Goal: Task Accomplishment & Management: Use online tool/utility

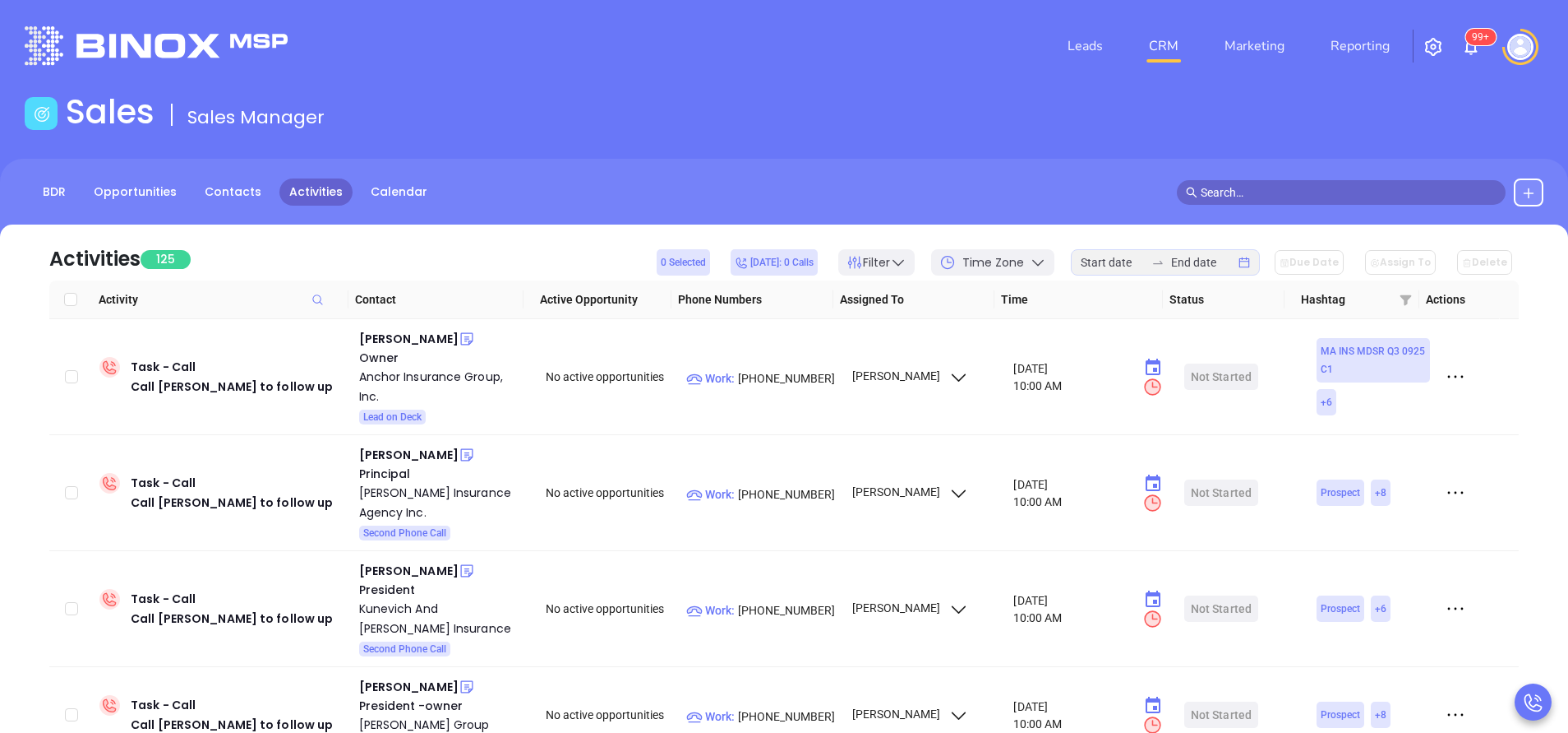
scroll to position [1233, 0]
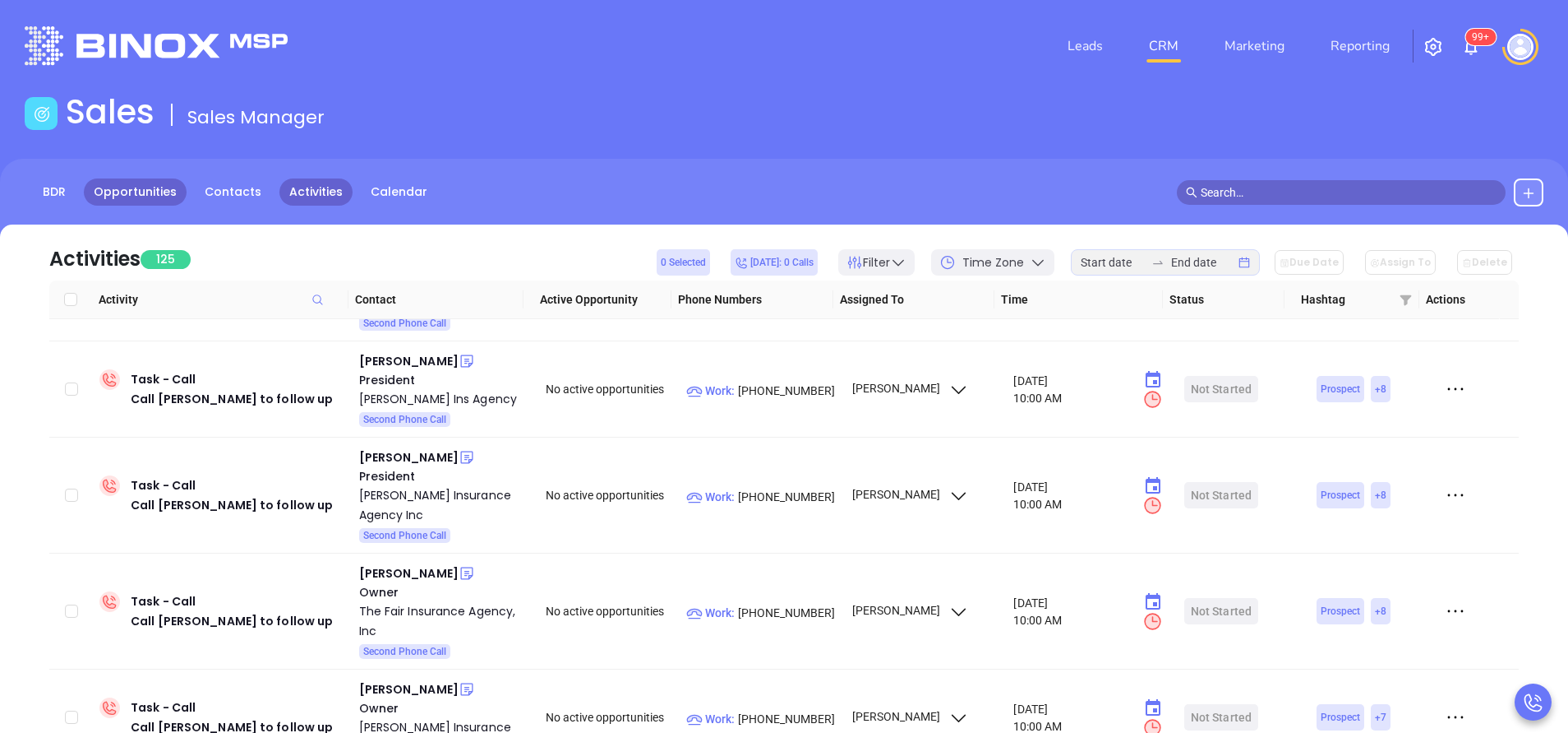
click at [148, 201] on link "Opportunities" at bounding box center [134, 192] width 102 height 27
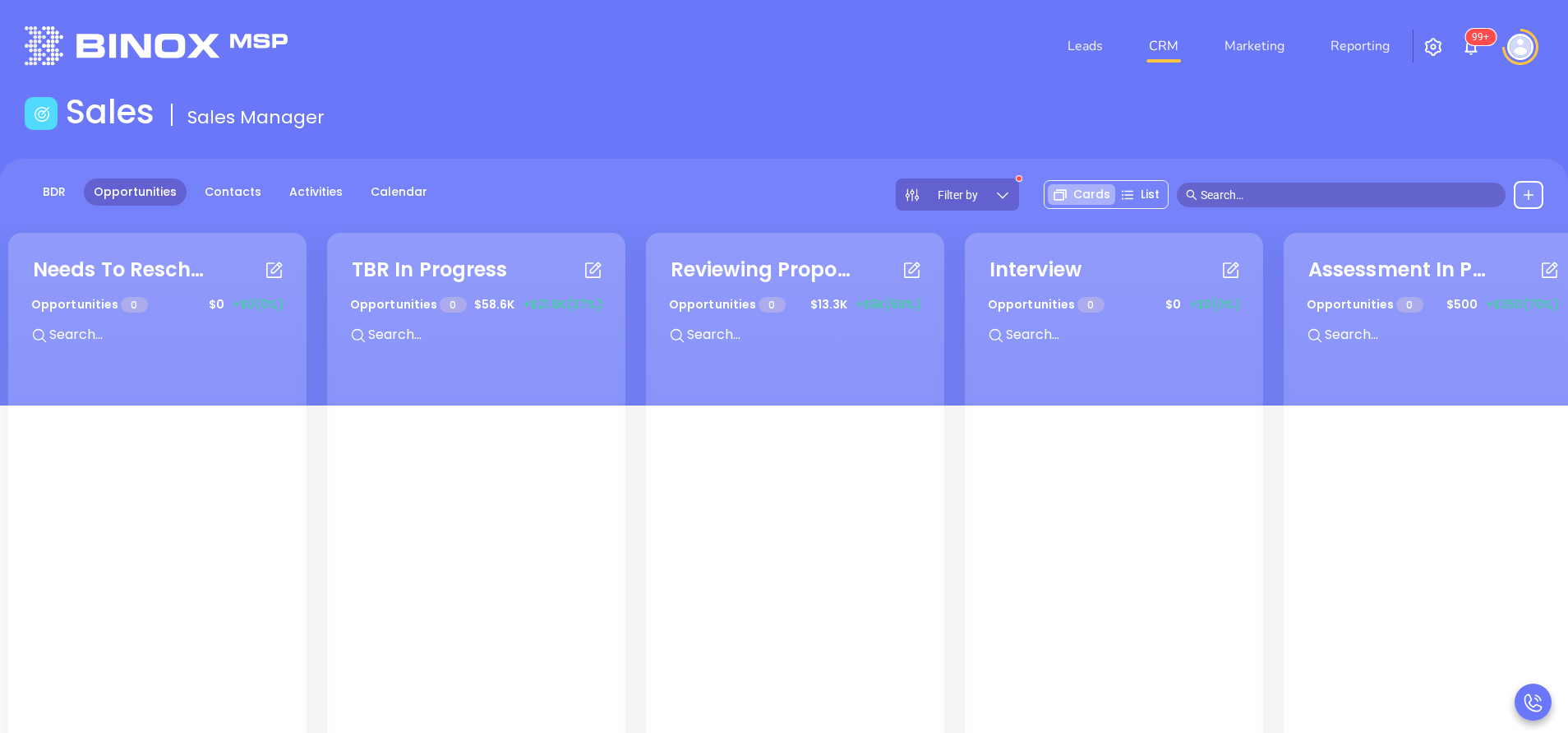
click at [1005, 188] on icon at bounding box center [1003, 194] width 17 height 17
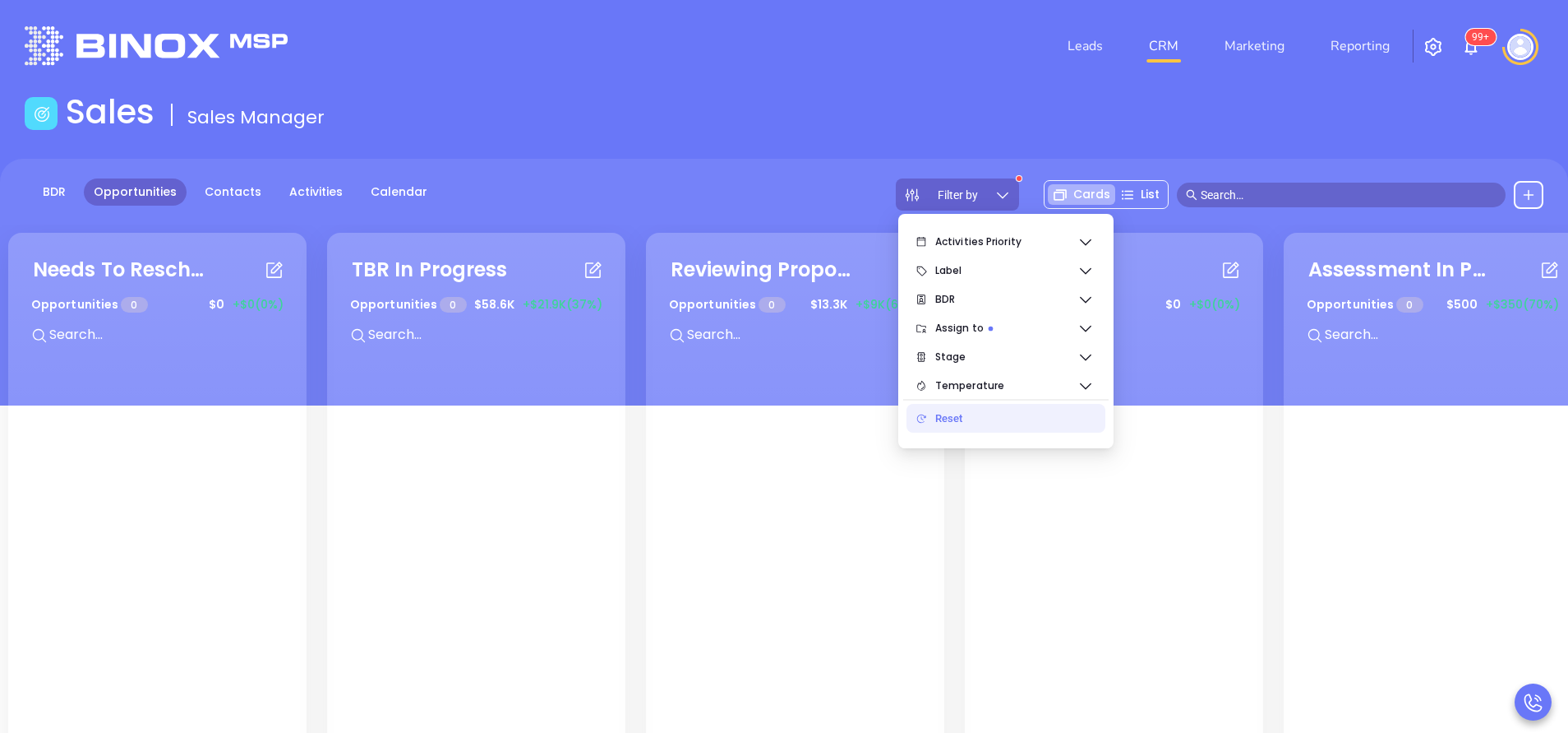
click at [978, 414] on div "Reset" at bounding box center [1013, 418] width 157 height 33
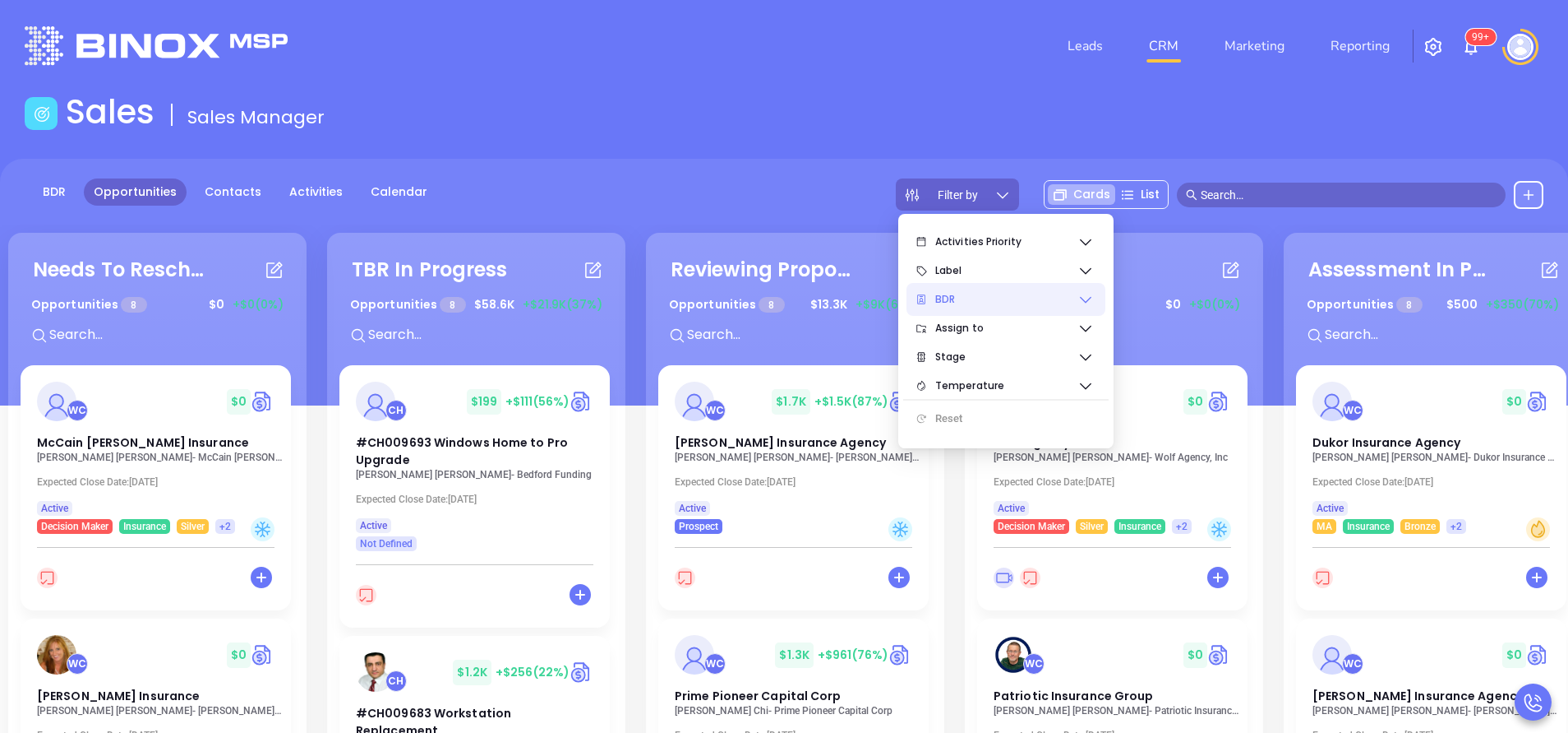
click at [990, 302] on span "BDR" at bounding box center [1007, 299] width 142 height 33
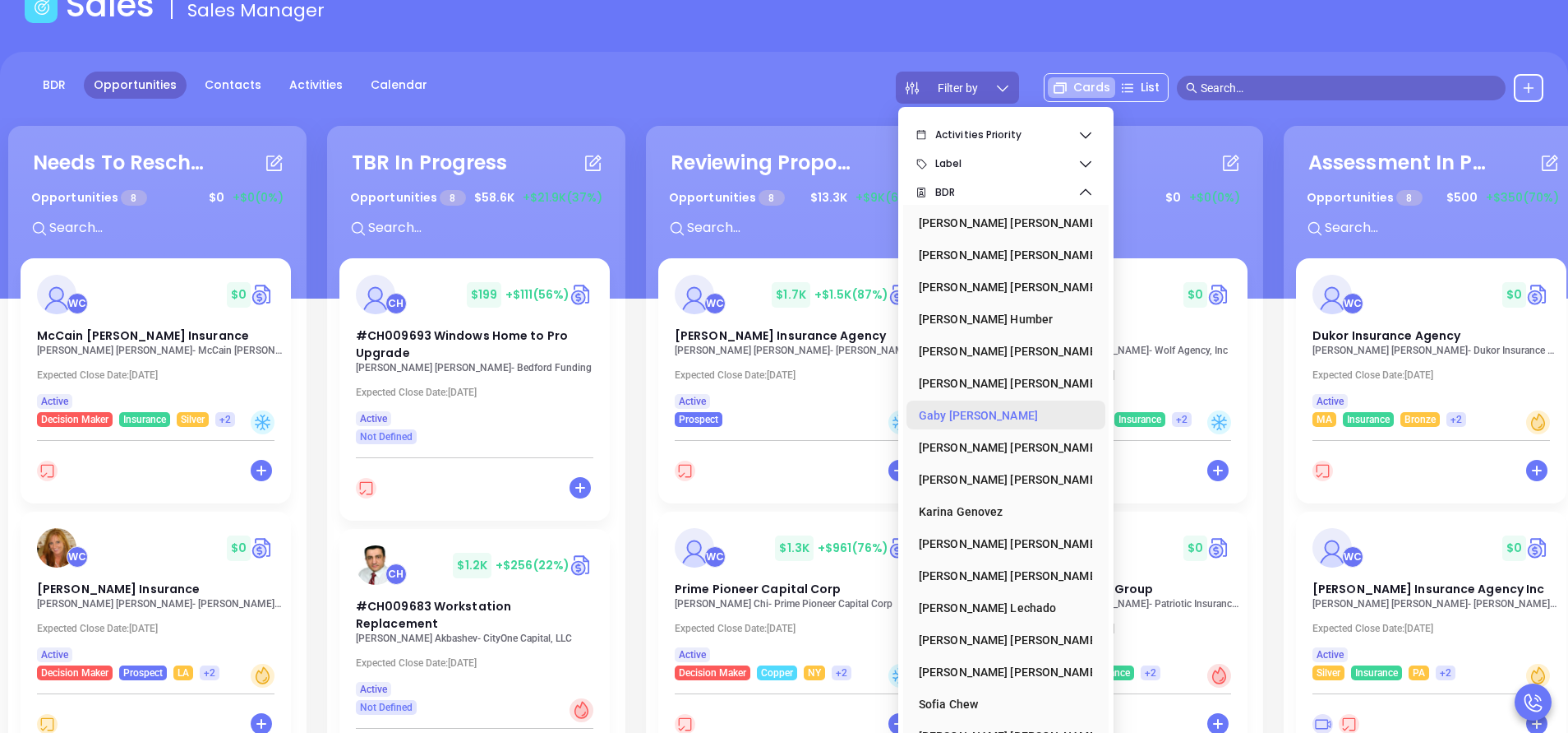
scroll to position [224, 0]
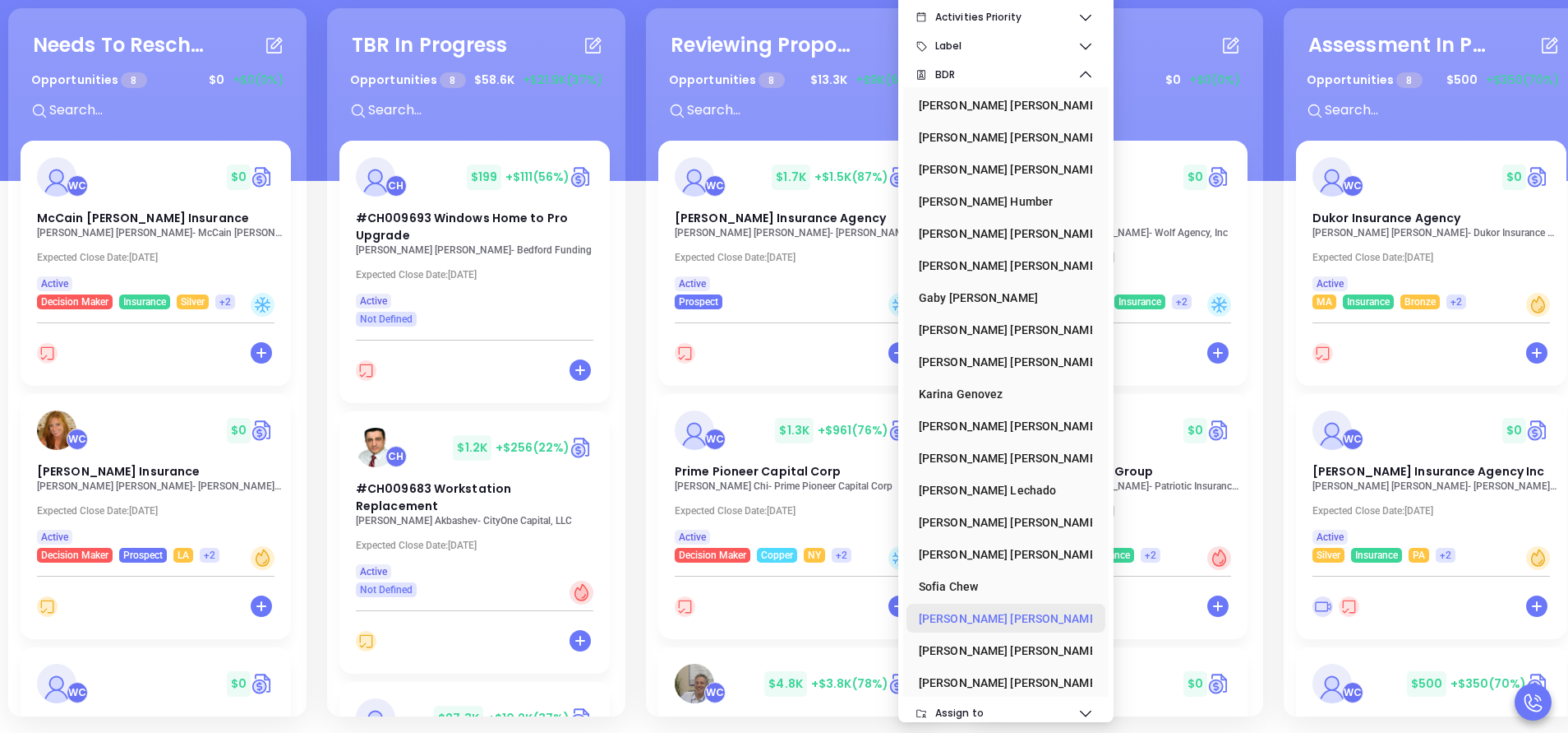
click at [996, 618] on div "Vicky Mendoza" at bounding box center [1001, 618] width 165 height 33
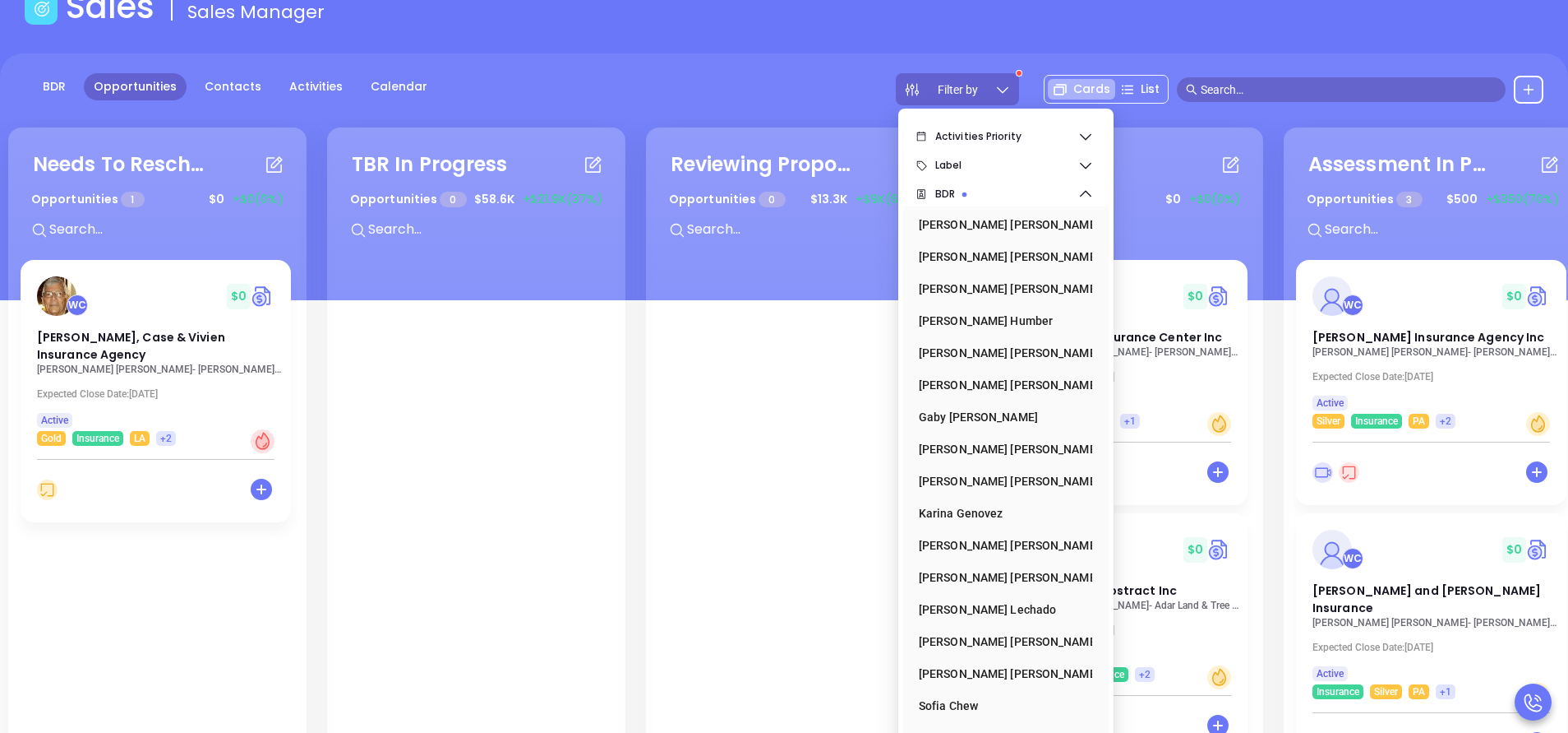
scroll to position [0, 0]
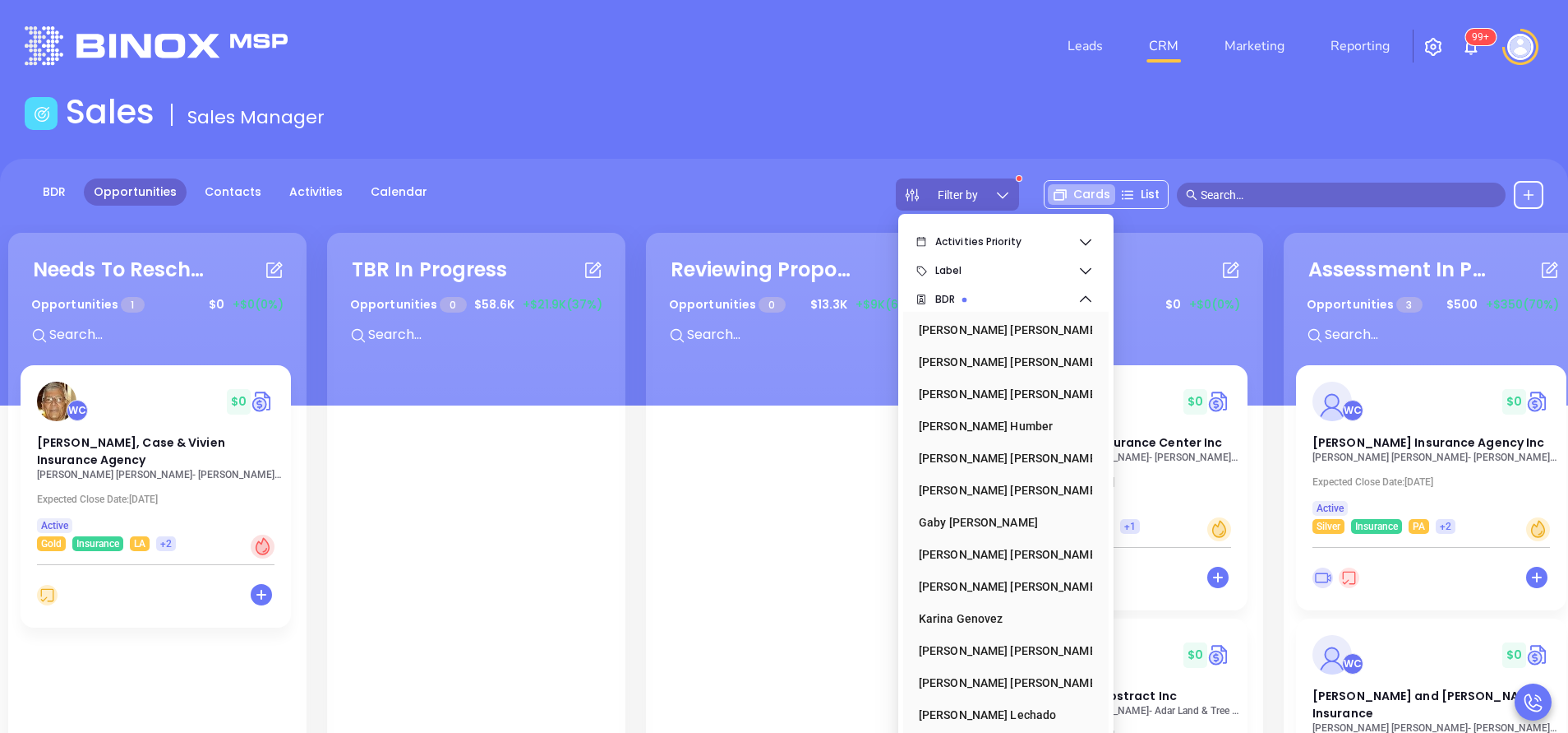
click at [827, 169] on div "BDR Opportunities Contacts Activities Calendar Filter by Cards List" at bounding box center [784, 282] width 1568 height 247
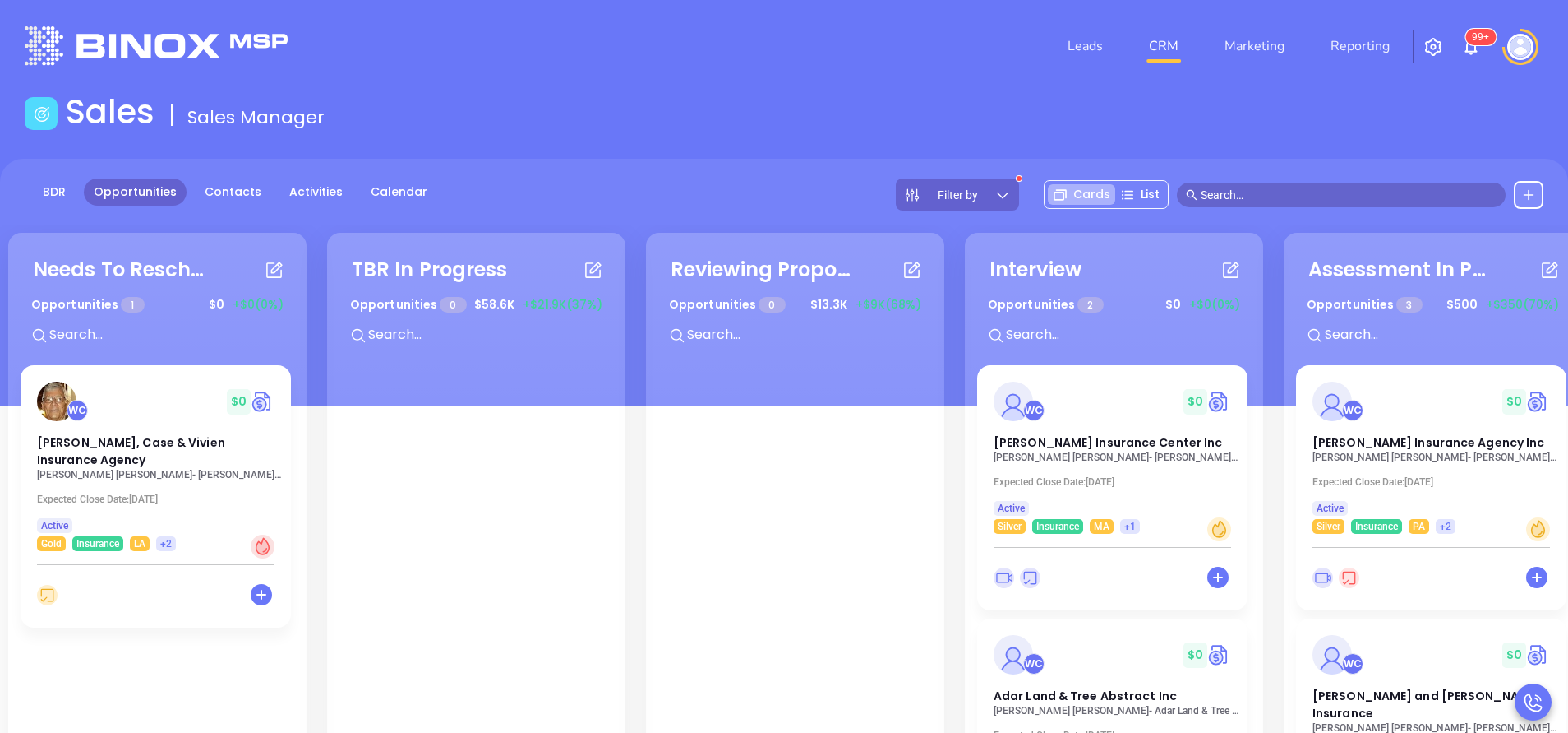
click at [995, 198] on div "Filter by" at bounding box center [957, 194] width 124 height 32
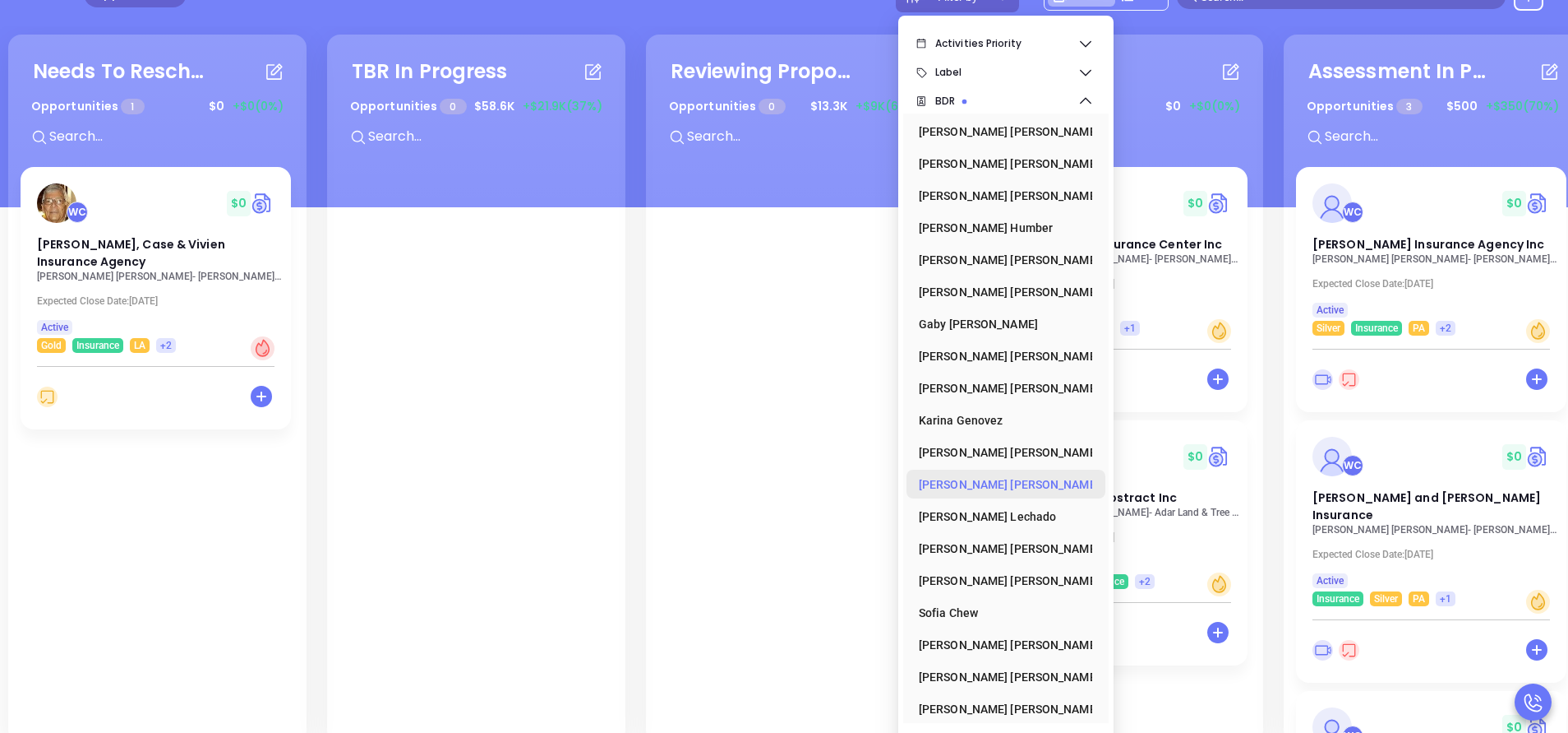
scroll to position [224, 0]
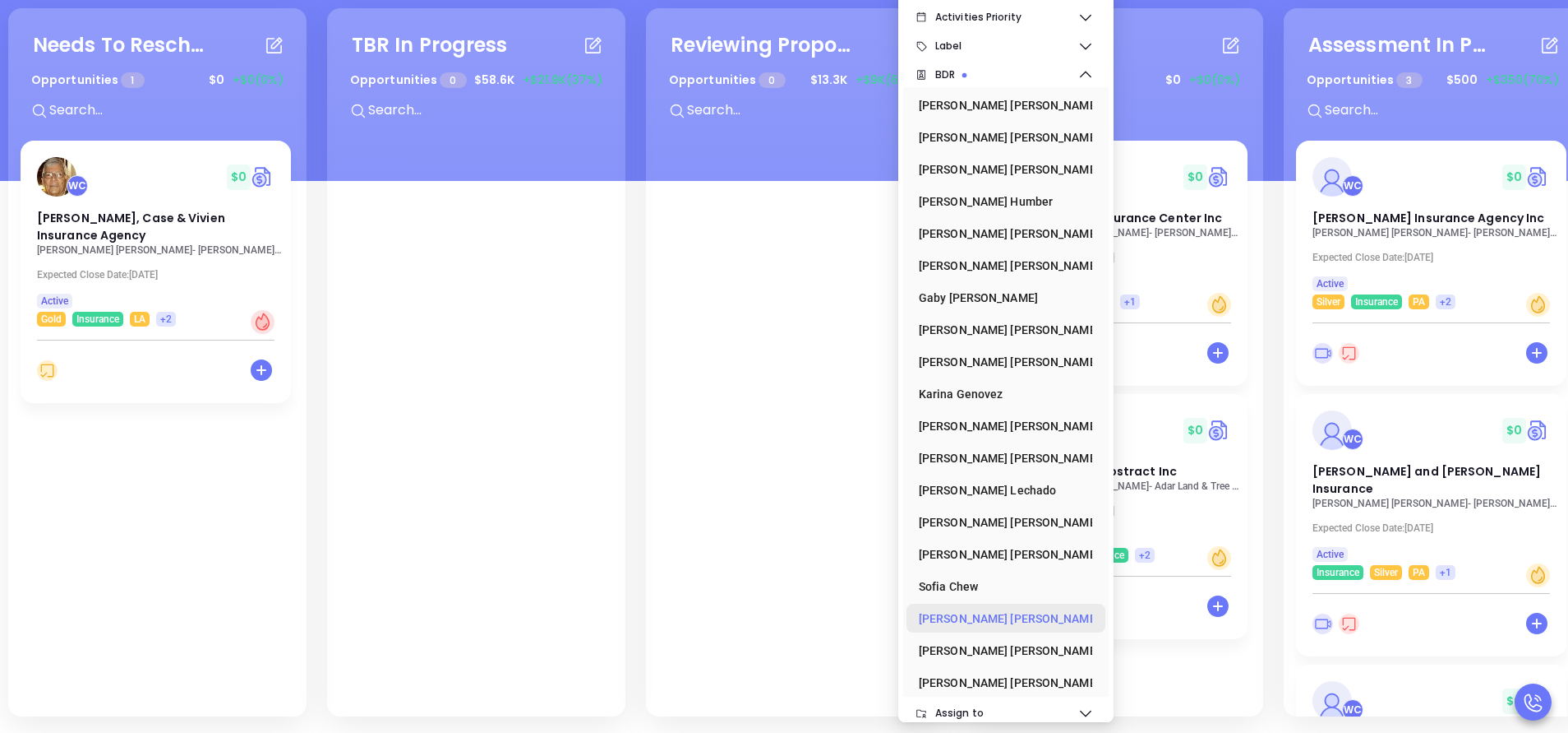
click at [990, 623] on div "Vicky Mendoza" at bounding box center [1001, 618] width 165 height 33
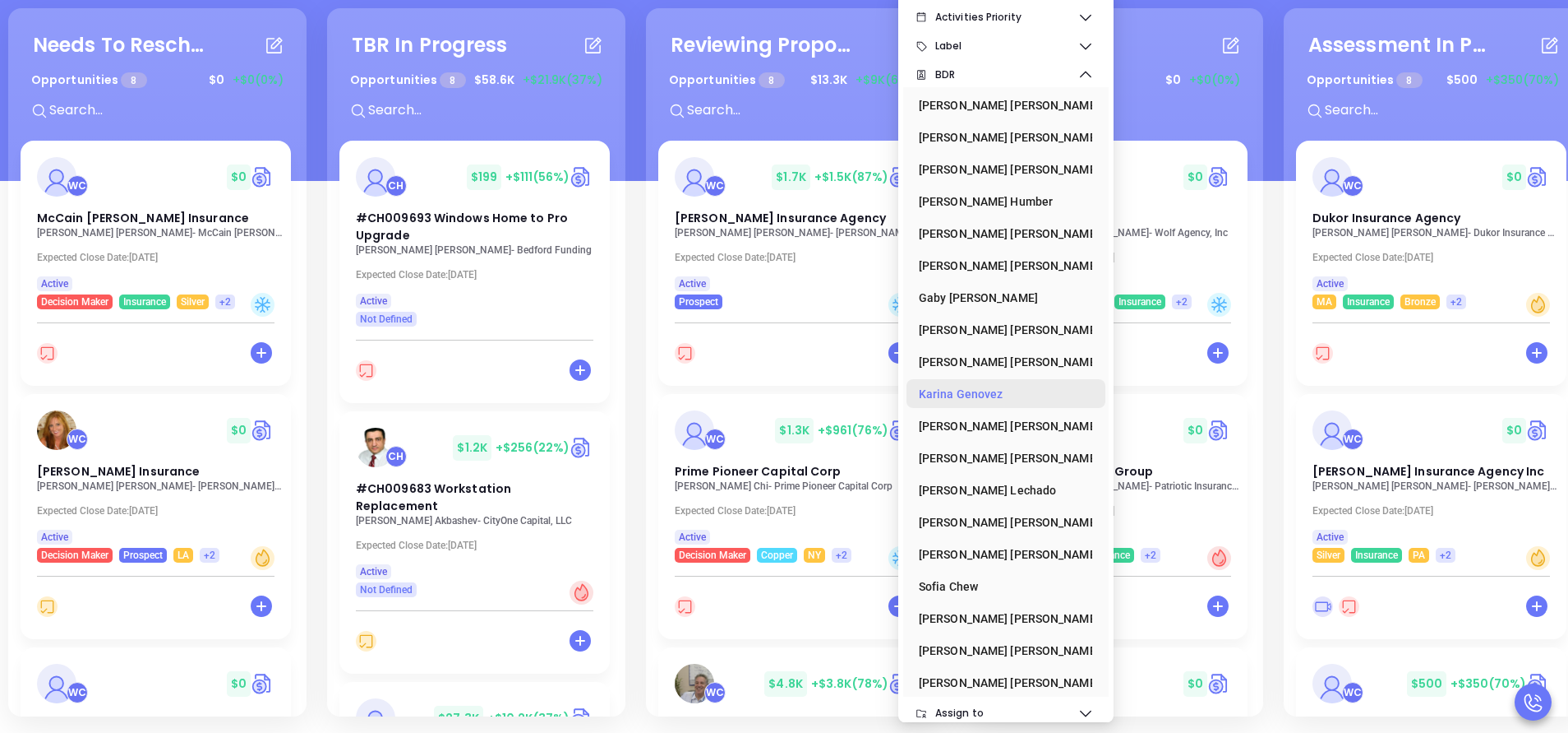
click at [961, 389] on div "Karina Genovez" at bounding box center [1001, 394] width 165 height 33
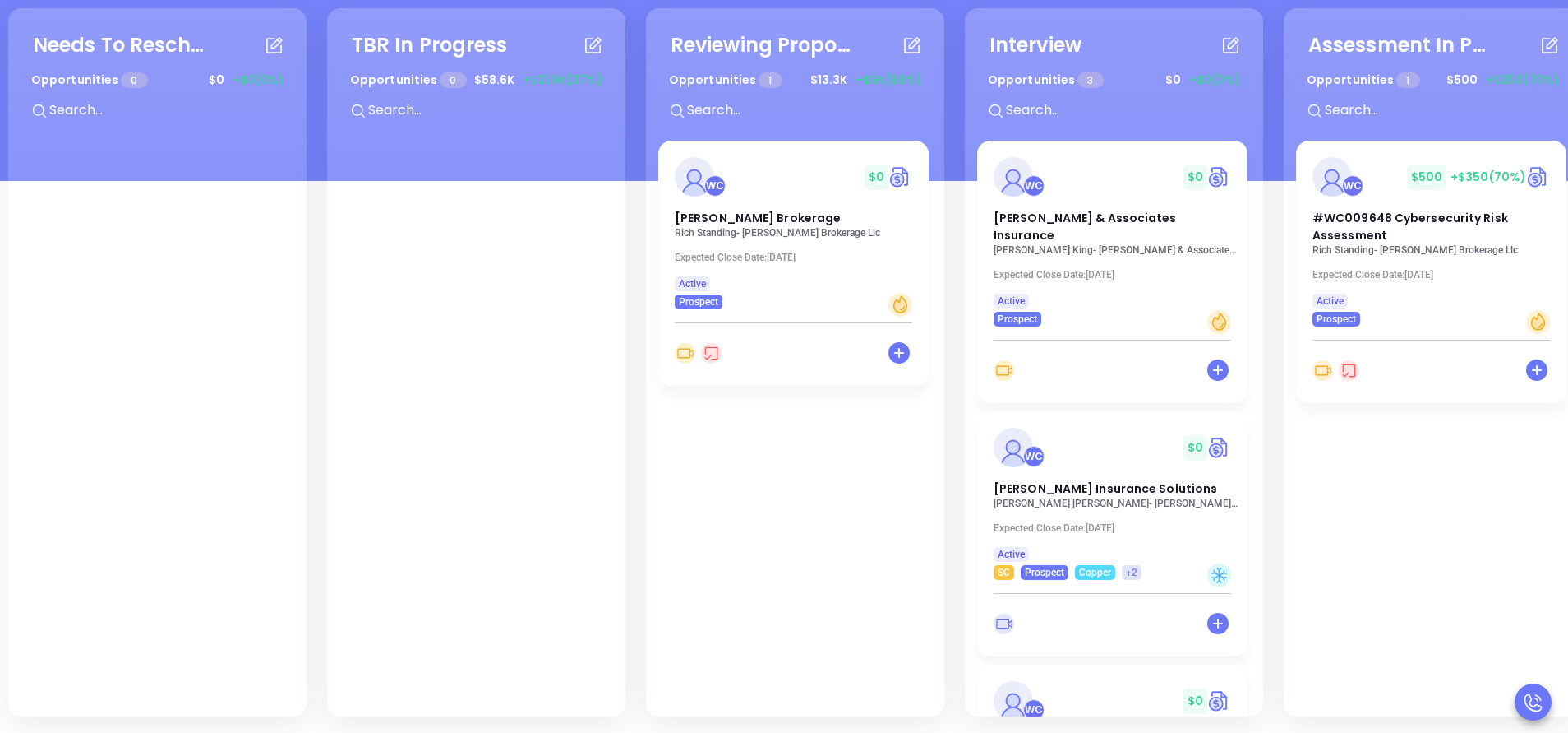
click at [633, 101] on div "Needs To Reschedule Opportunities 0 $ 0 +$0 (0%) + TBR In Progress Opportunitie…" at bounding box center [1120, 362] width 2233 height 716
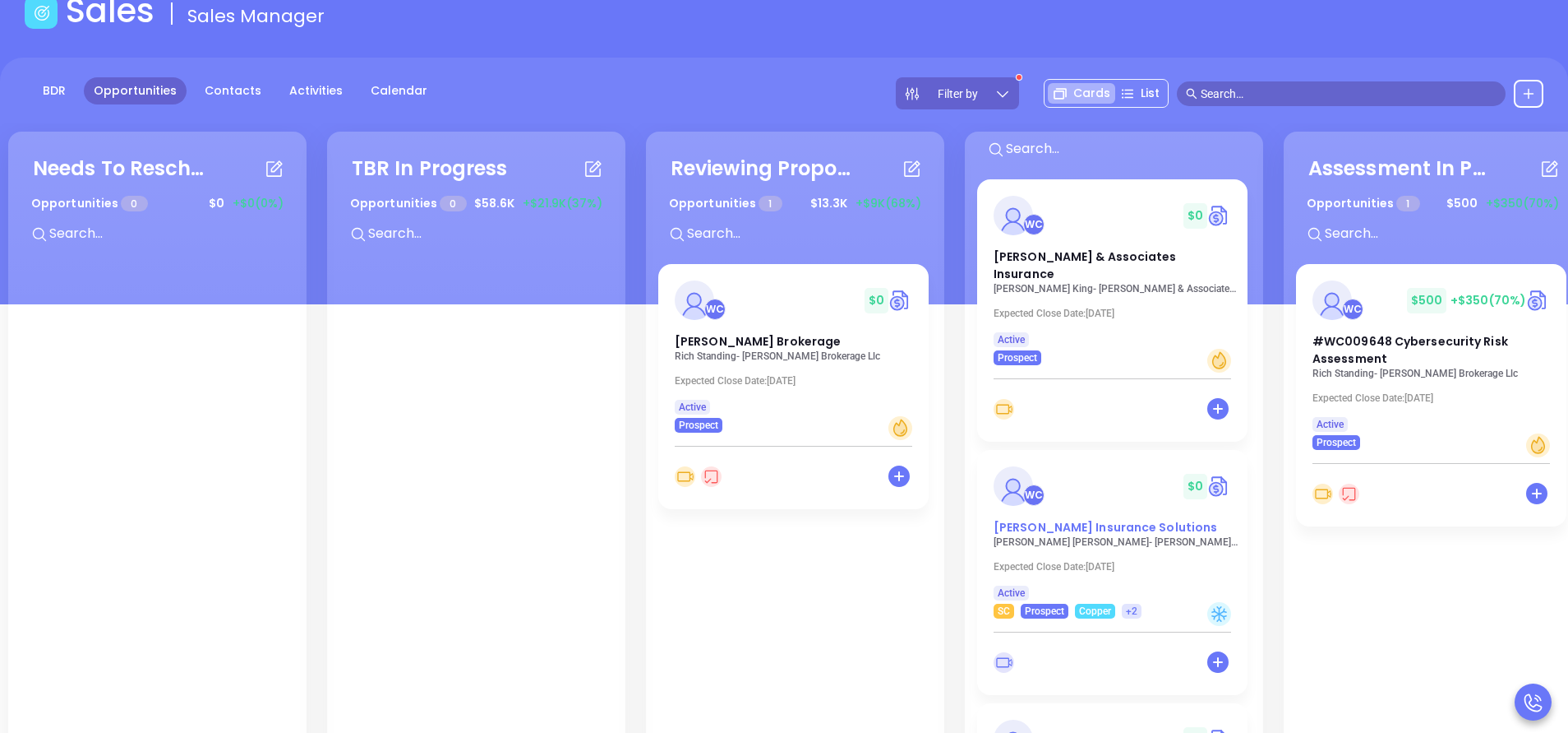
scroll to position [124, 0]
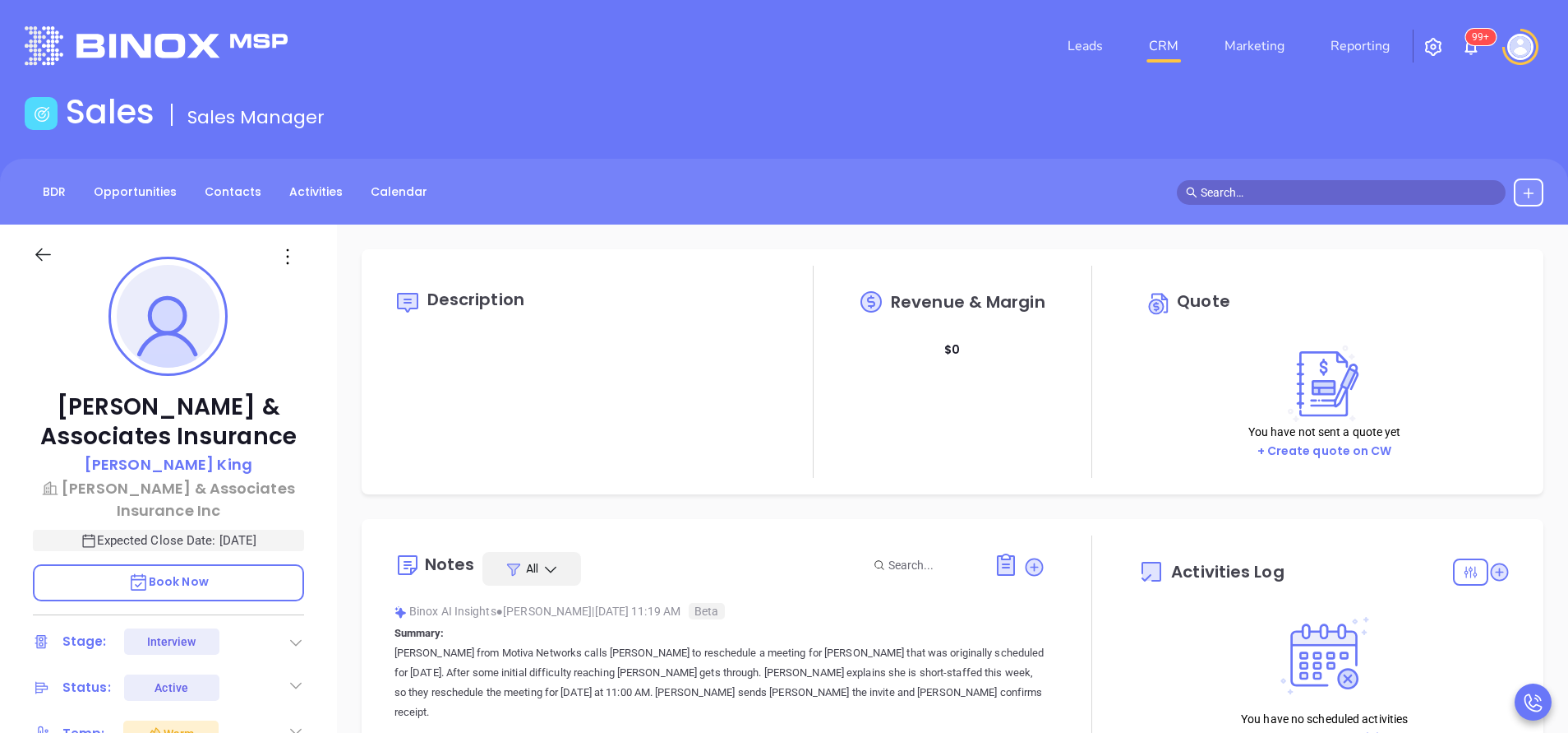
type input "10/14/2025"
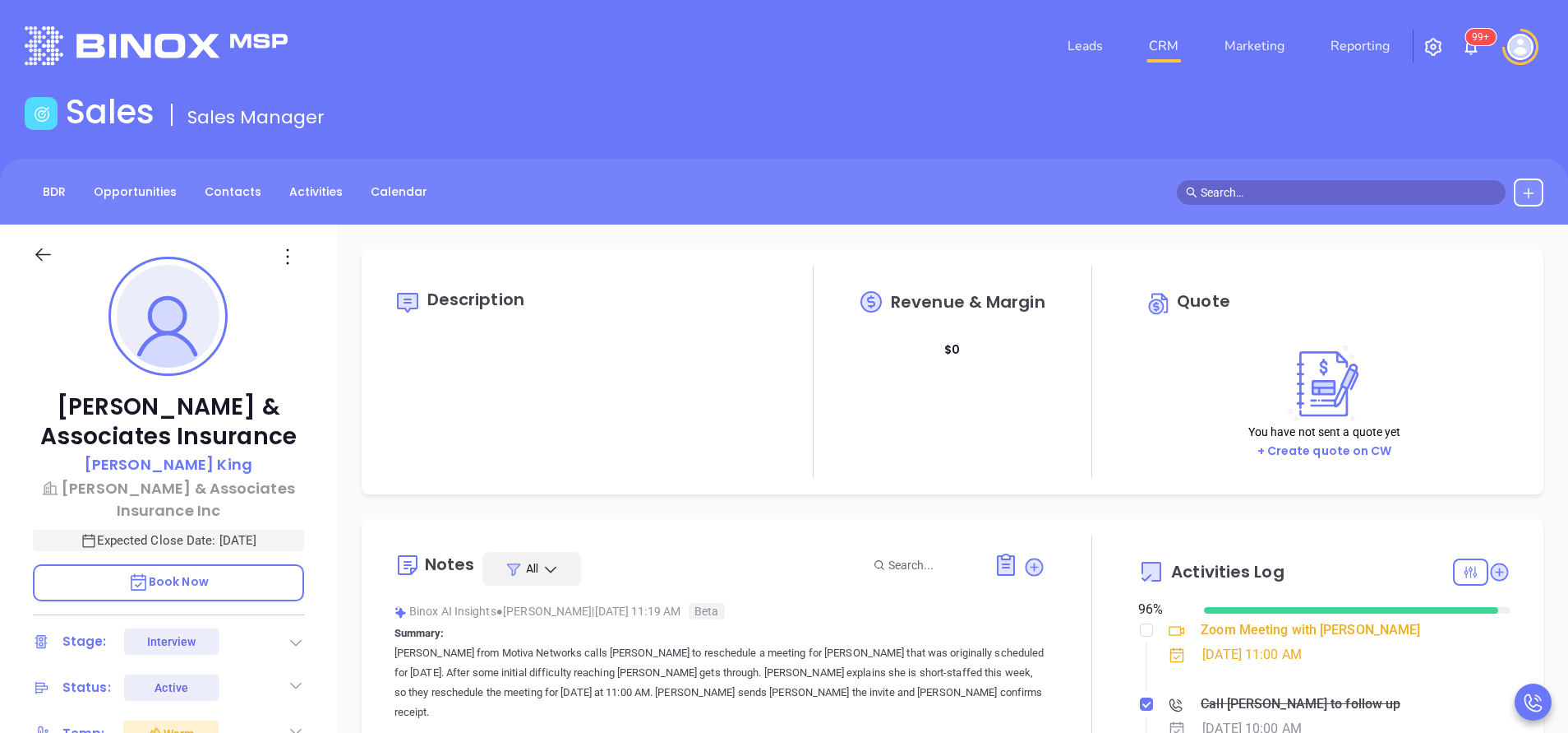
scroll to position [478, 0]
type input "[PERSON_NAME]"
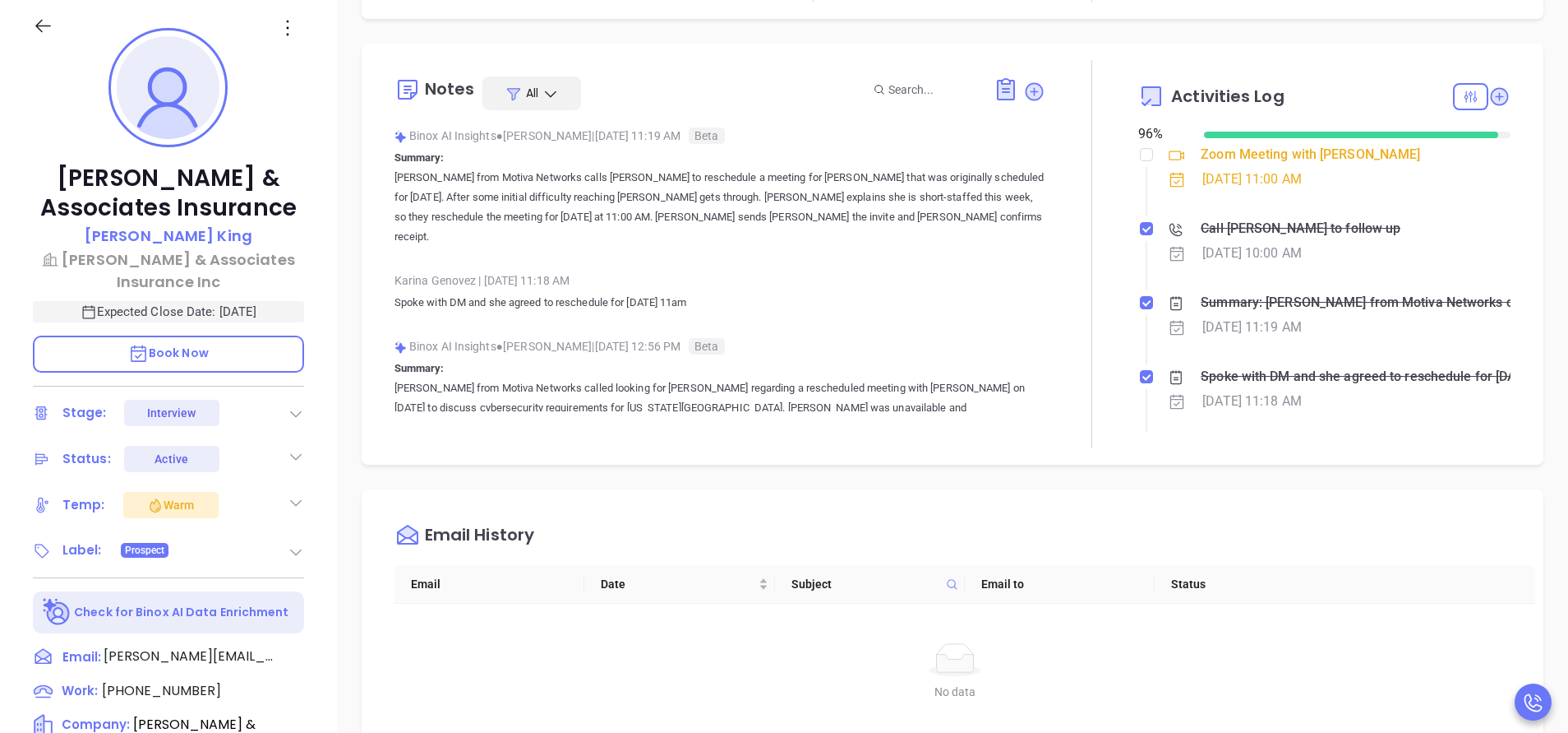
scroll to position [370, 0]
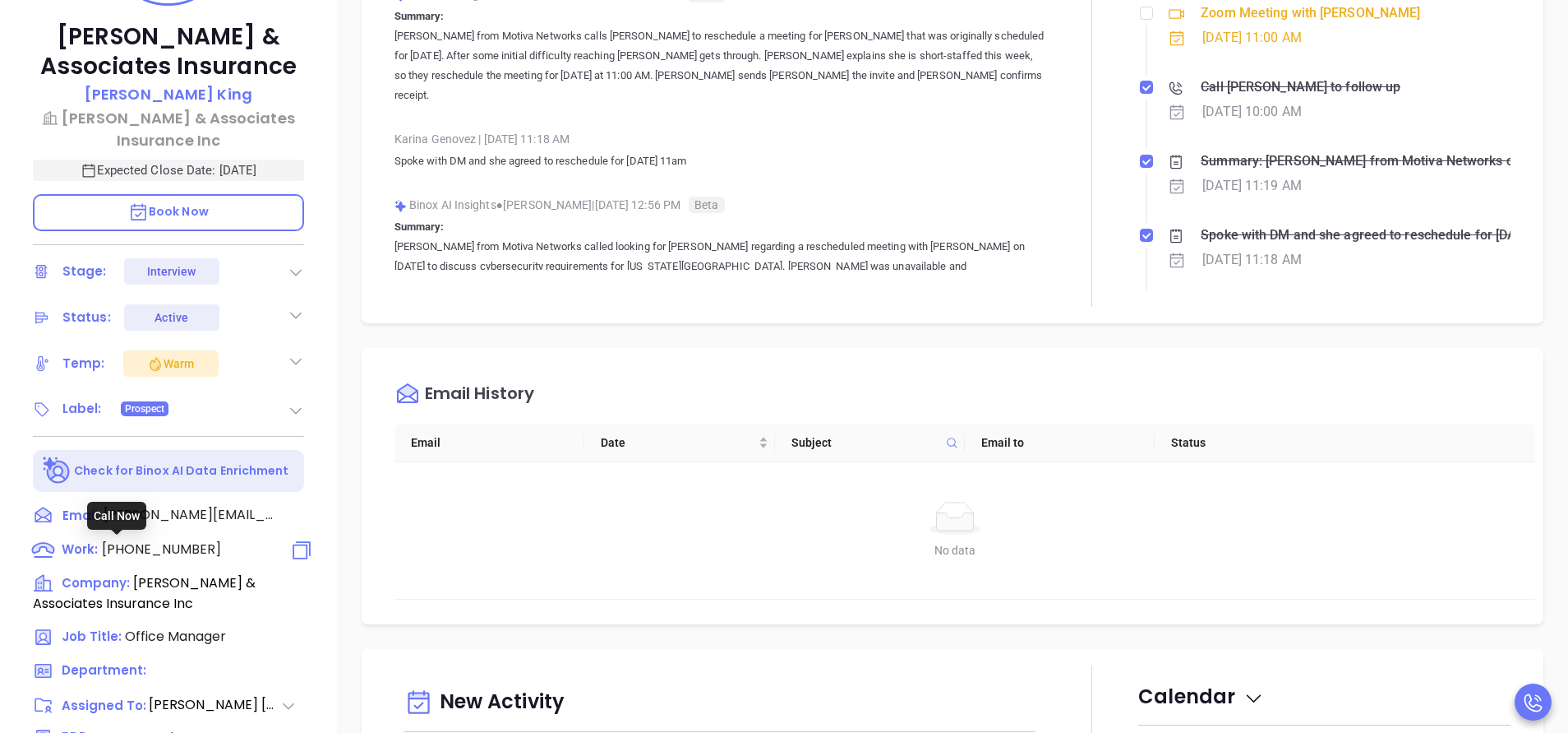
click at [195, 544] on span "(843) 238-1416" at bounding box center [162, 548] width 119 height 19
type input "(843) 238-1416"
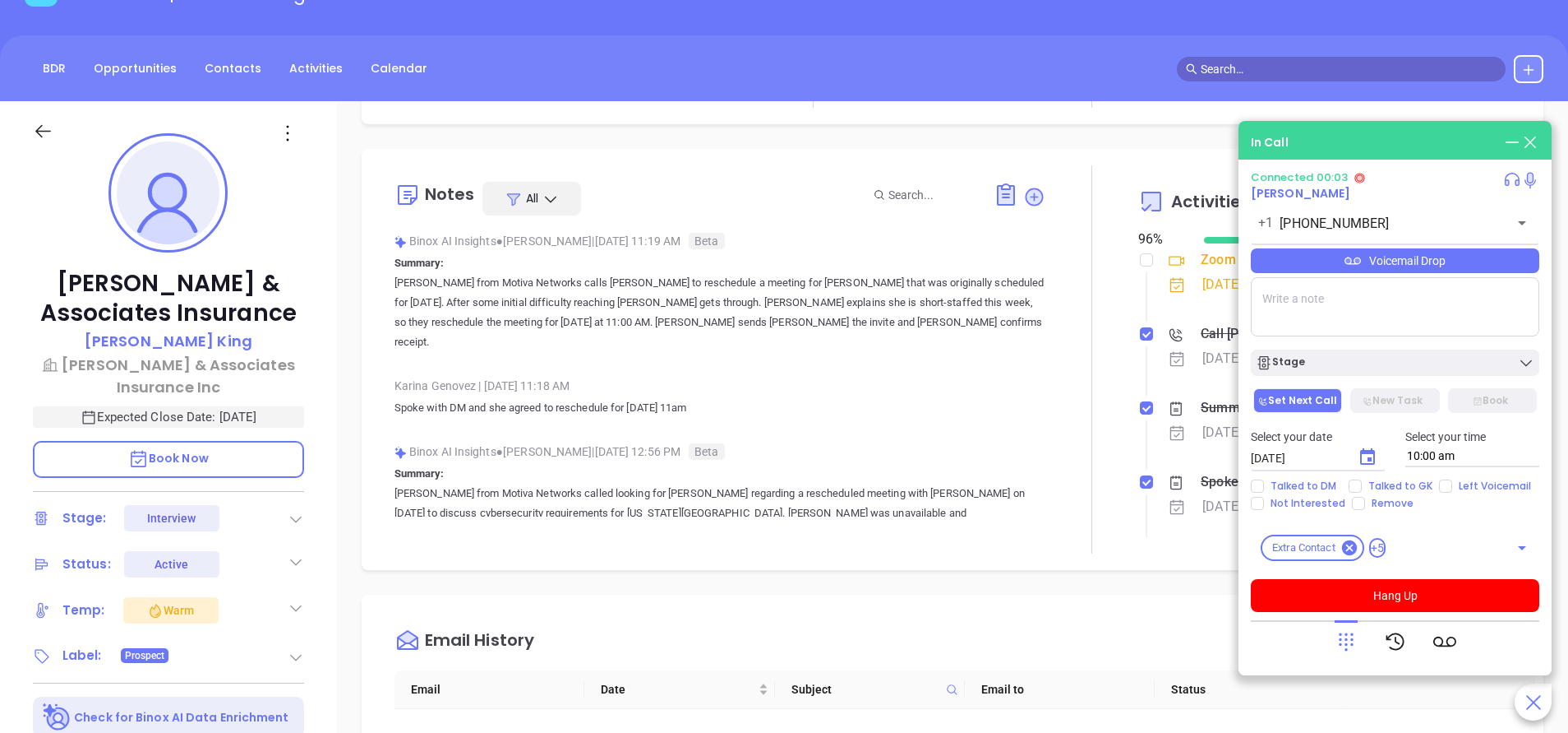
scroll to position [247, 0]
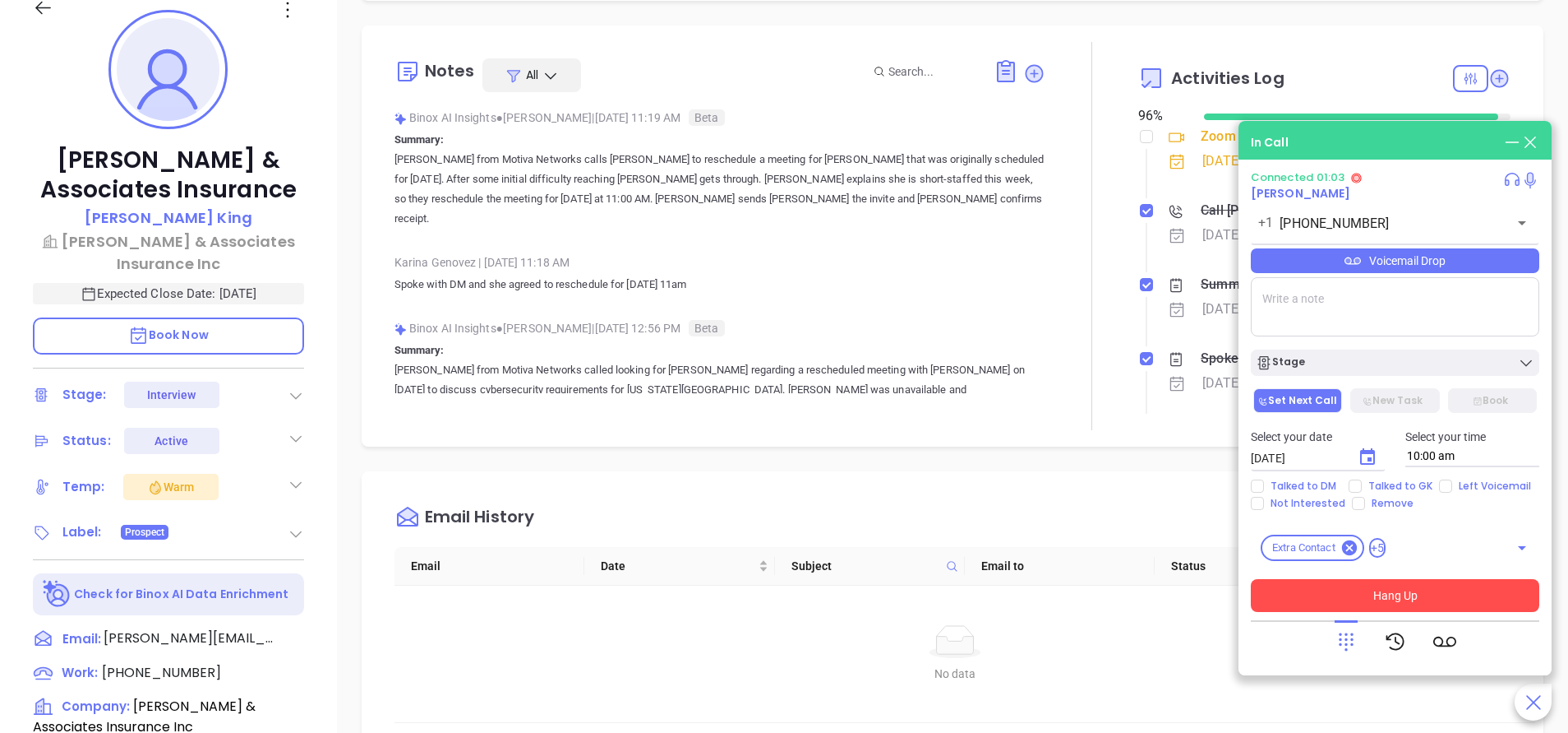
click at [1422, 593] on button "Hang Up" at bounding box center [1396, 596] width 288 height 33
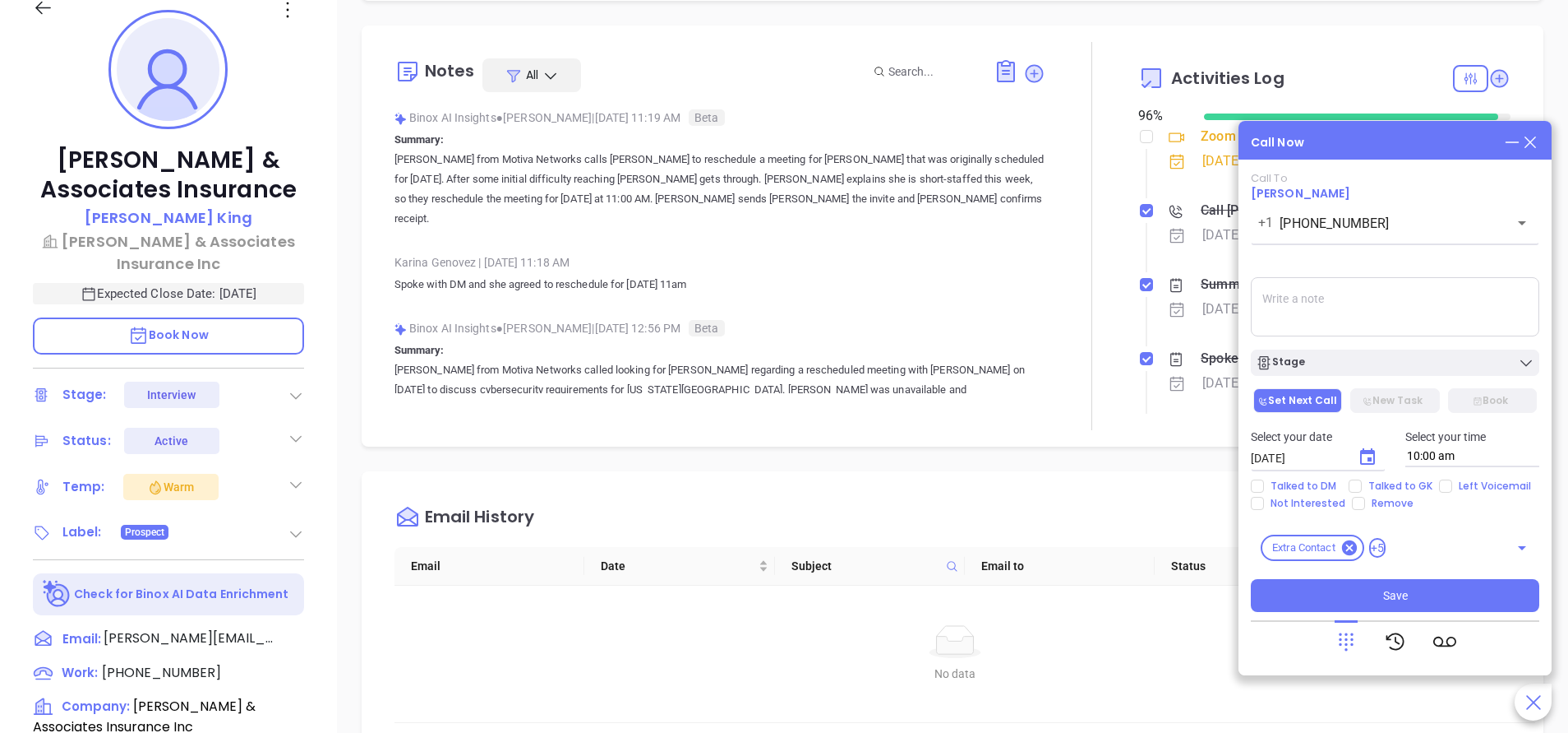
click at [1326, 312] on textarea at bounding box center [1396, 306] width 288 height 59
type textarea "sent to VM. Email sent"
click at [1374, 598] on button "Save" at bounding box center [1396, 596] width 288 height 33
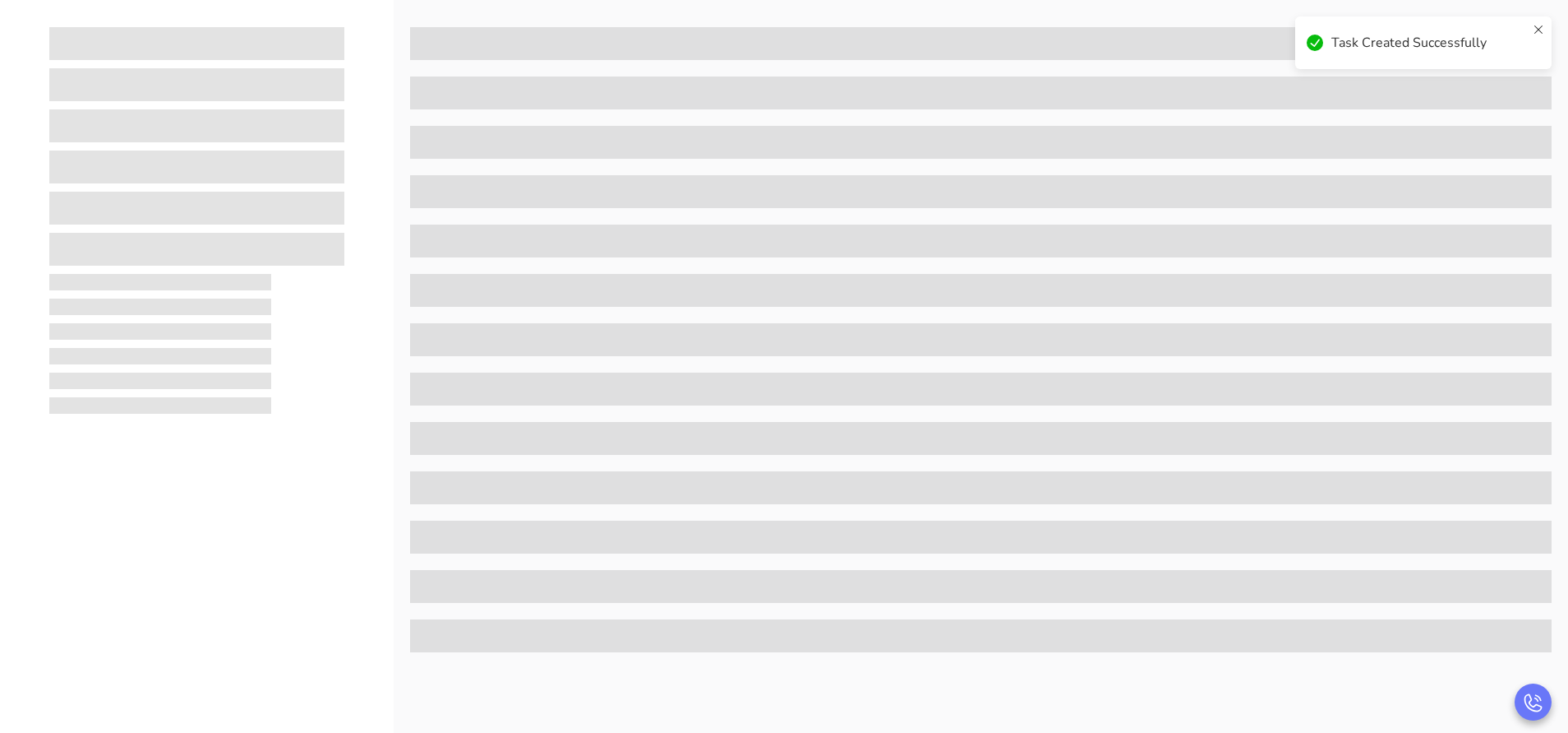
scroll to position [0, 0]
click at [853, 283] on span at bounding box center [981, 290] width 1142 height 33
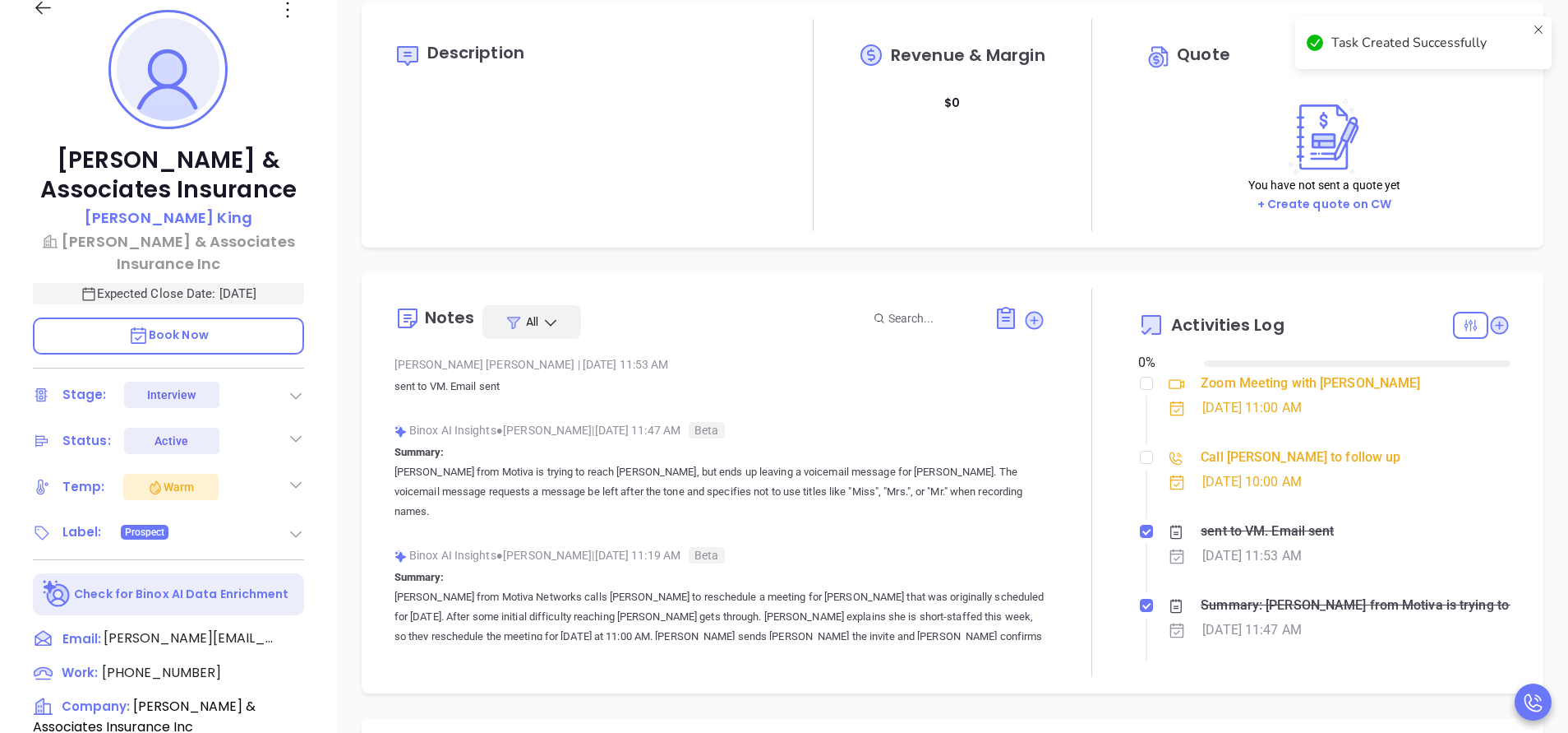
type input "[DATE]"
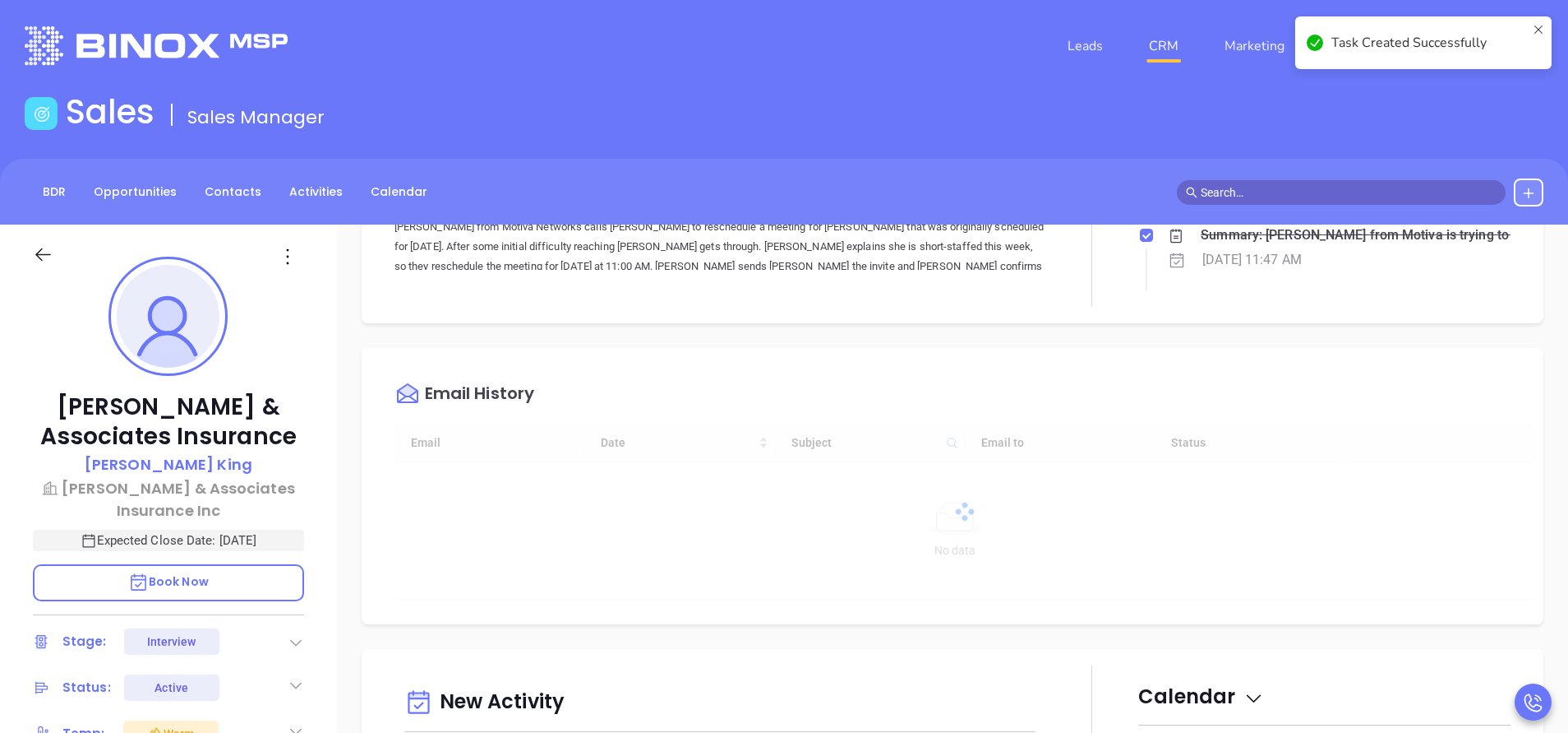
scroll to position [864, 0]
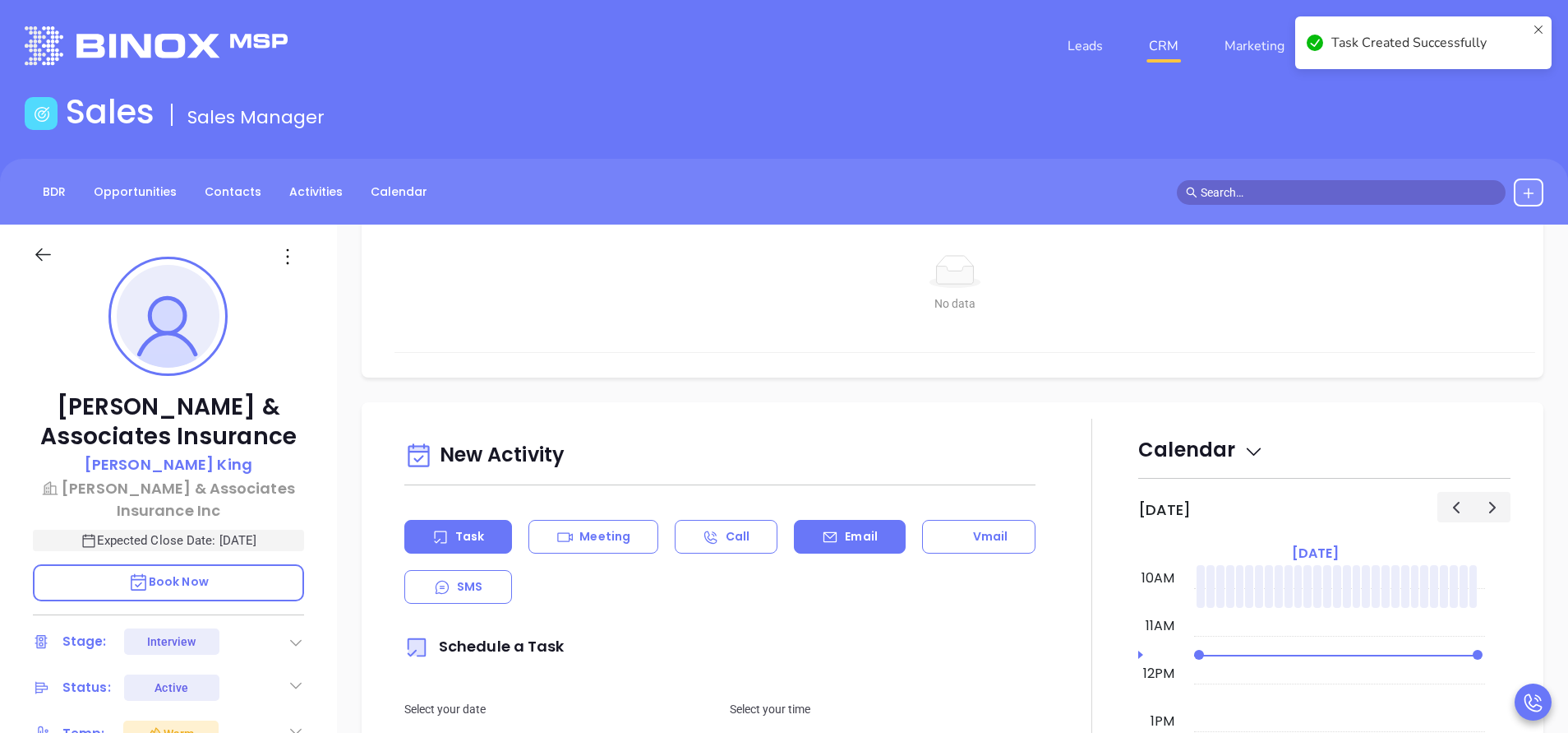
click at [865, 543] on p "Email" at bounding box center [861, 537] width 33 height 18
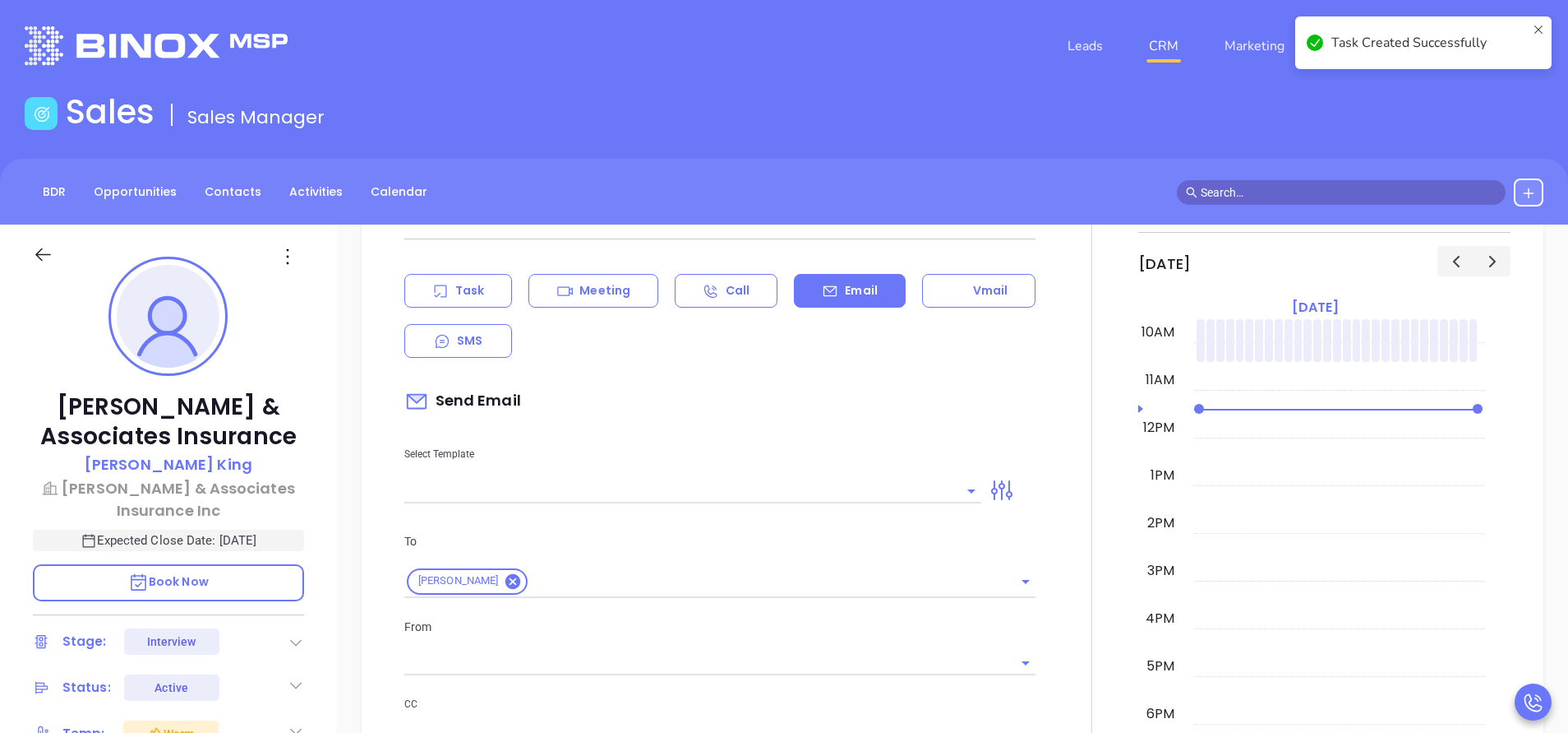
scroll to position [1110, 0]
click at [766, 479] on input "text" at bounding box center [680, 489] width 553 height 23
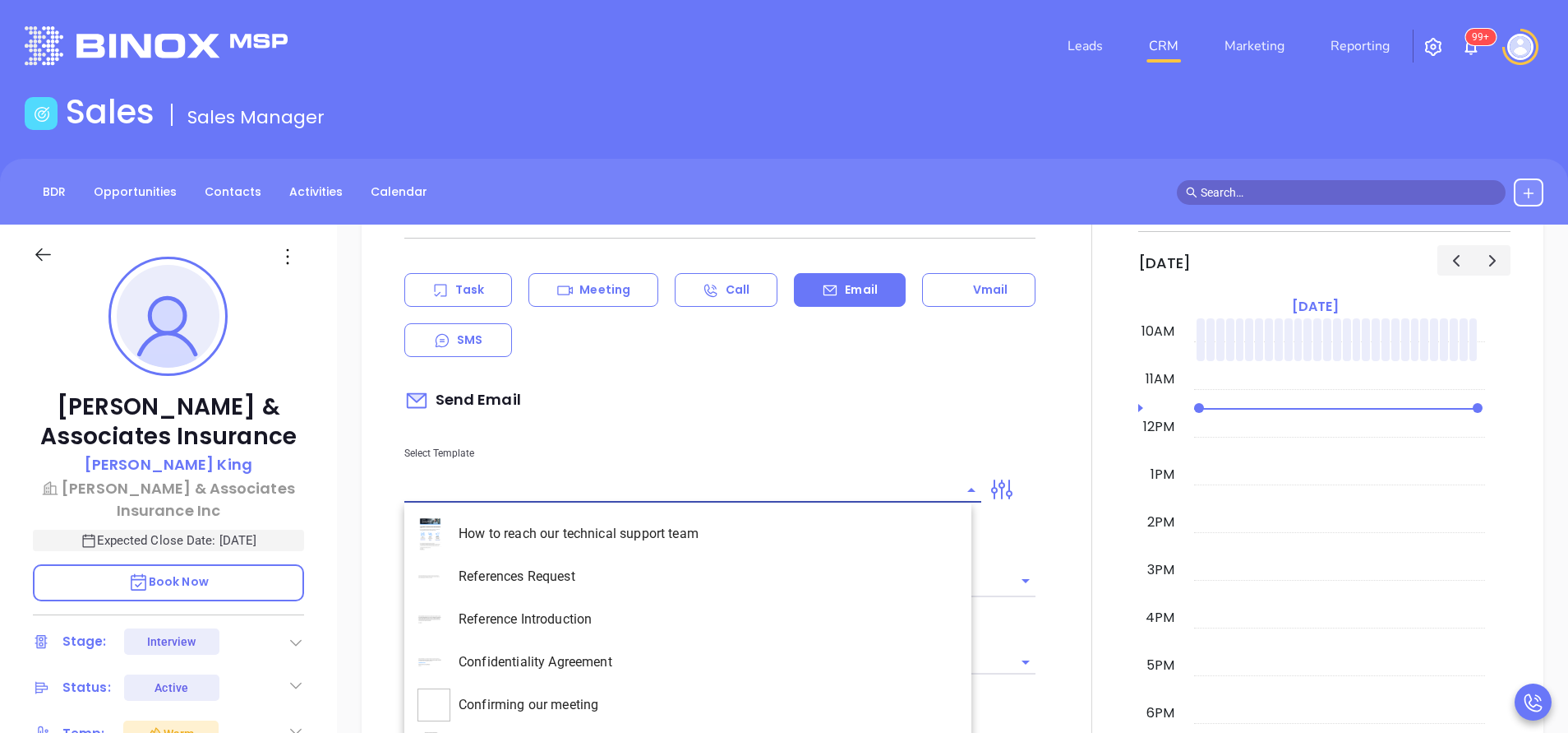
type input "[PERSON_NAME]"
type input "o"
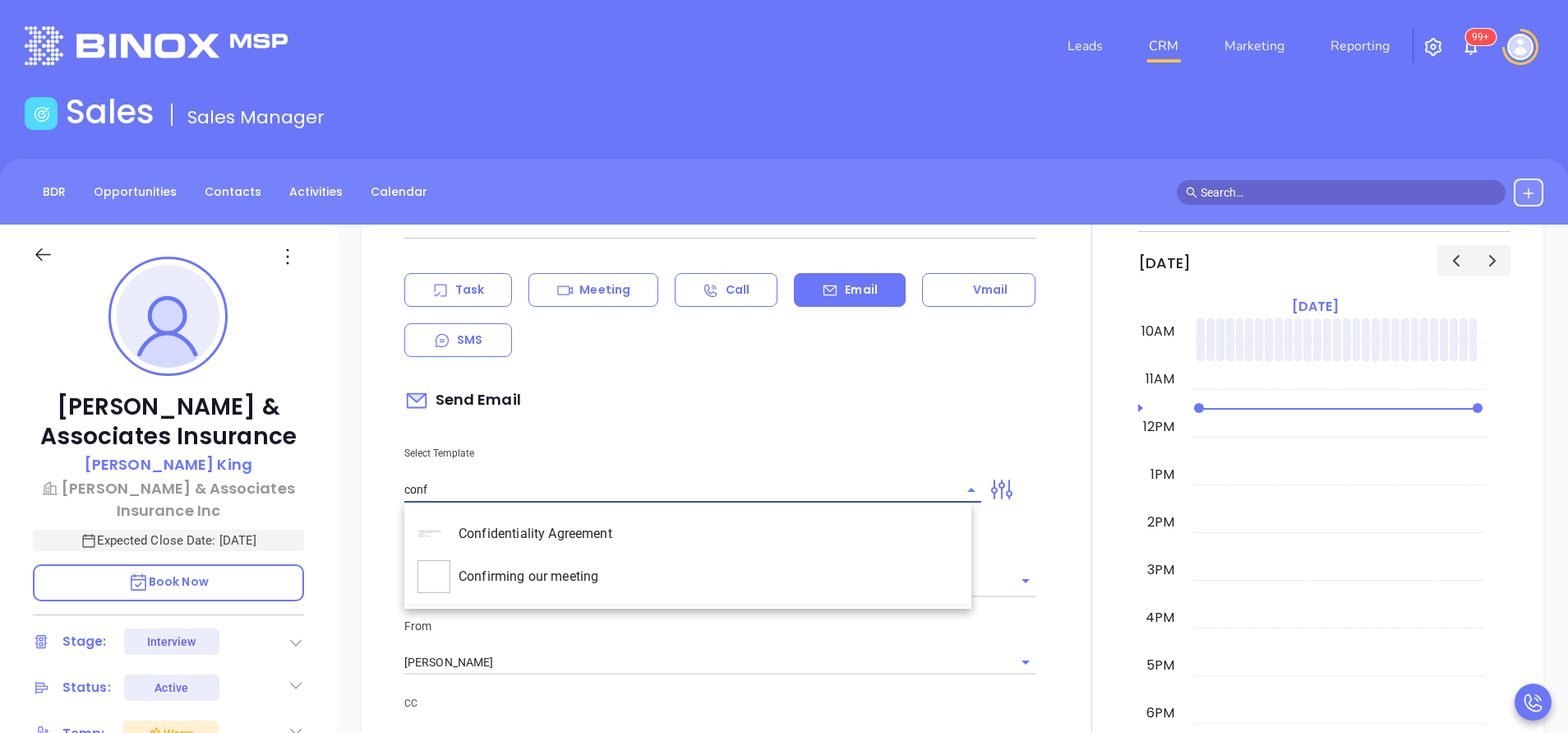
click at [664, 570] on li "Confirming our meeting" at bounding box center [688, 576] width 567 height 43
type input "Confirming our meeting"
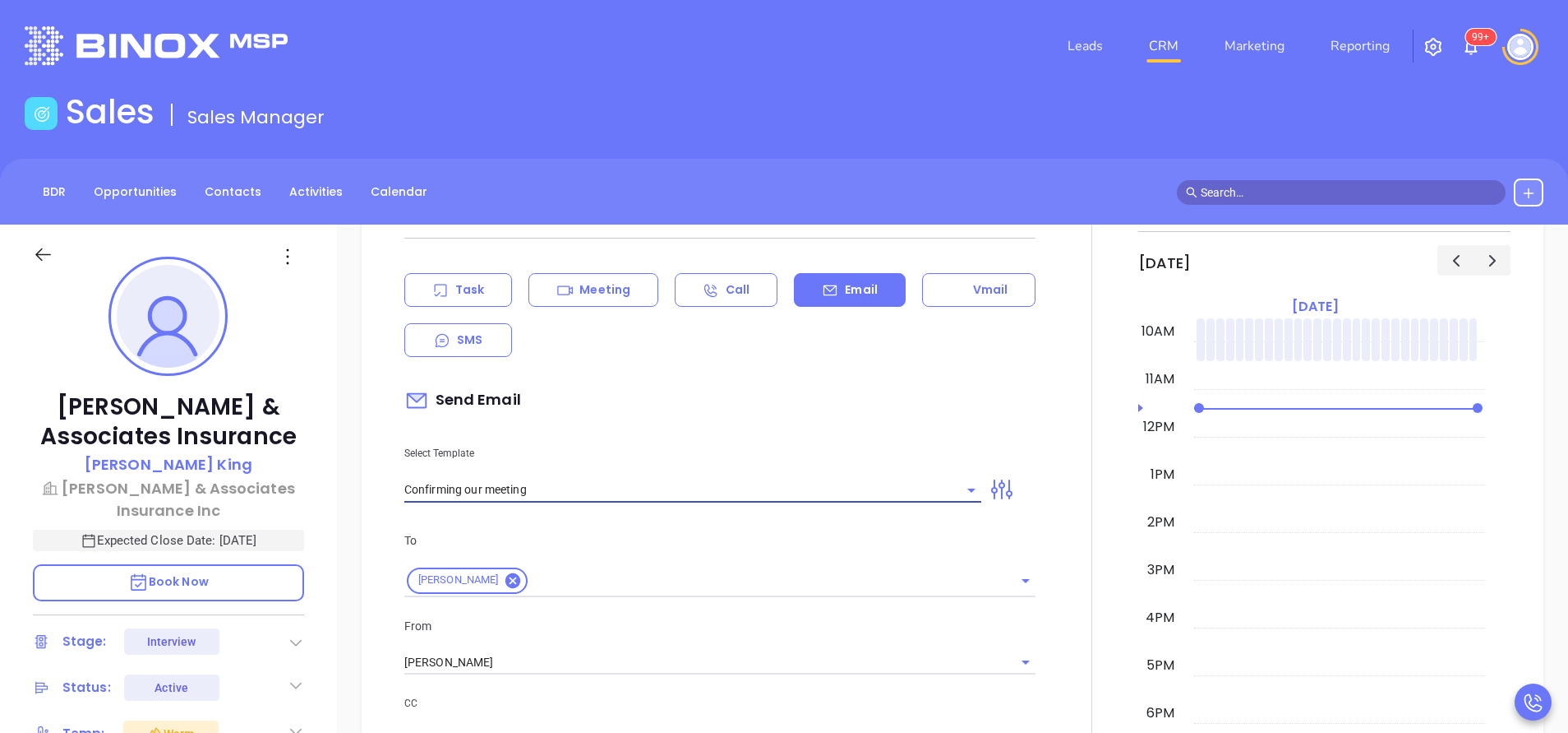
type input "Kim"
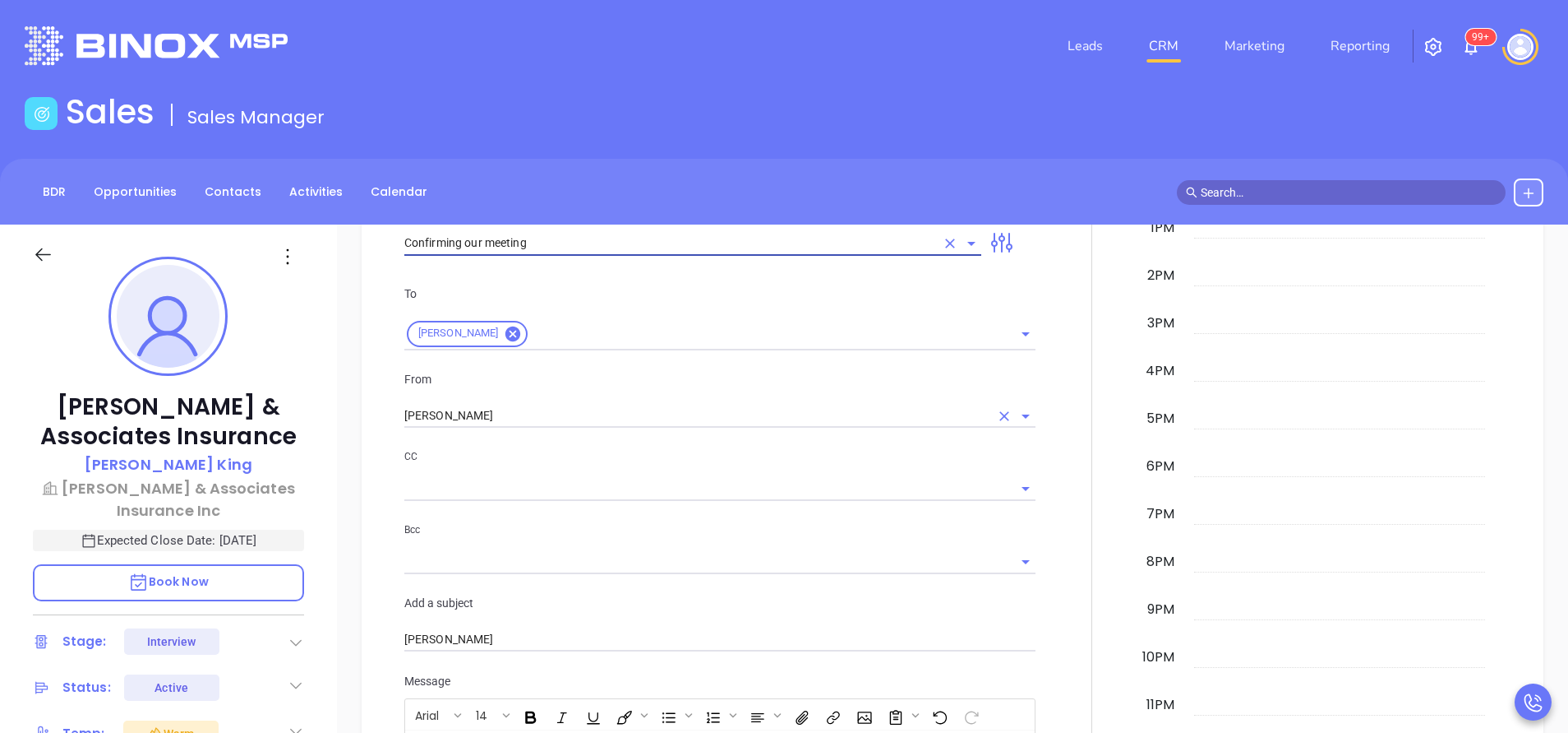
type input "Confirming our meeting"
click at [473, 416] on input "[PERSON_NAME]" at bounding box center [697, 415] width 586 height 23
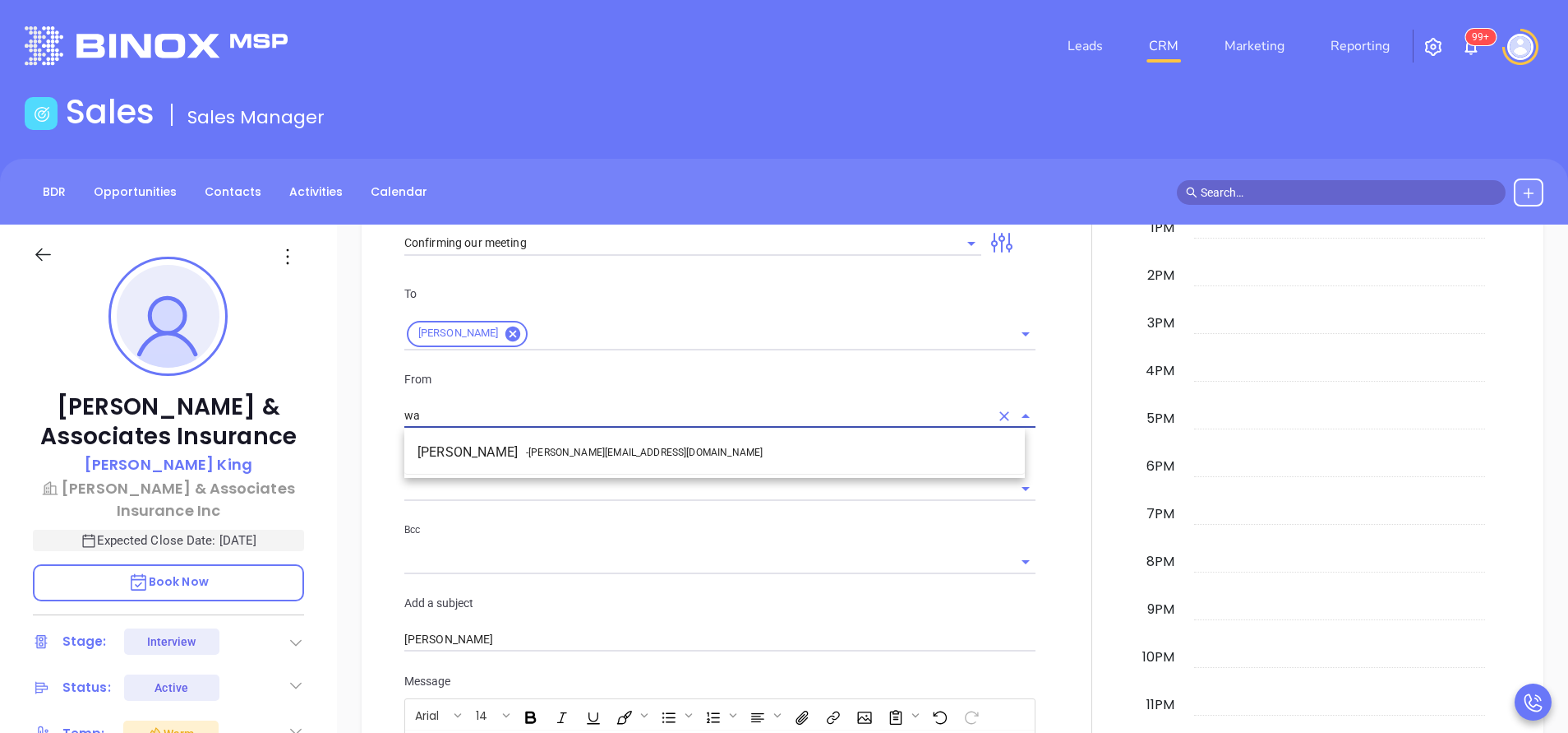
click at [487, 445] on li "Walter Contreras - walter@motiva.net" at bounding box center [714, 452] width 621 height 29
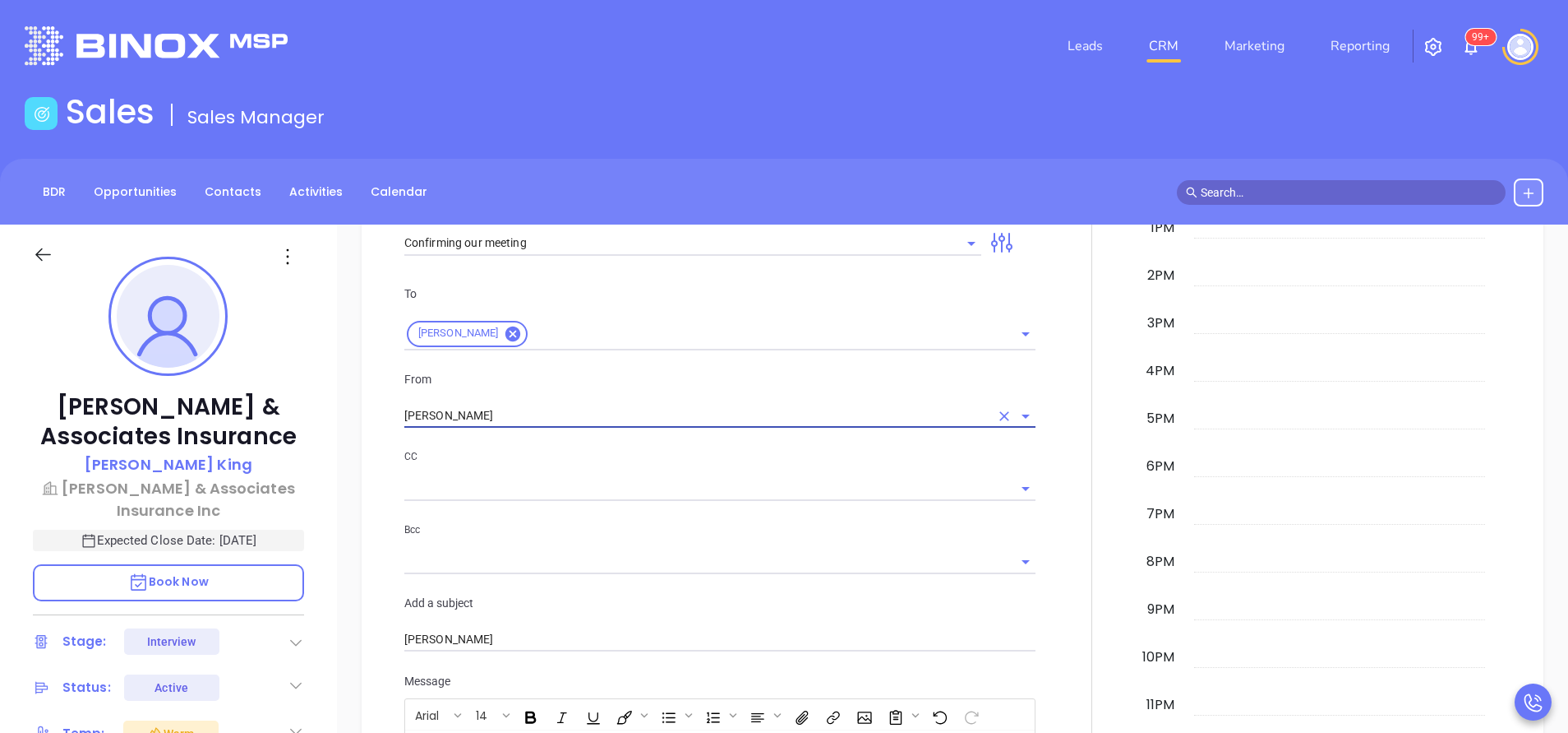
type input "[PERSON_NAME]"
click at [557, 473] on div "CC" at bounding box center [720, 474] width 631 height 54
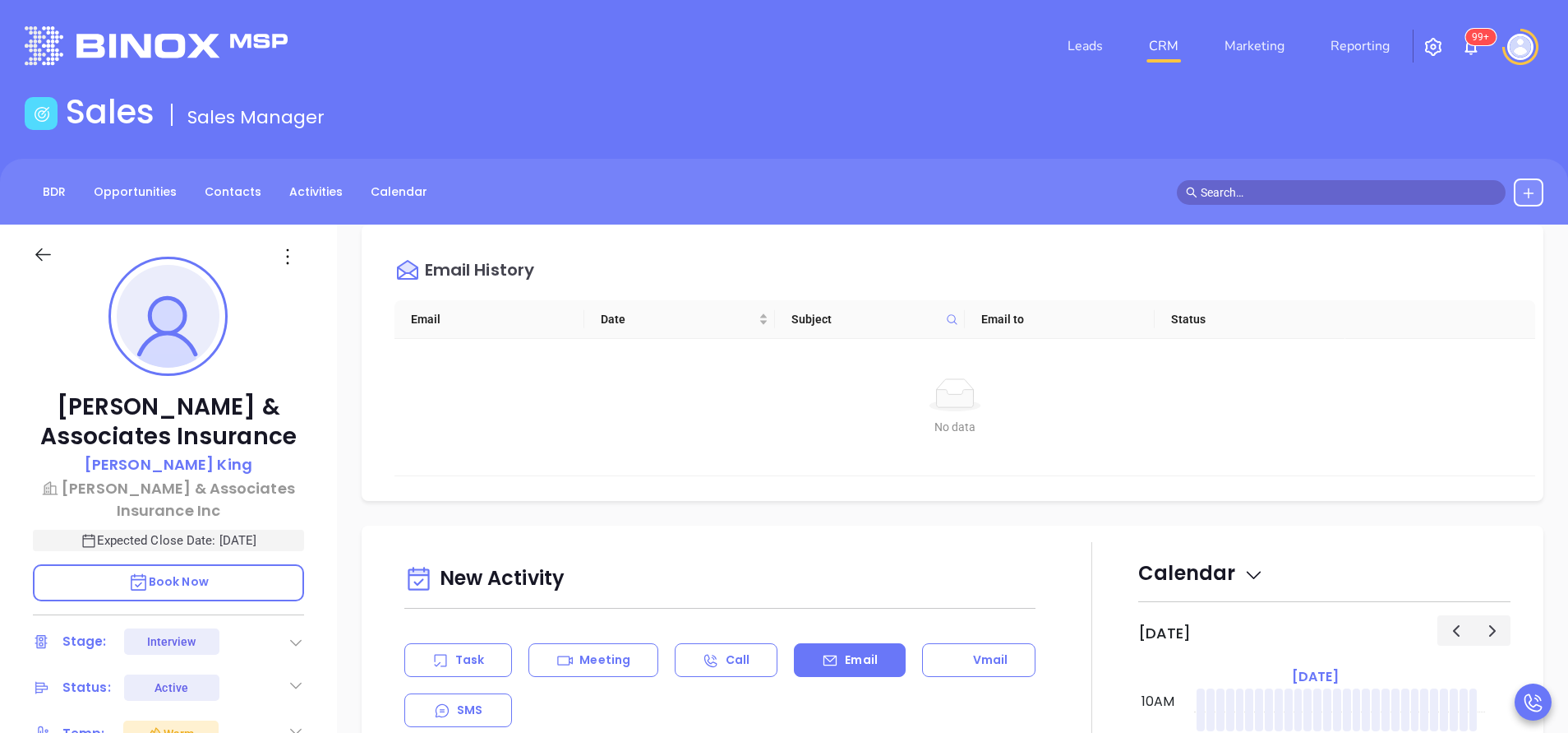
scroll to position [248, 0]
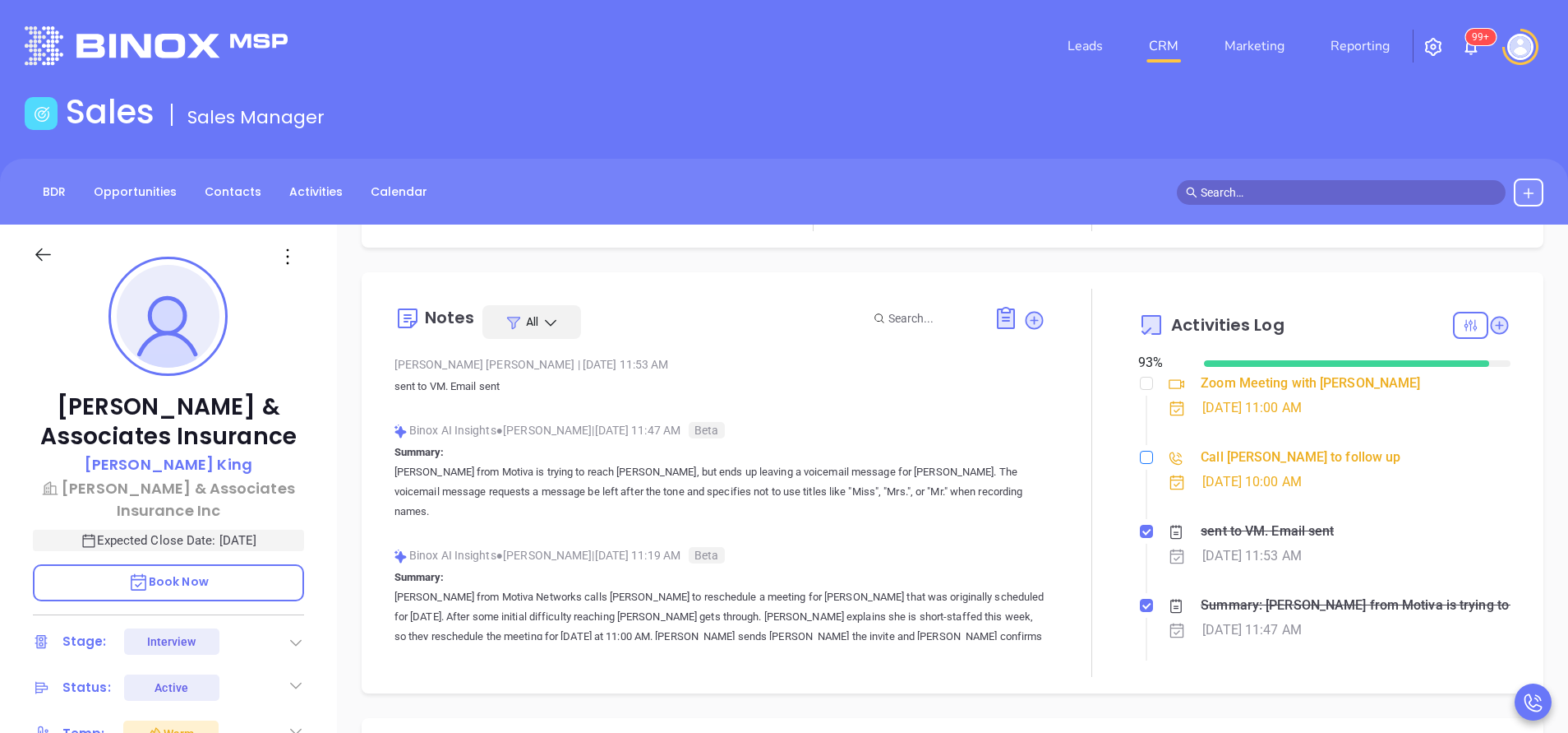
click at [1140, 461] on input "checkbox" at bounding box center [1146, 456] width 13 height 13
checkbox input "true"
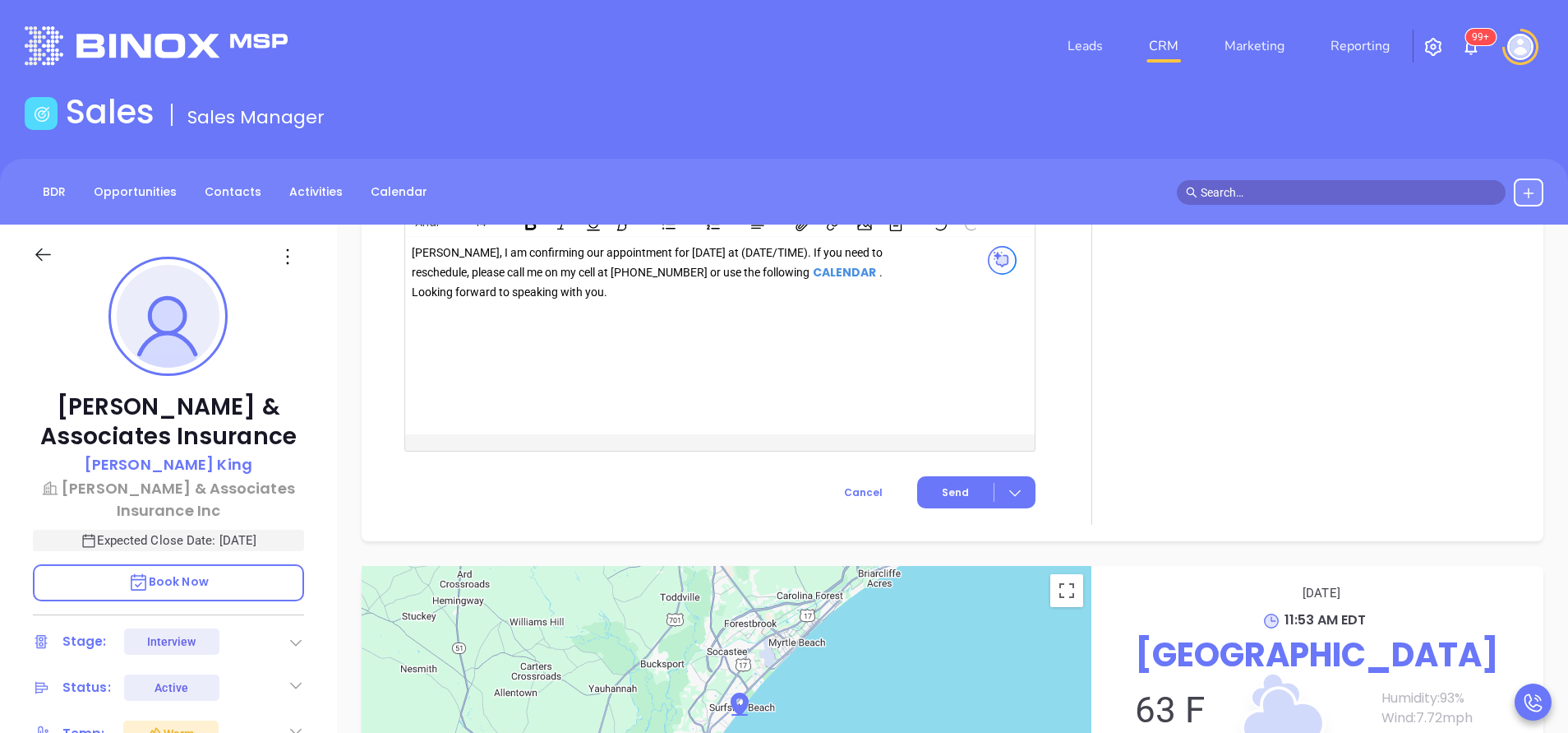
scroll to position [1727, 0]
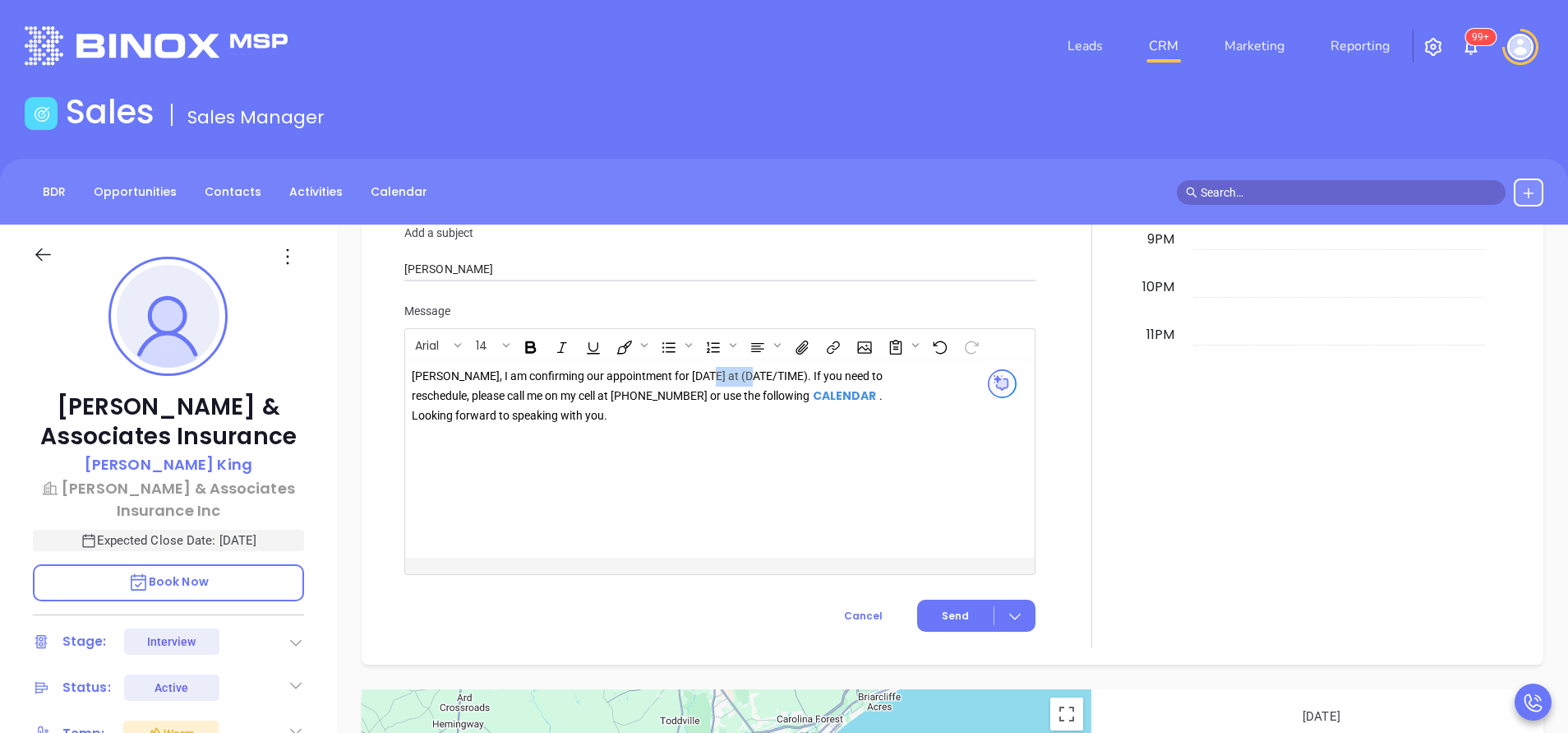
drag, startPoint x: 753, startPoint y: 374, endPoint x: 703, endPoint y: 380, distance: 50.4
click at [703, 380] on div "Kim, I am confirming our appointment for tomorrow at (DATE/TIME). If you need t…" at bounding box center [648, 396] width 473 height 58
click at [744, 472] on div "Kim, I am confirming our appointment for tomorrow at 11:00 AM . If you need to …" at bounding box center [698, 458] width 586 height 197
click at [949, 608] on span "Send" at bounding box center [956, 615] width 27 height 15
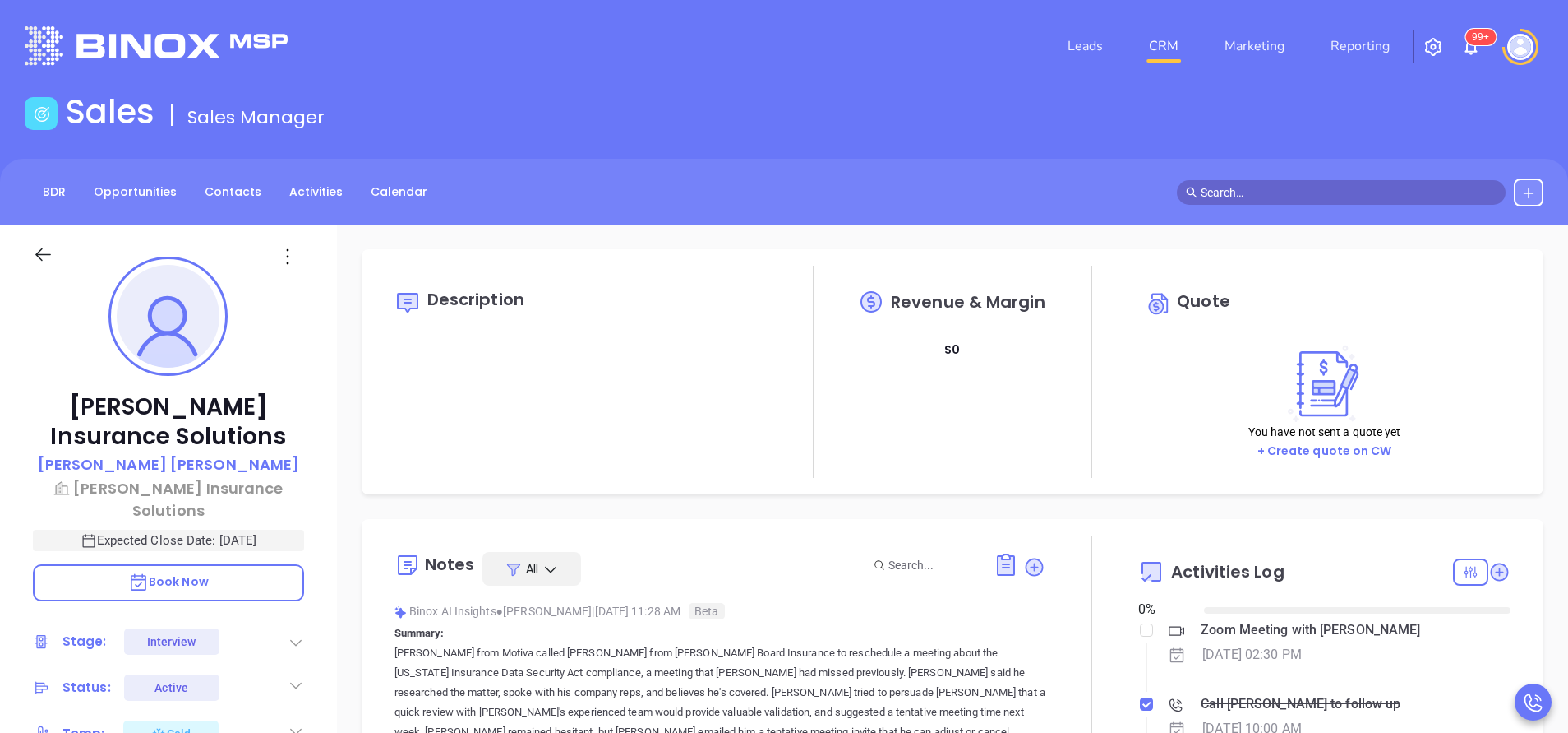
type input "[DATE]"
type input "[PERSON_NAME]"
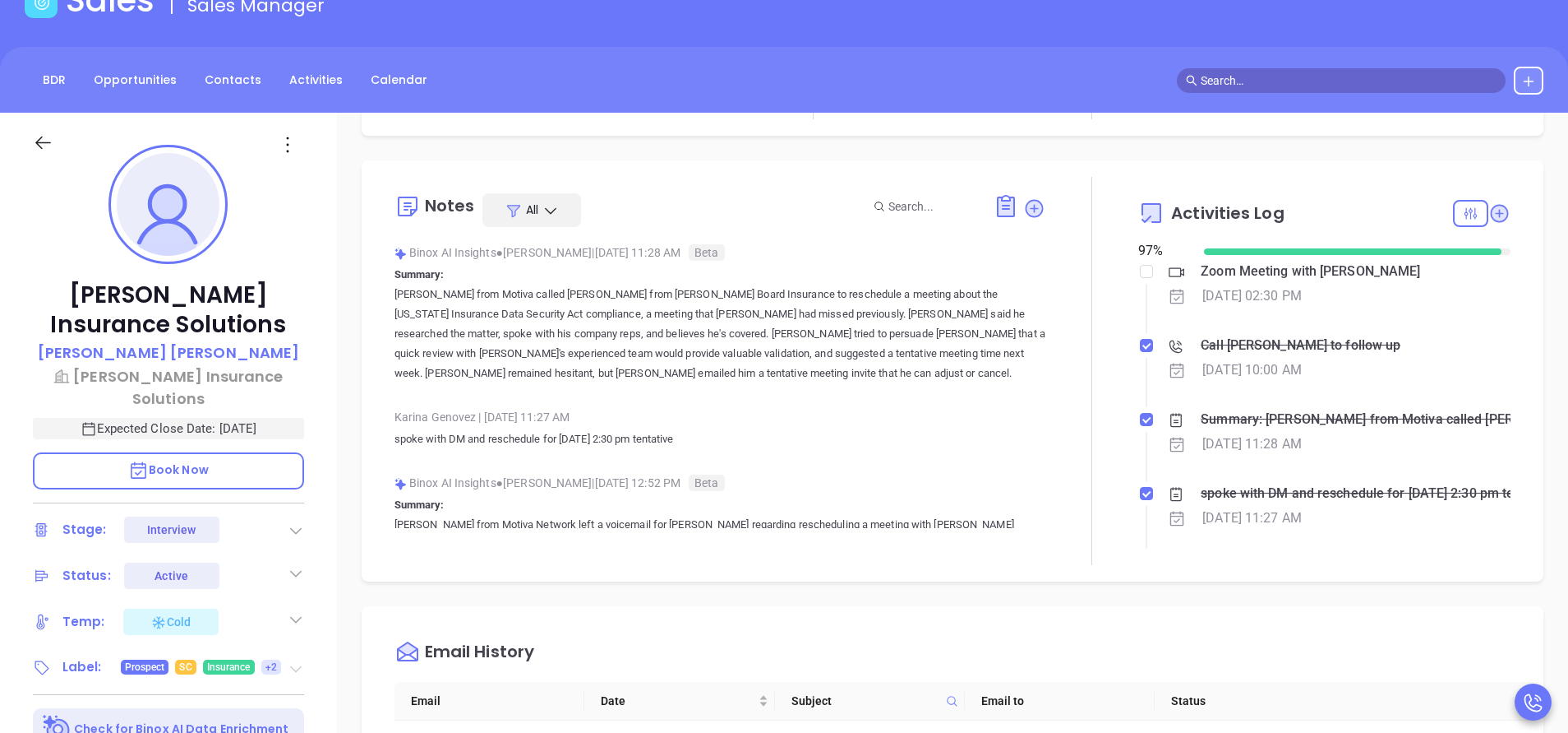
scroll to position [370, 0]
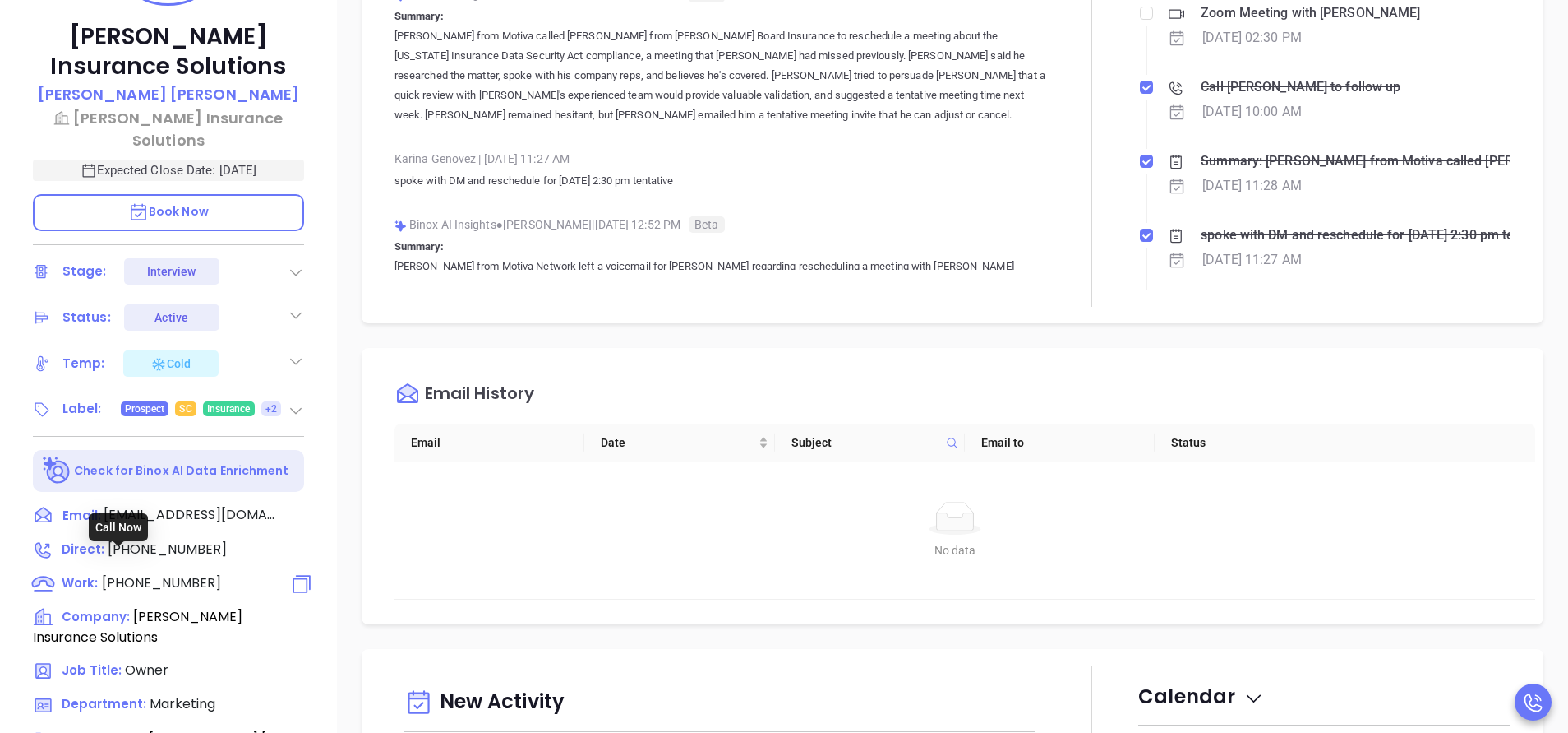
click at [203, 573] on span "(803) 699-1947" at bounding box center [162, 582] width 119 height 19
type input "(803) 699-1947"
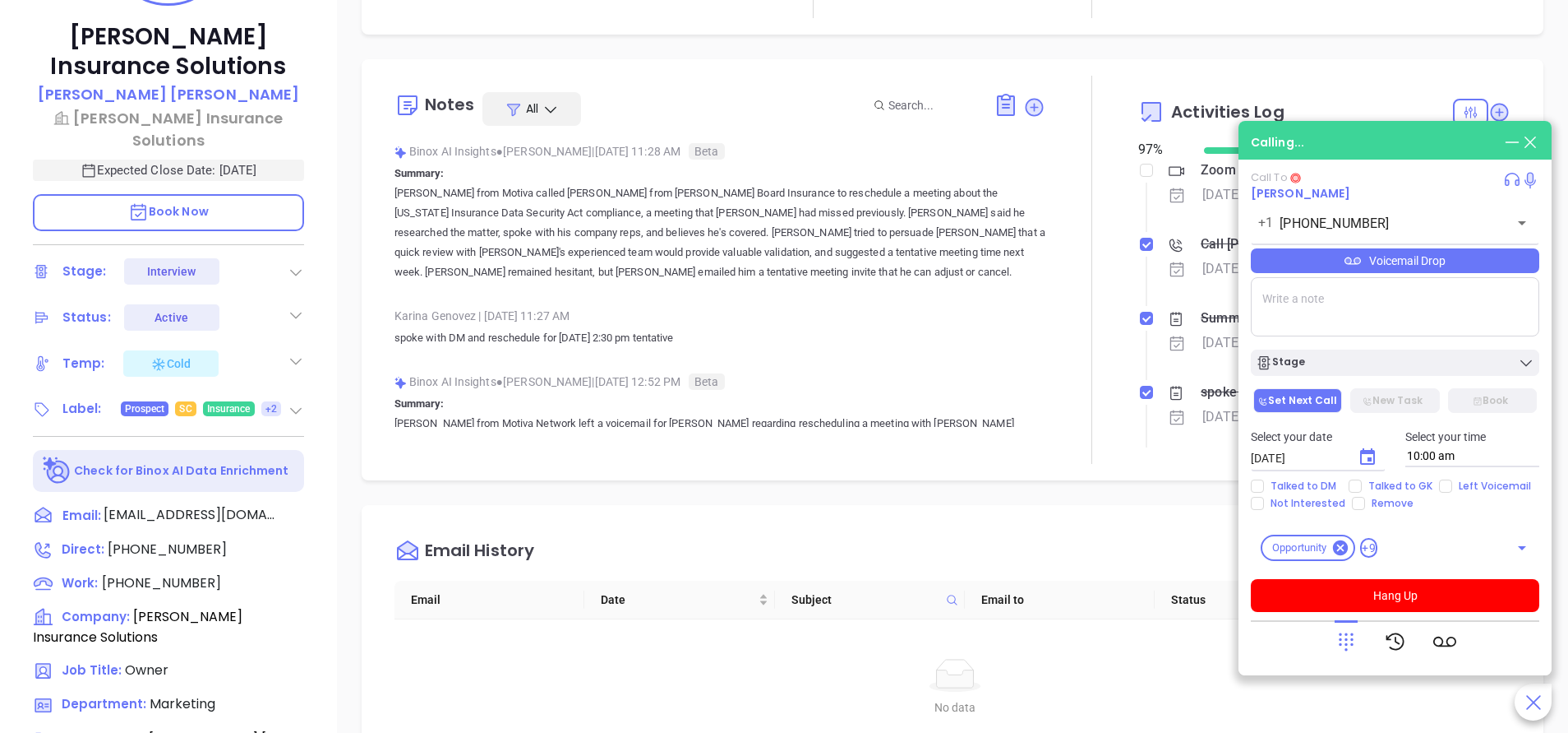
scroll to position [0, 0]
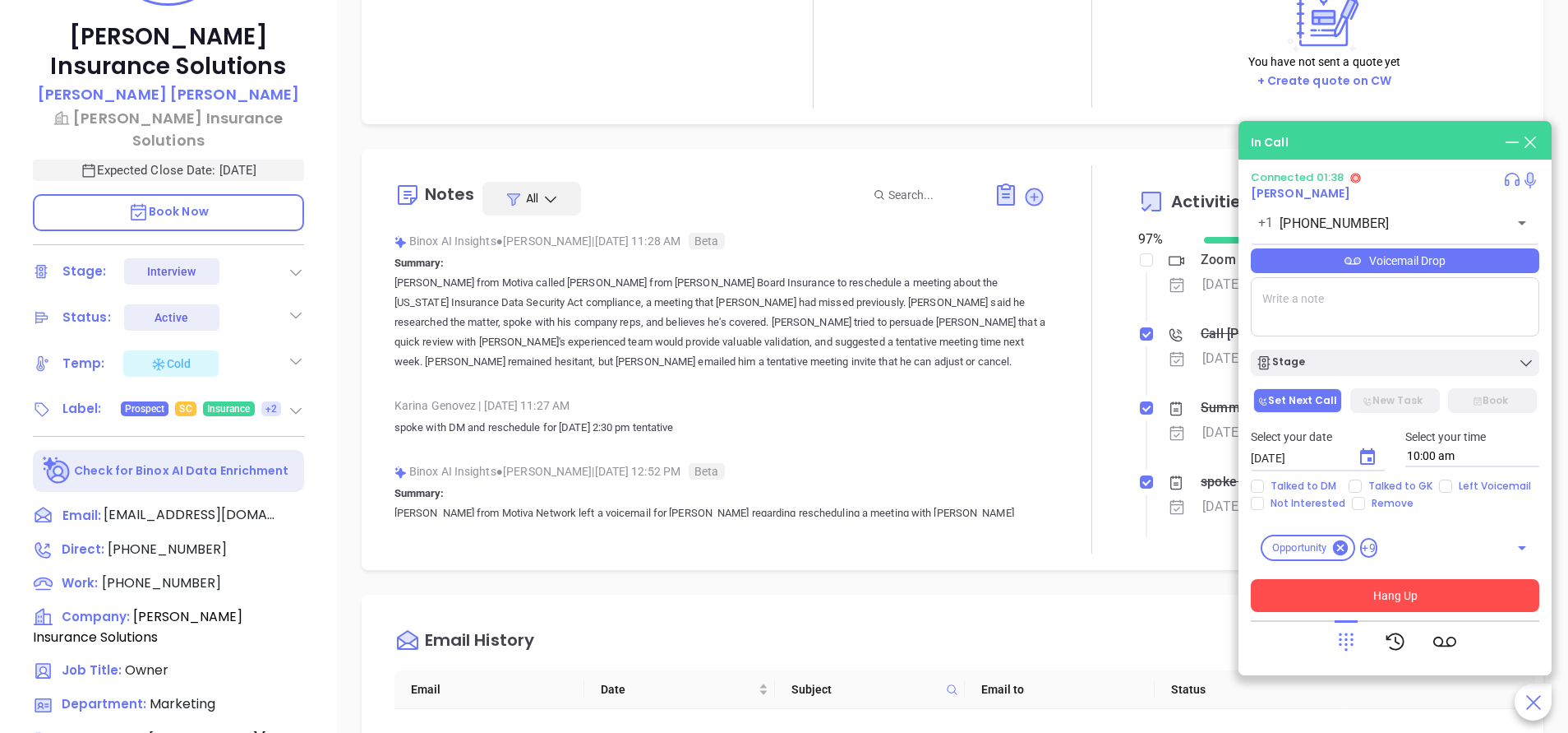
click at [1293, 605] on button "Hang Up" at bounding box center [1396, 596] width 288 height 33
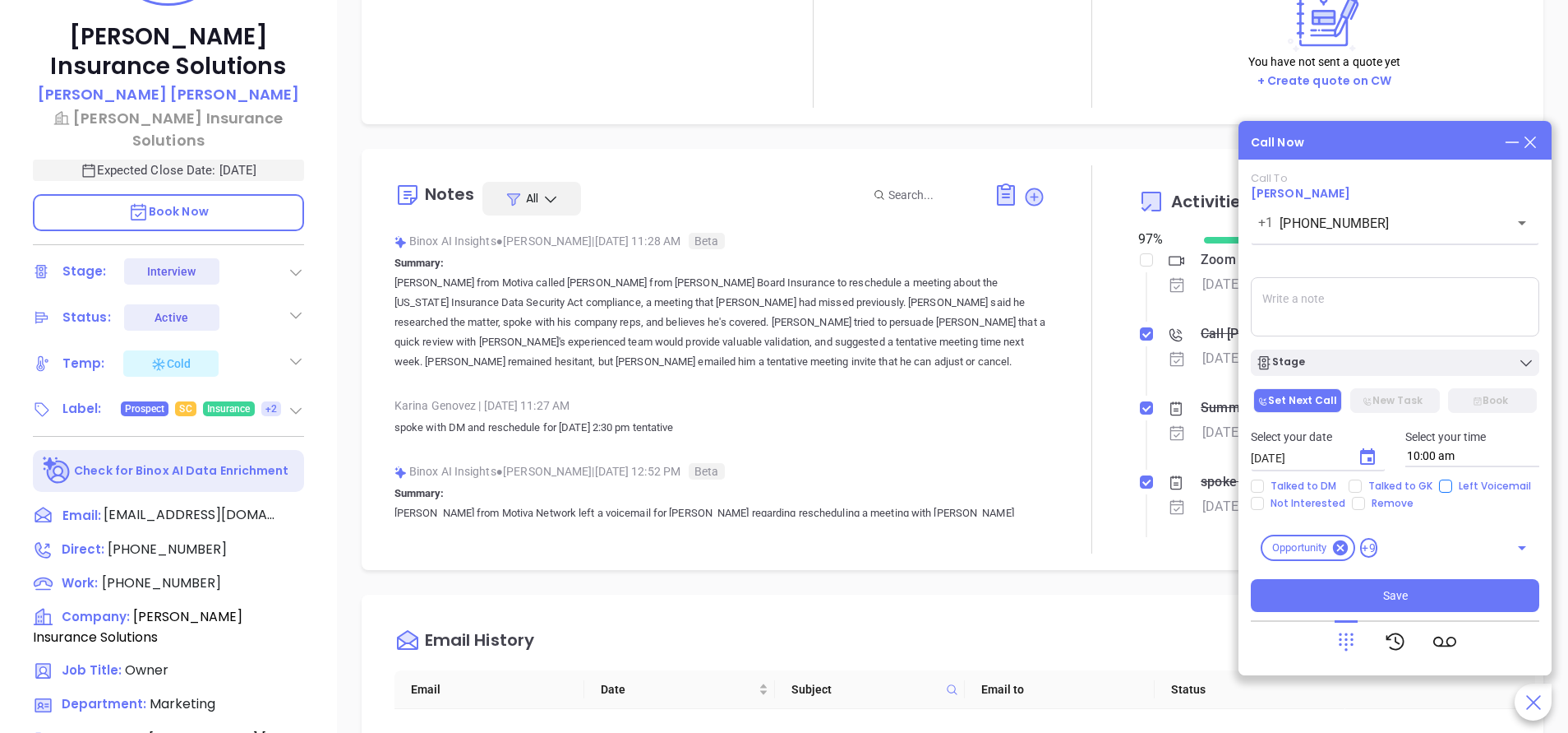
click at [1445, 481] on input "Left Voicemail" at bounding box center [1445, 485] width 13 height 13
checkbox input "true"
click at [1441, 601] on button "Save" at bounding box center [1396, 596] width 288 height 33
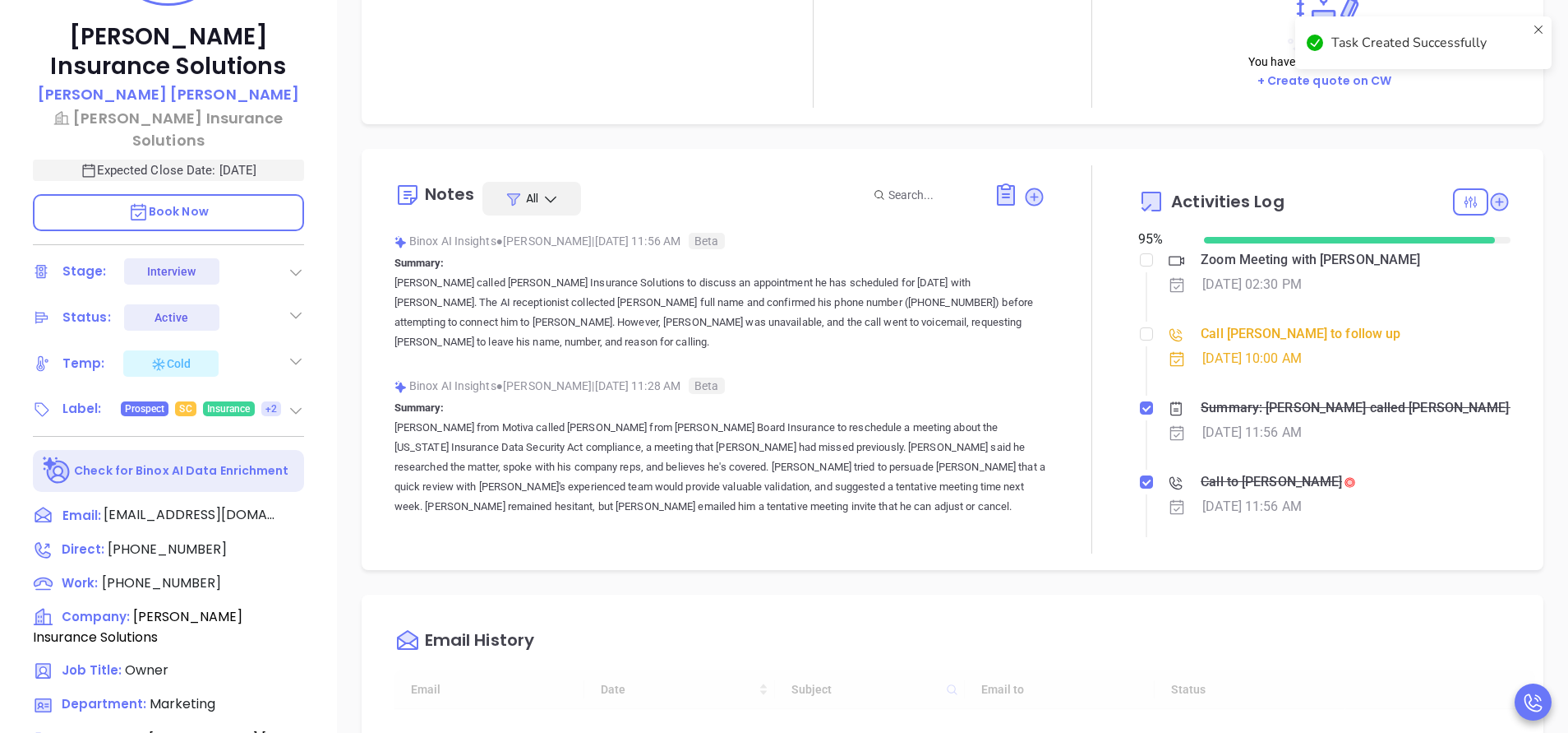
type input "[PERSON_NAME]"
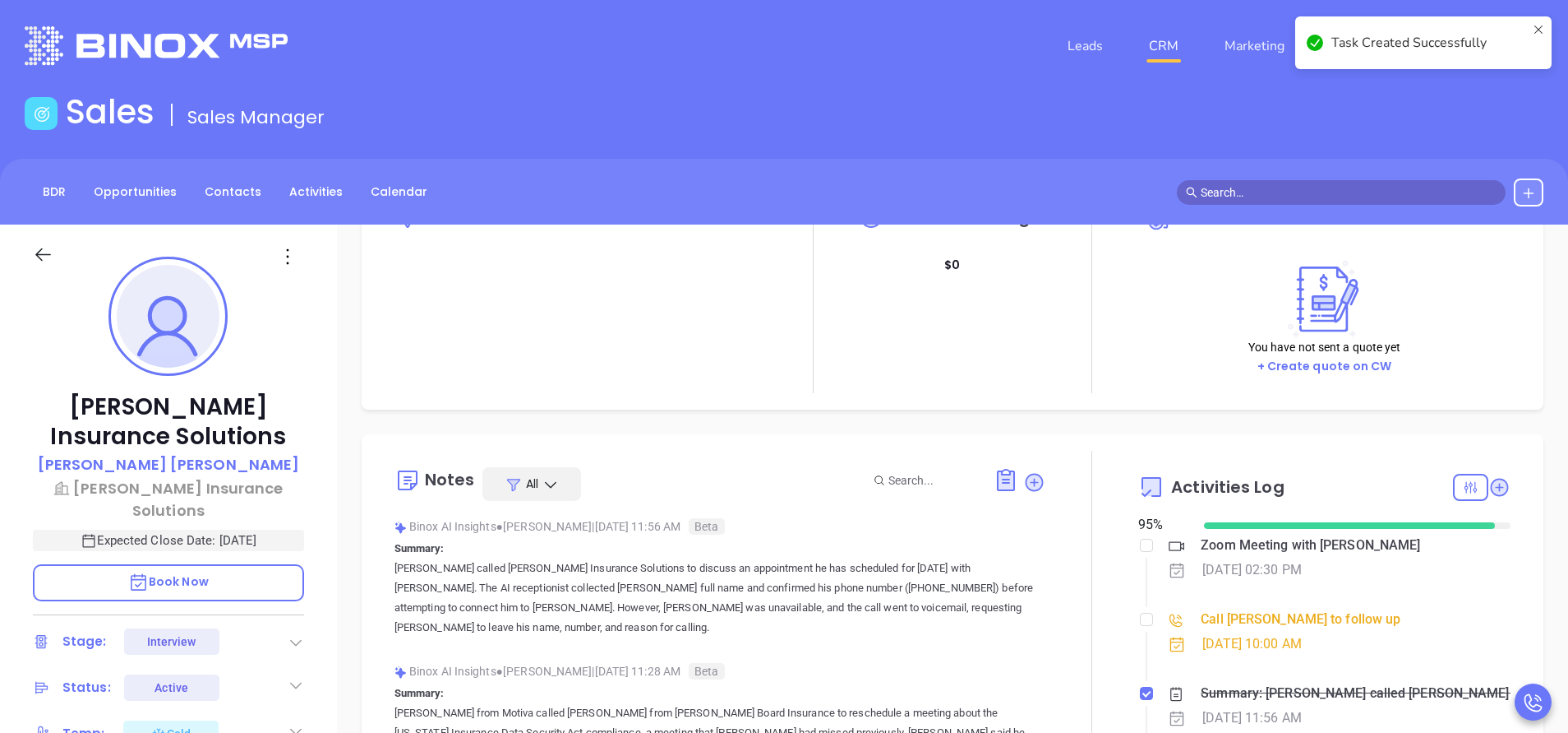
scroll to position [124, 0]
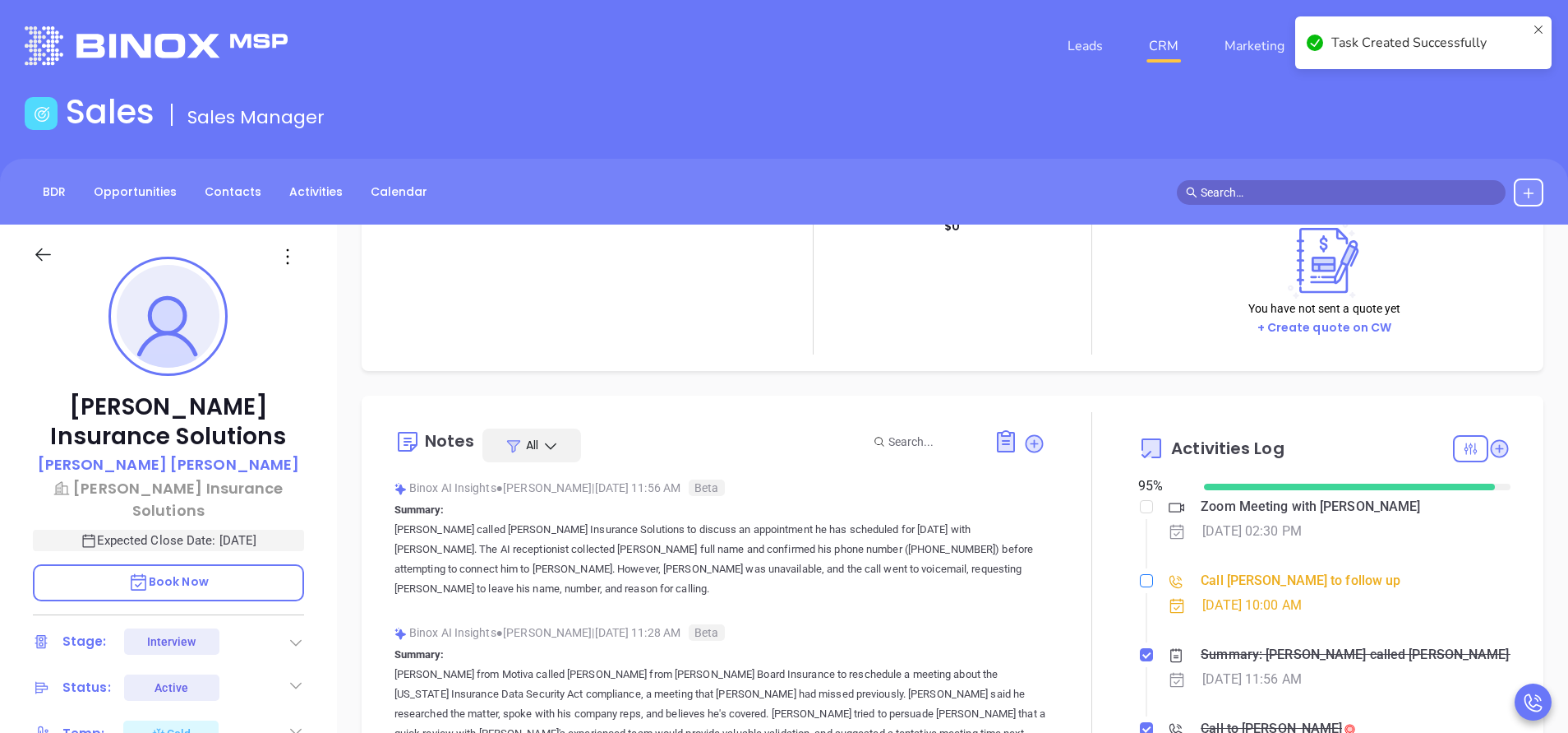
click at [1140, 578] on input "checkbox" at bounding box center [1146, 580] width 13 height 13
checkbox input "true"
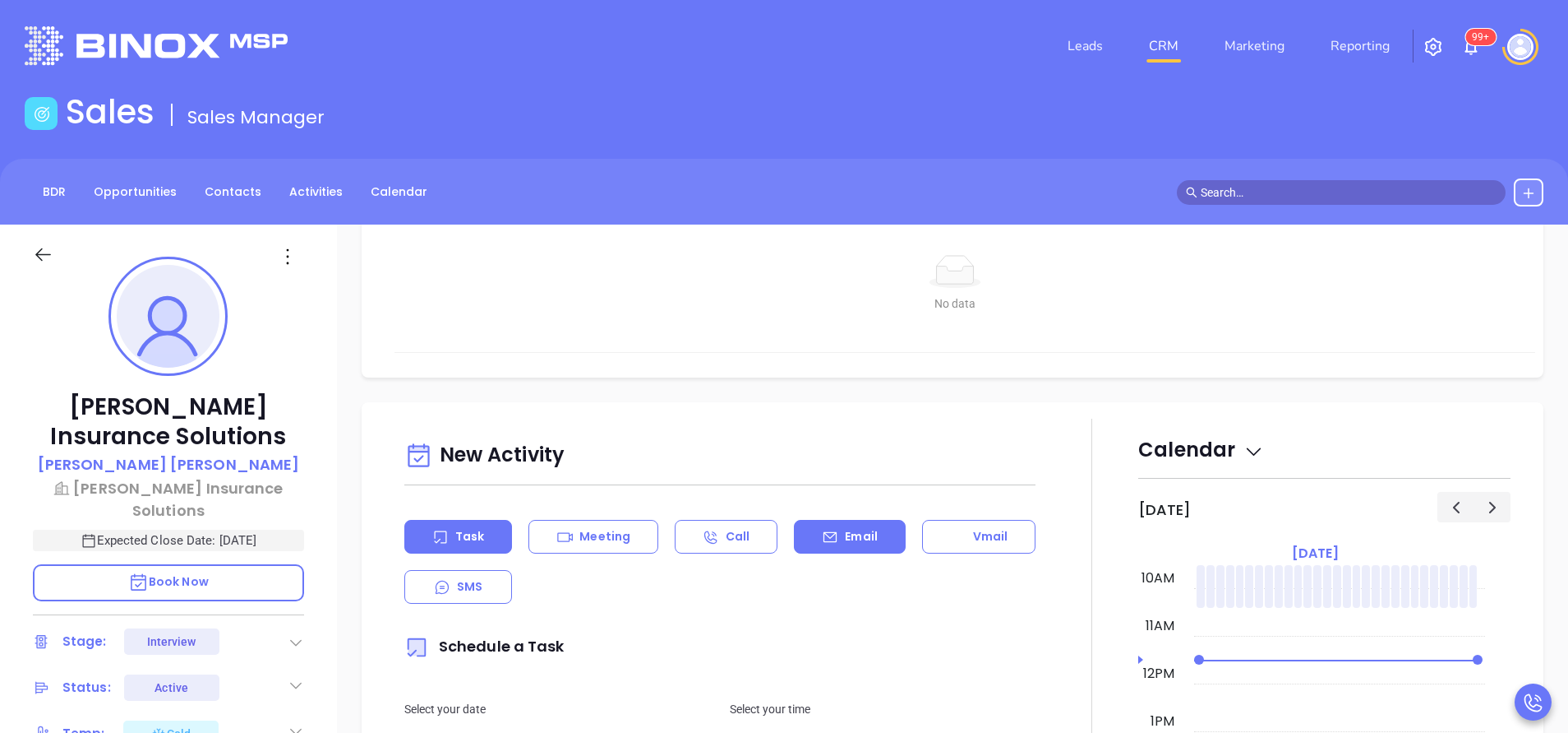
click at [825, 549] on div "Email" at bounding box center [850, 536] width 111 height 34
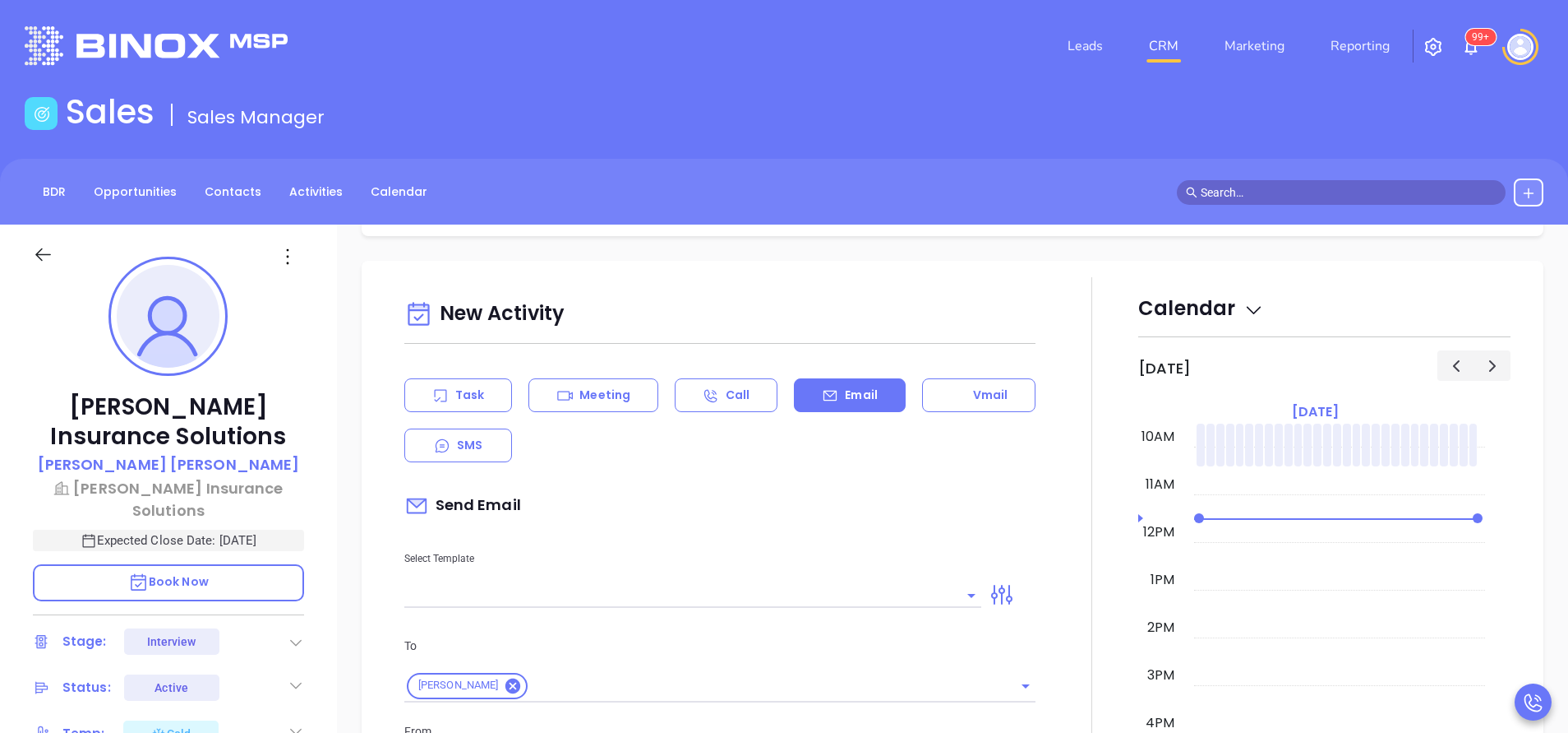
scroll to position [1110, 0]
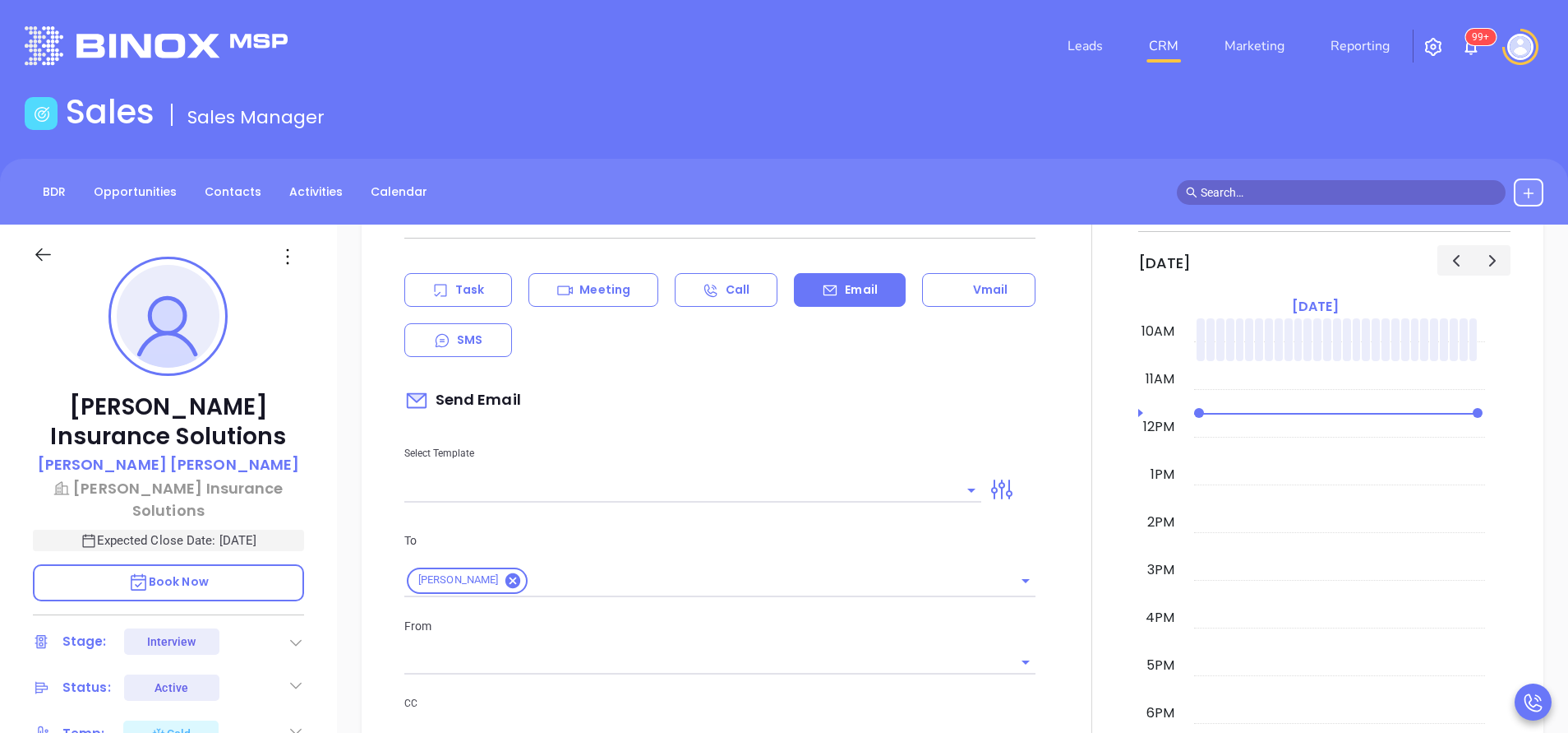
drag, startPoint x: 808, startPoint y: 466, endPoint x: 806, endPoint y: 479, distance: 13.2
click at [807, 465] on div "Select Template" at bounding box center [693, 460] width 596 height 83
type input "[PERSON_NAME]"
click at [806, 493] on input "text" at bounding box center [680, 489] width 553 height 23
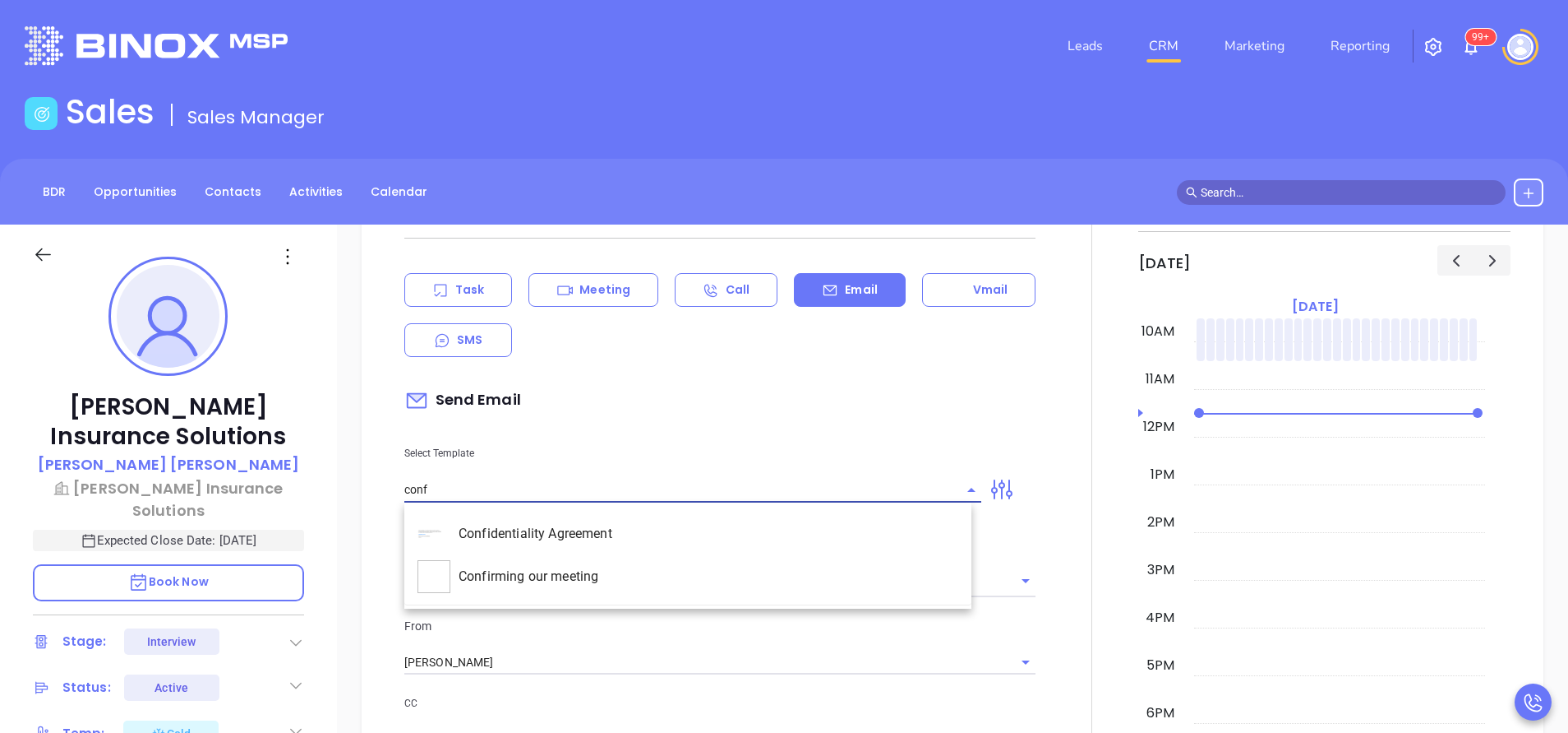
click at [708, 564] on li "Confirming our meeting" at bounding box center [688, 576] width 567 height 43
type input "Confirming our meeting"
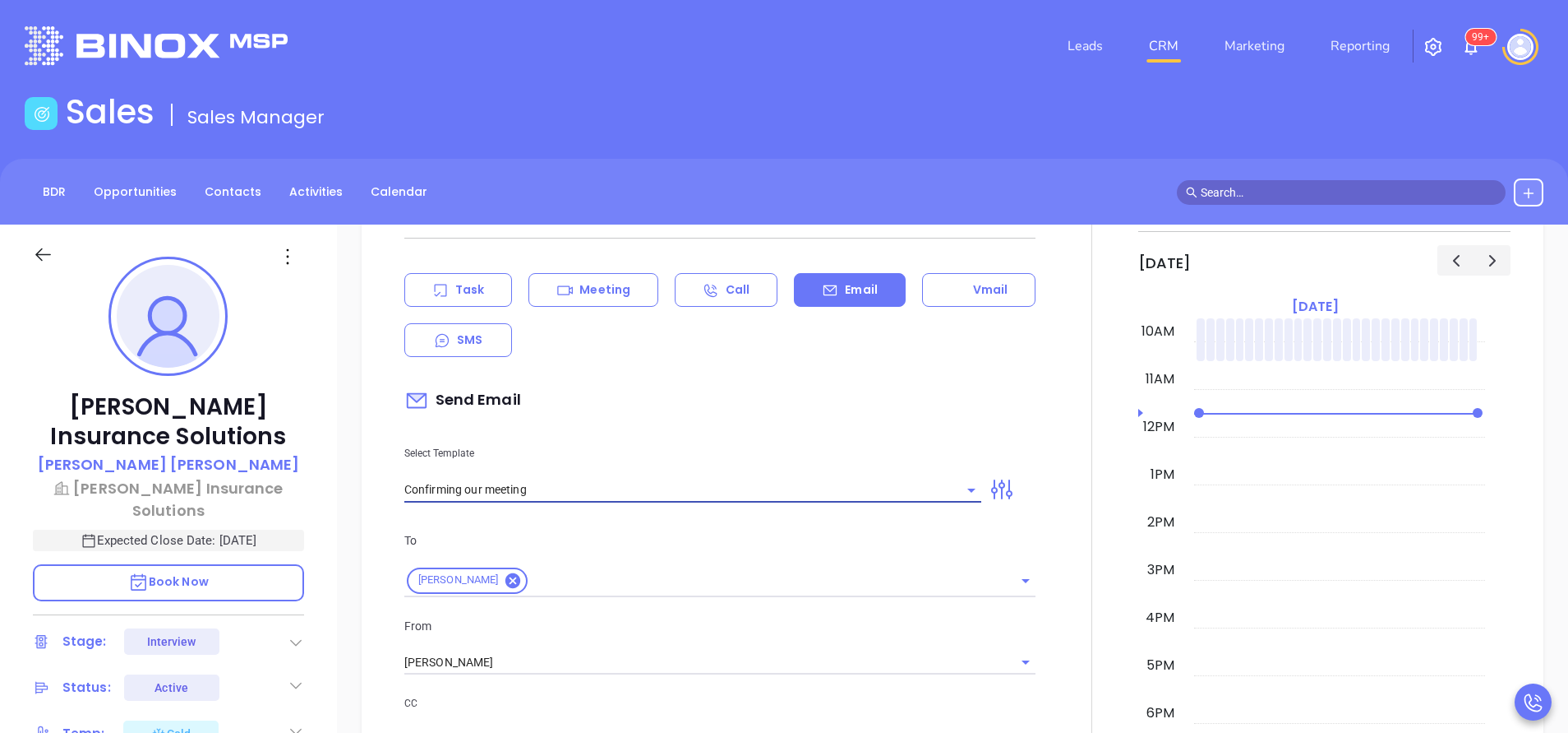
type input "[PERSON_NAME]"
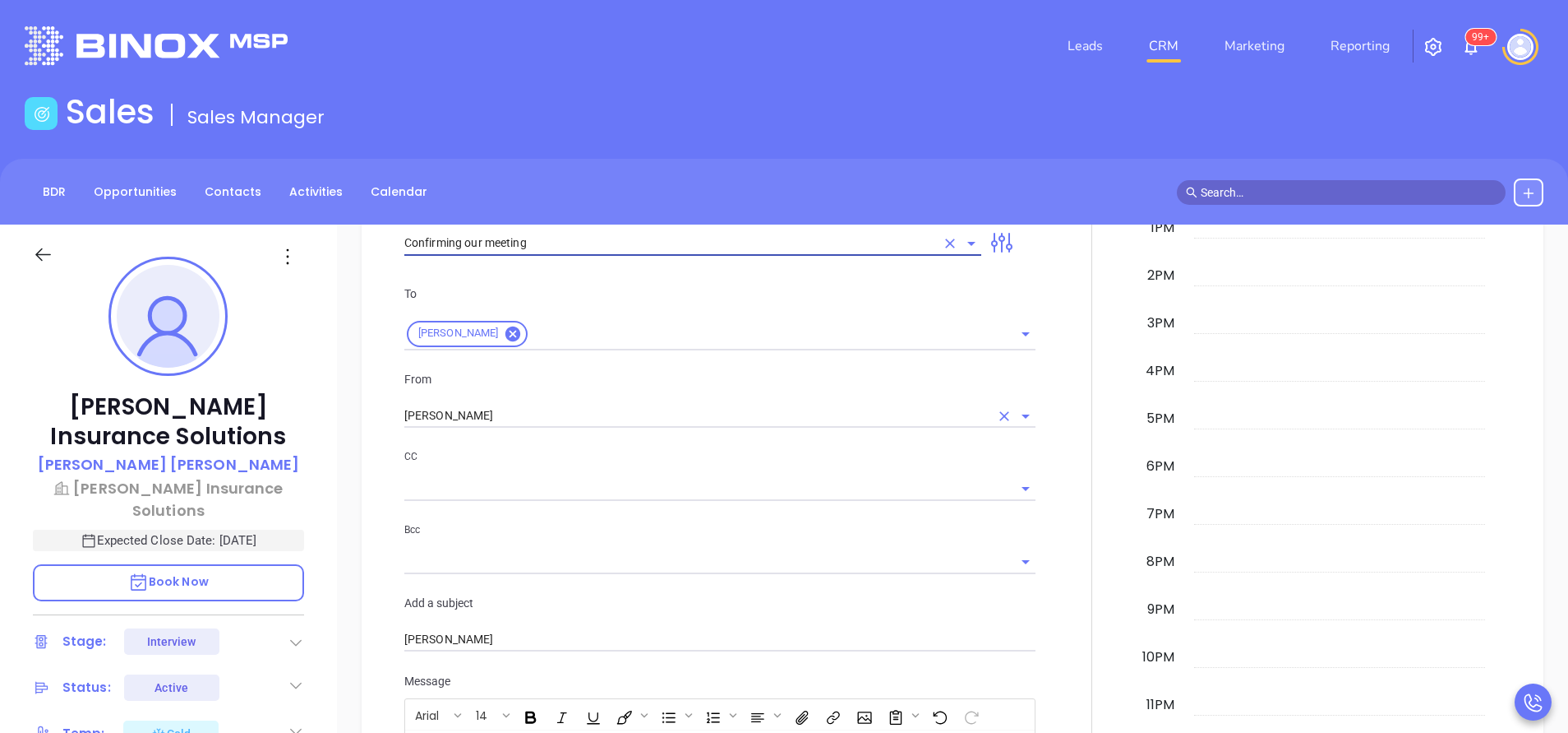
type input "Confirming our meeting"
click at [520, 420] on input "[PERSON_NAME]" at bounding box center [697, 415] width 586 height 23
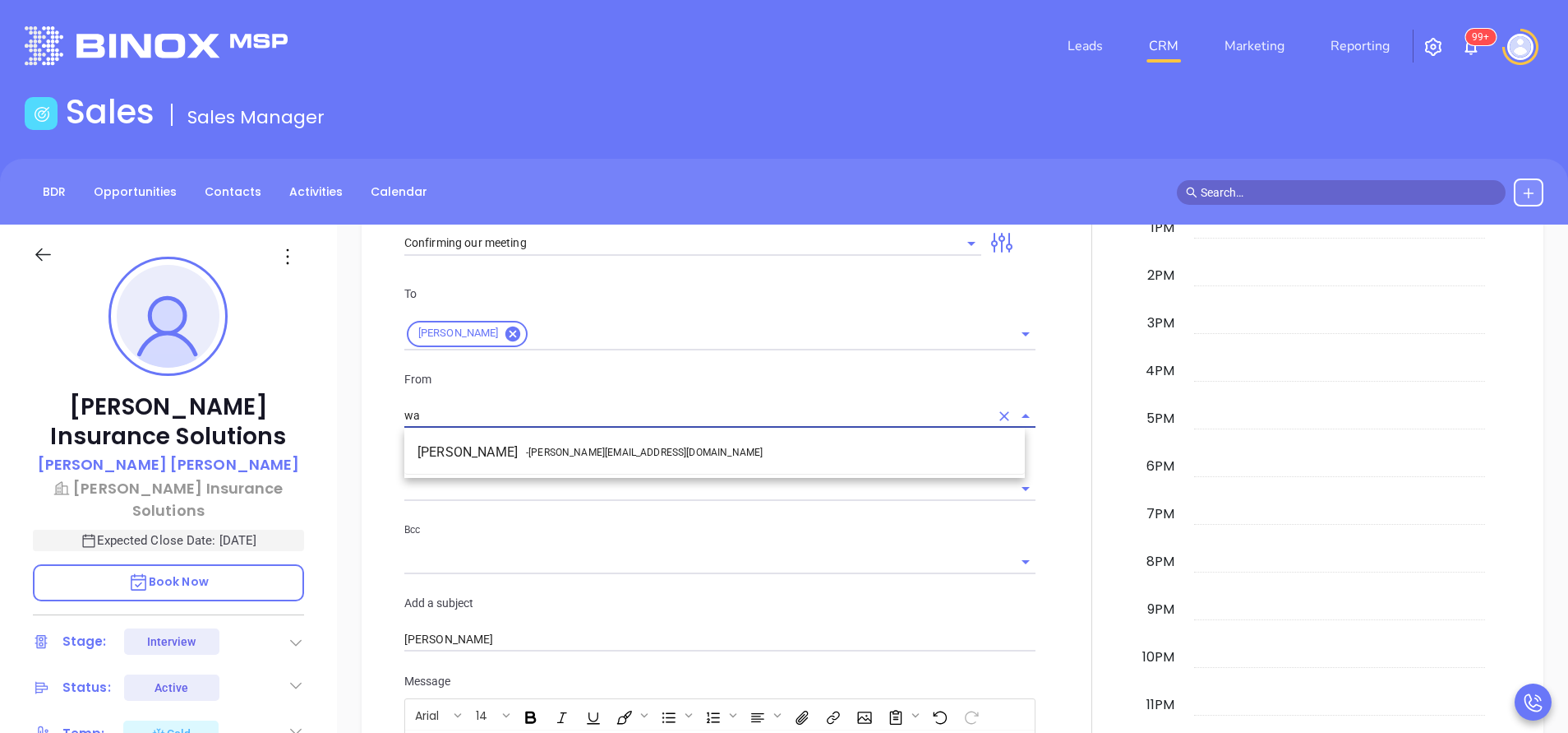
click at [556, 457] on span "- walter@motiva.net" at bounding box center [644, 451] width 237 height 15
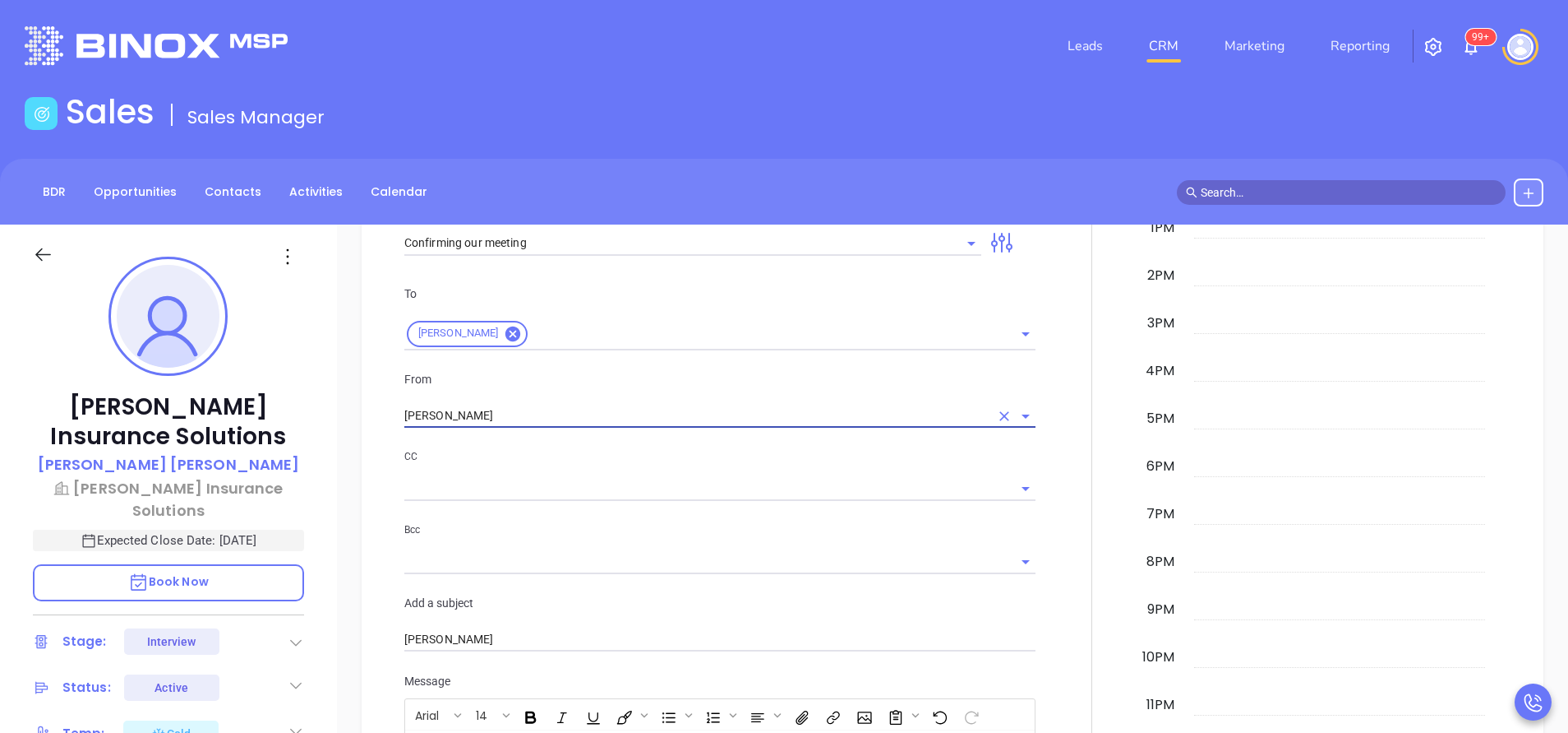
type input "[PERSON_NAME]"
click at [1085, 522] on div at bounding box center [1091, 471] width 93 height 1093
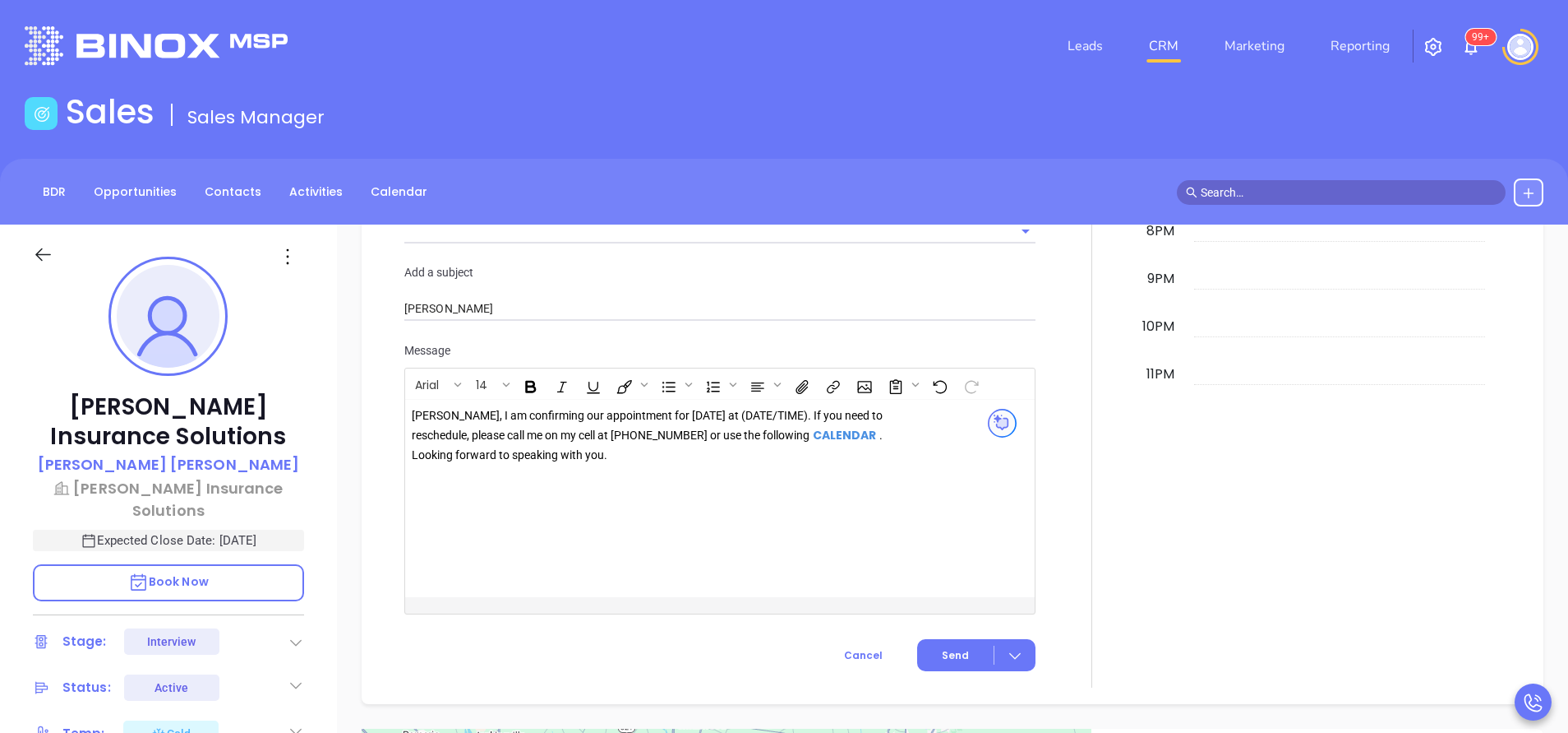
scroll to position [1727, 0]
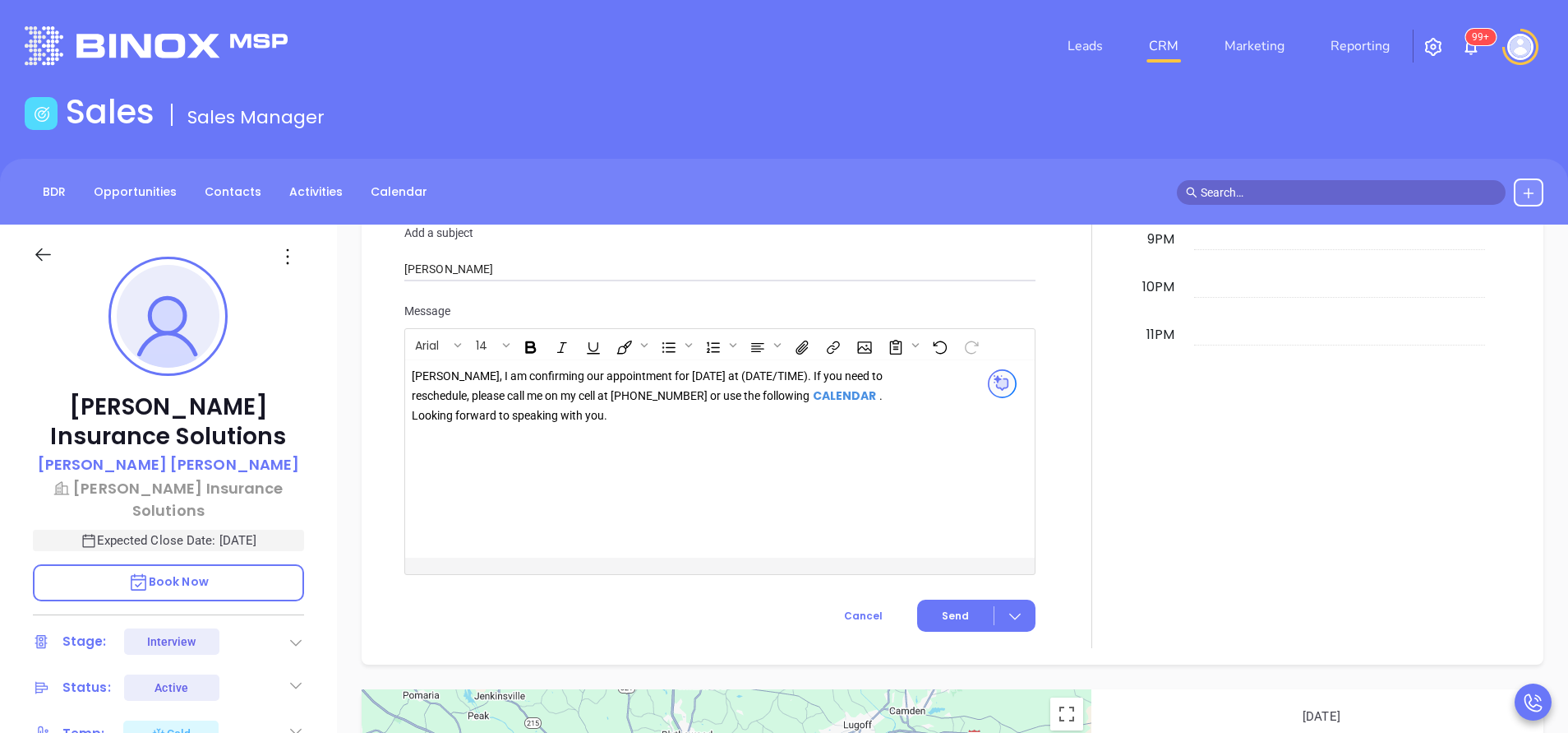
click at [761, 372] on div "Philip, I am confirming our appointment for tomorrow at (DATE/TIME). If you nee…" at bounding box center [648, 396] width 473 height 58
click at [953, 611] on span "Send" at bounding box center [956, 615] width 27 height 15
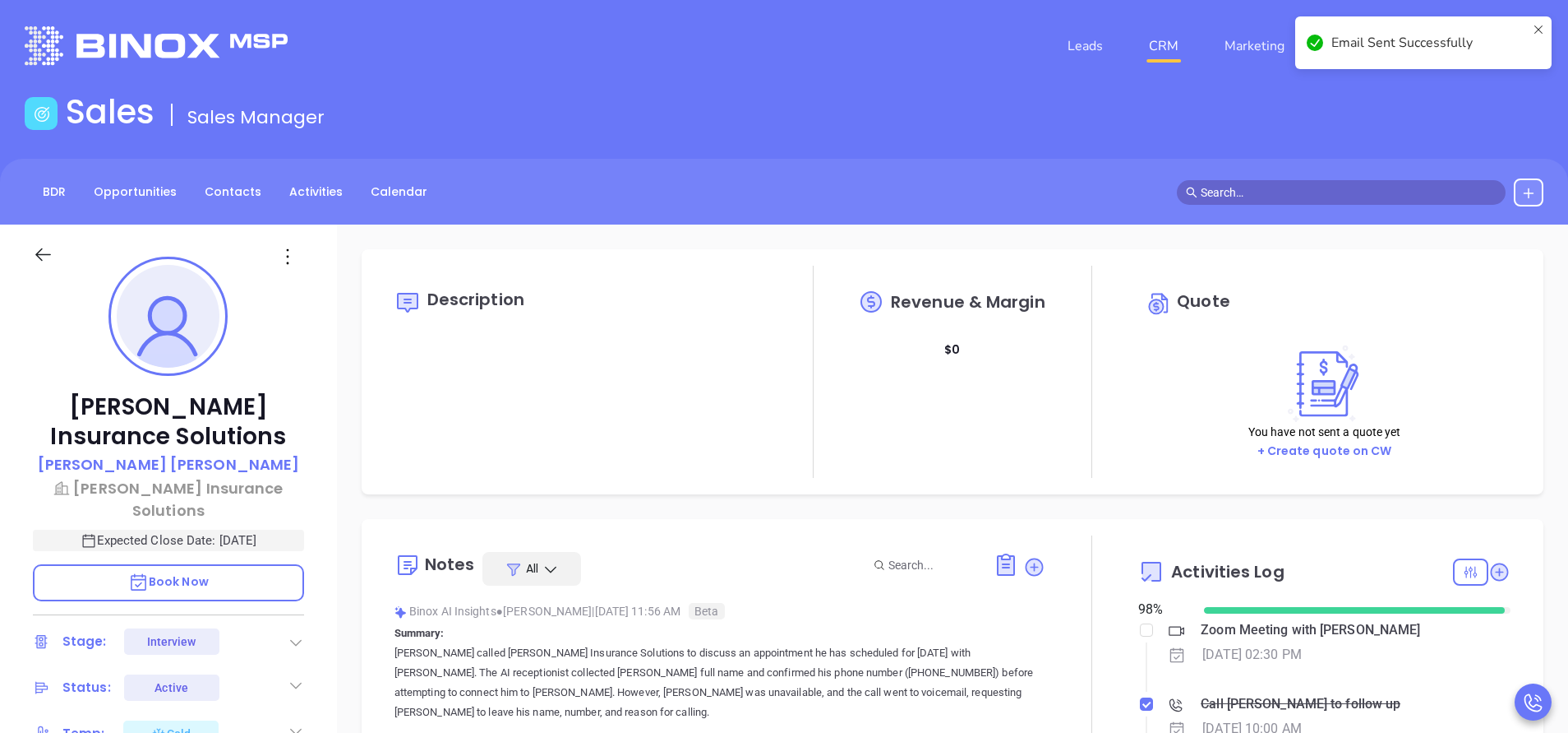
scroll to position [247, 0]
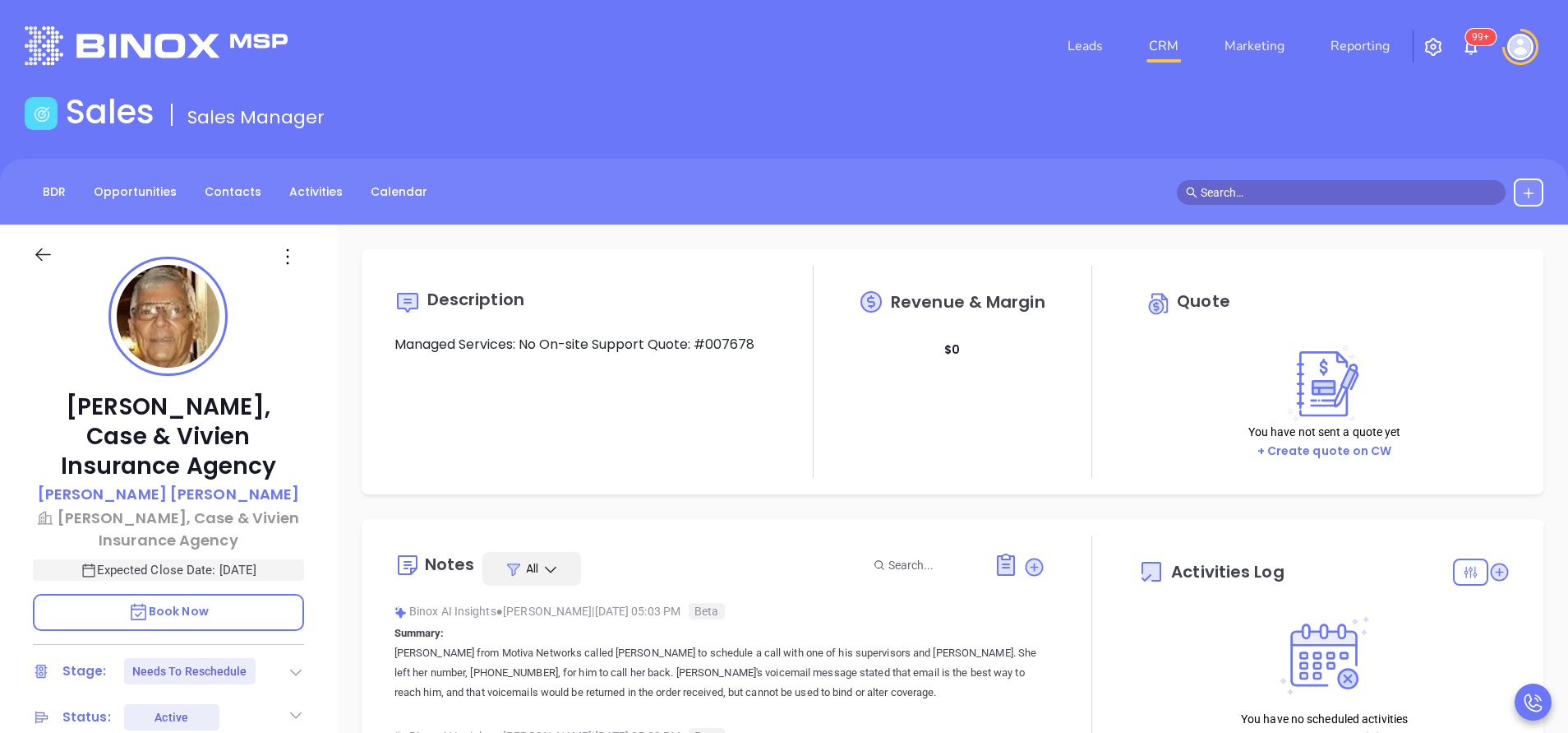
type input "[DATE]"
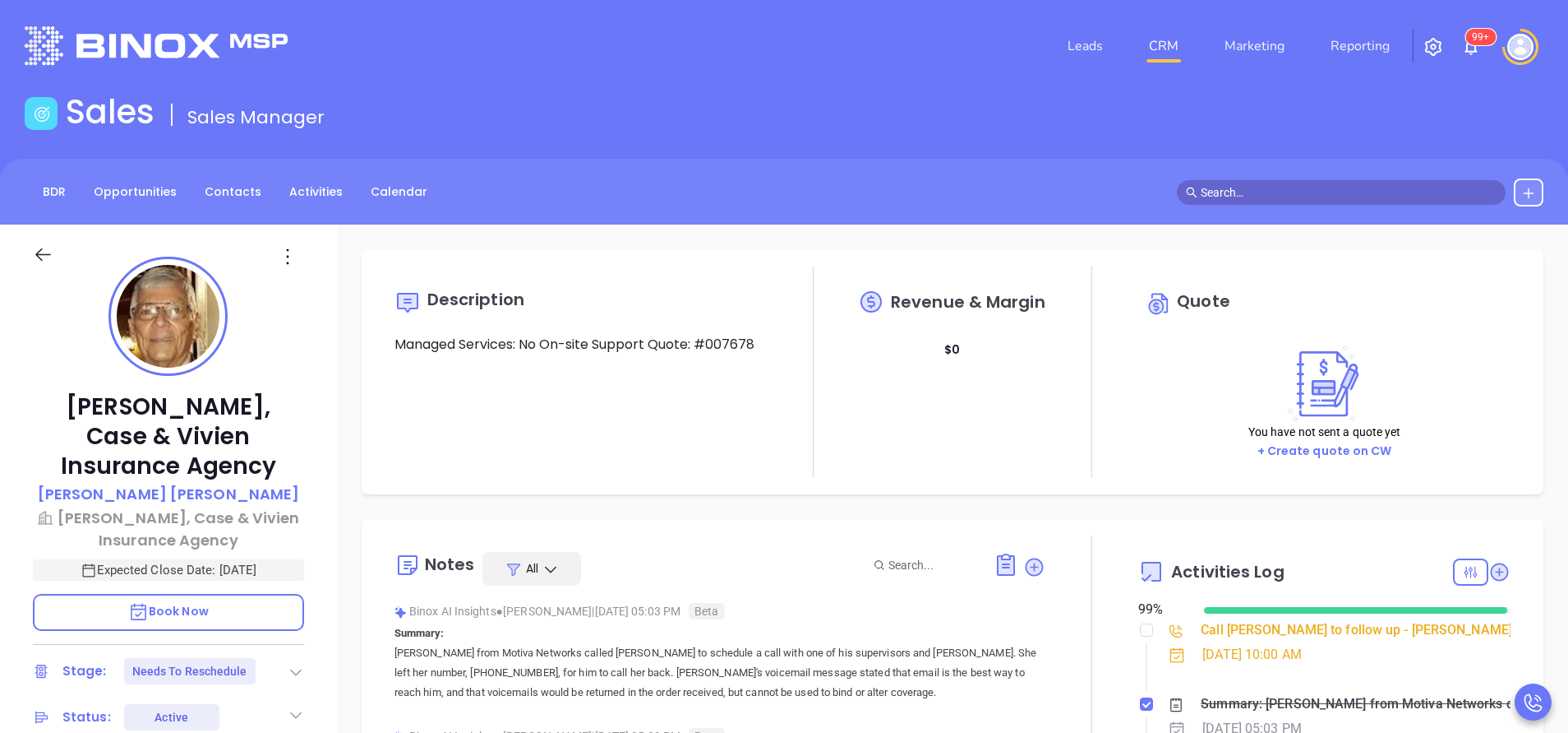
type input "[PERSON_NAME]"
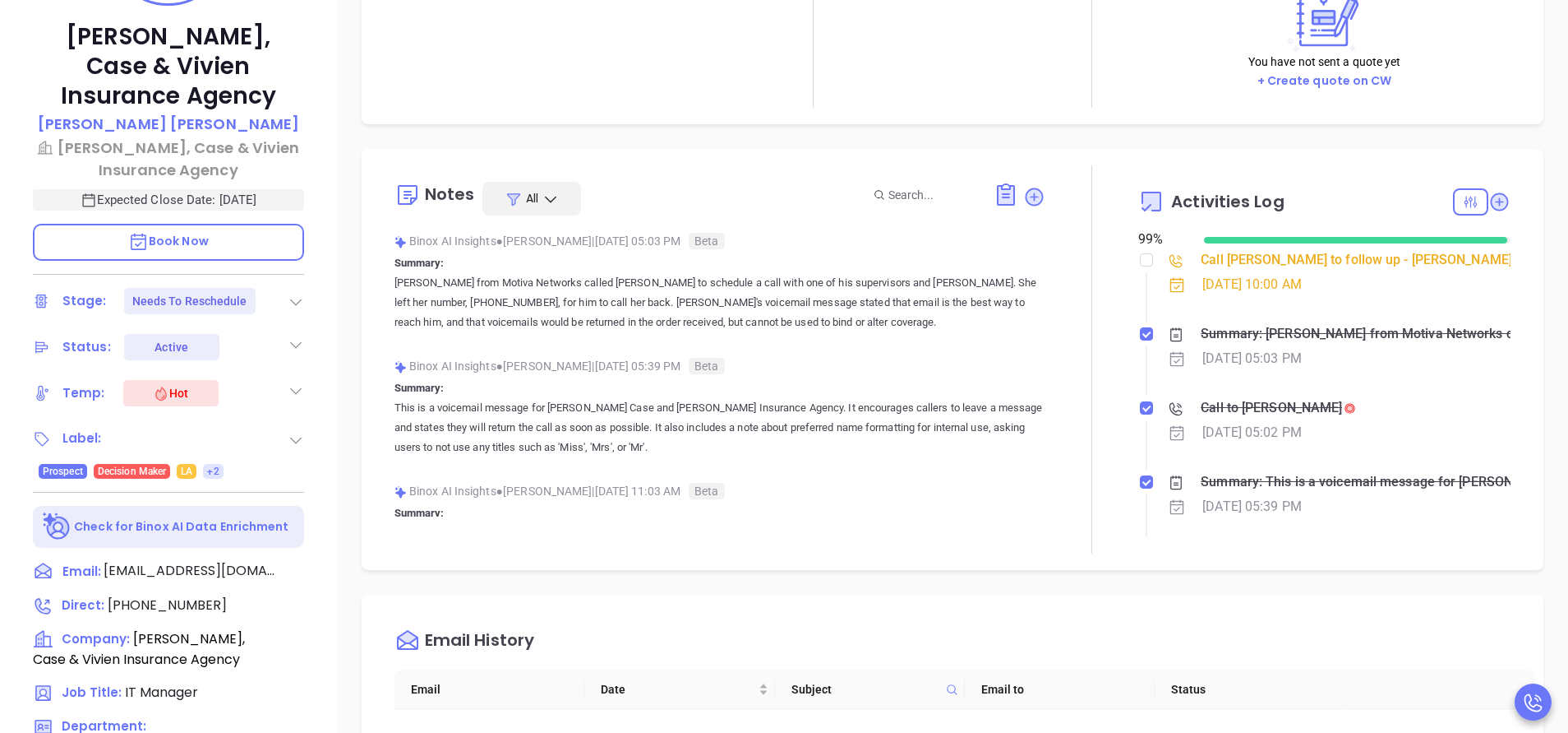
scroll to position [617, 0]
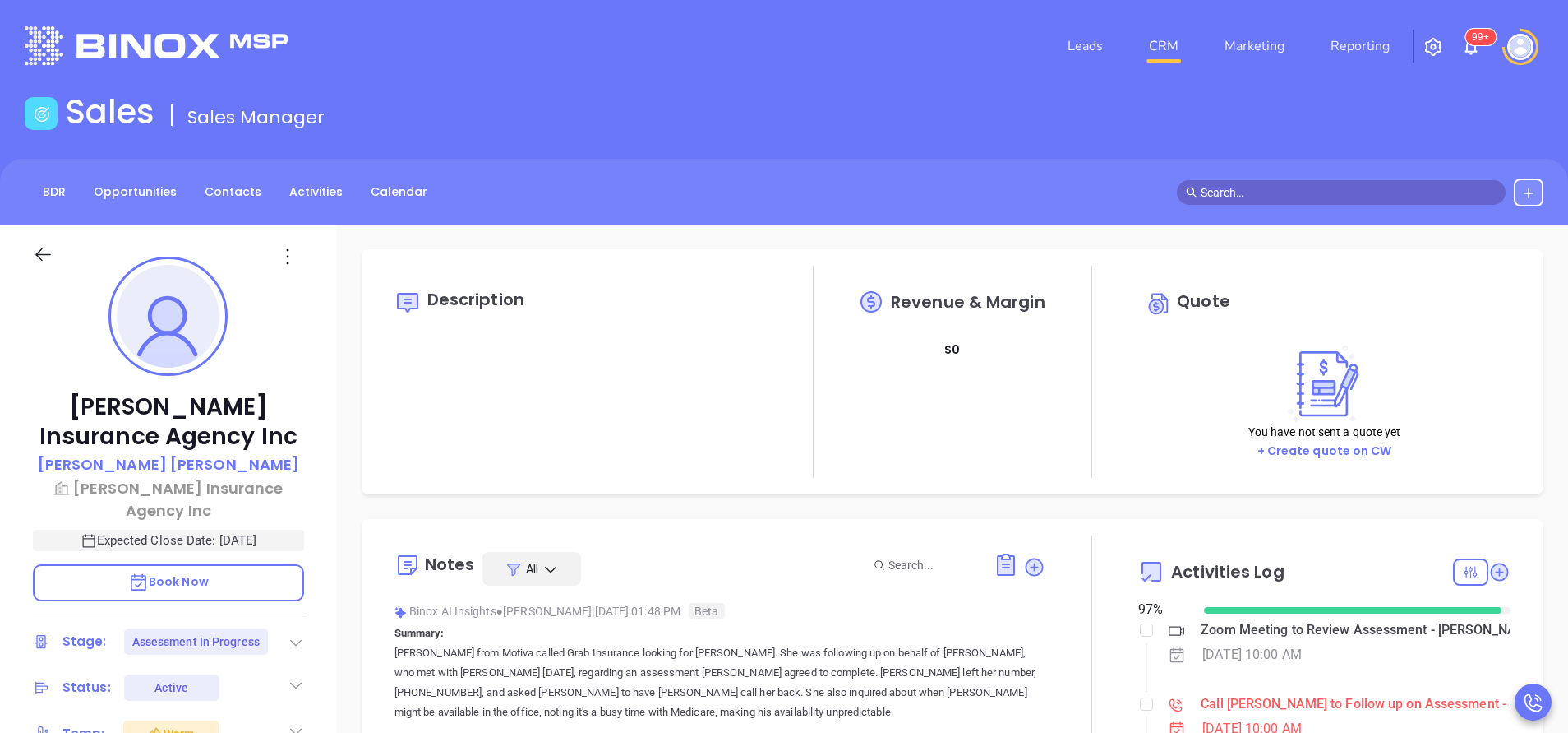
type input "[PERSON_NAME]"
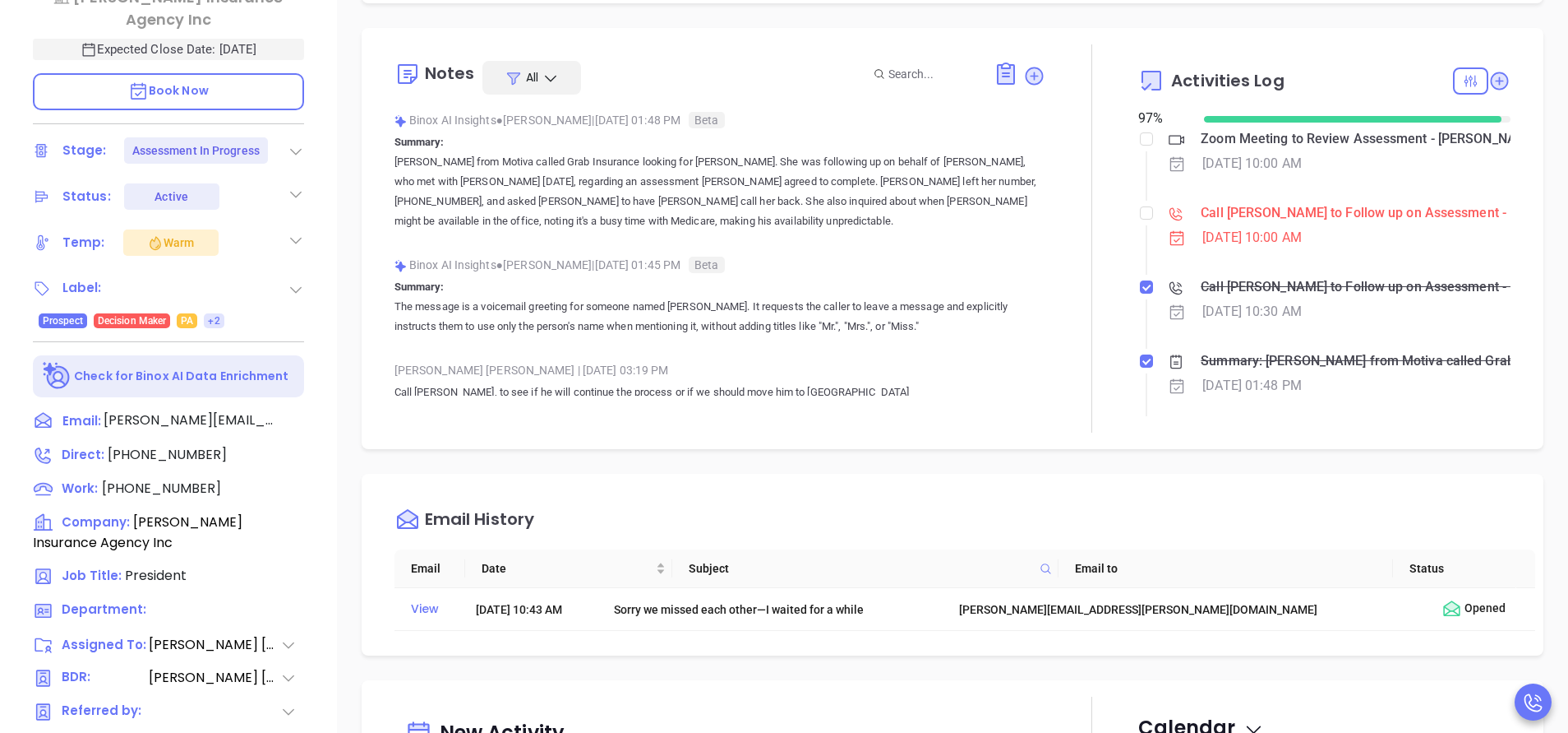
scroll to position [617, 0]
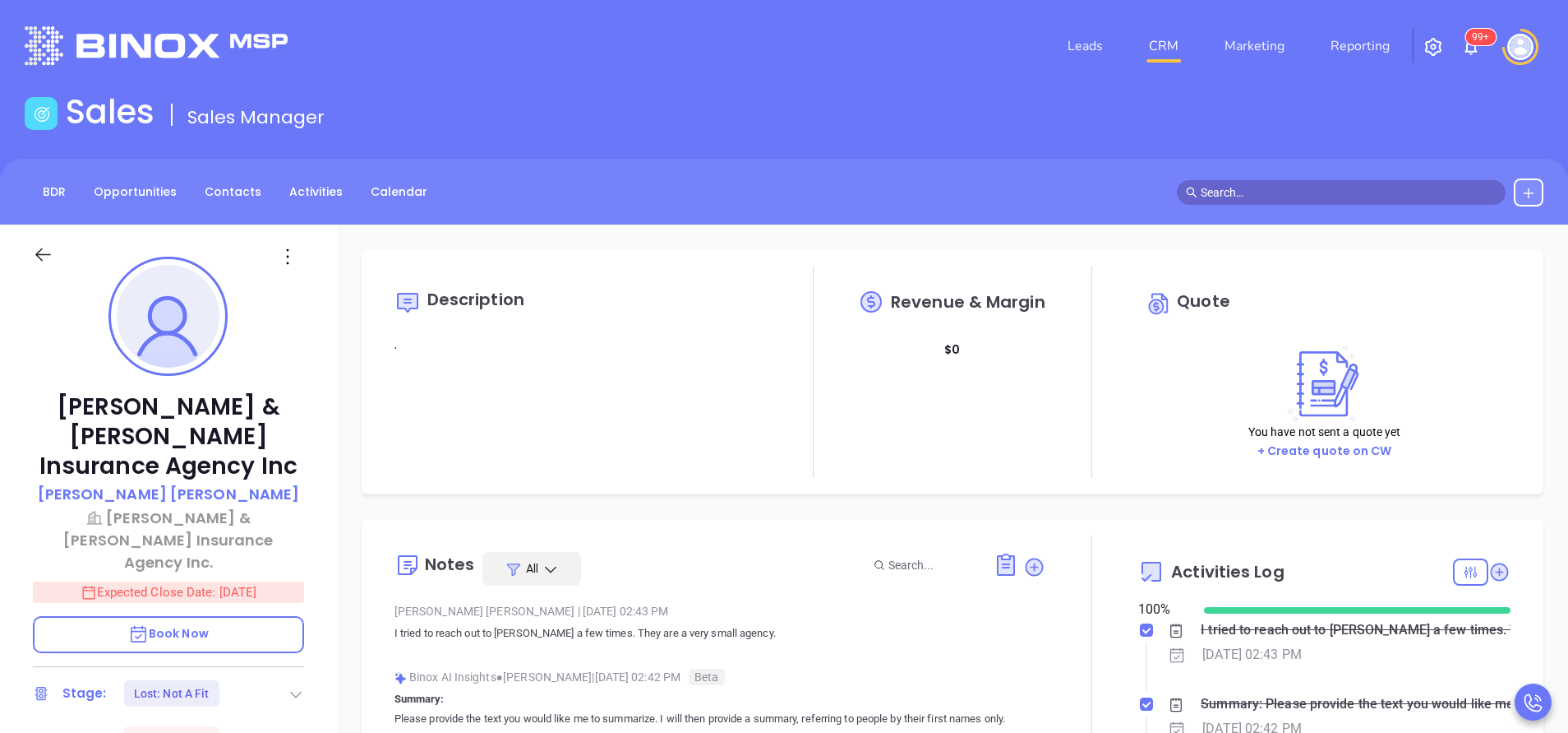
type input "[PERSON_NAME]"
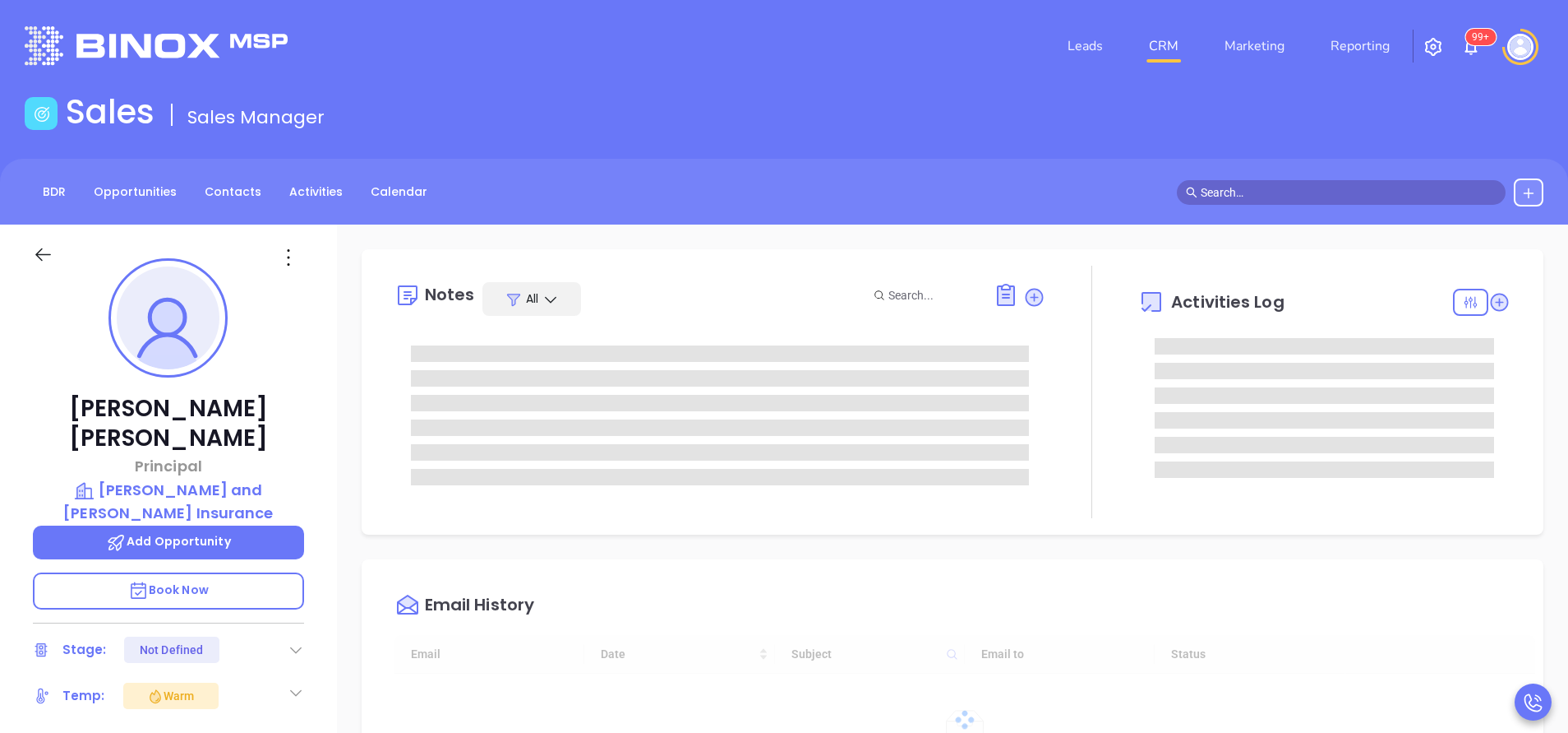
type input "[PERSON_NAME]"
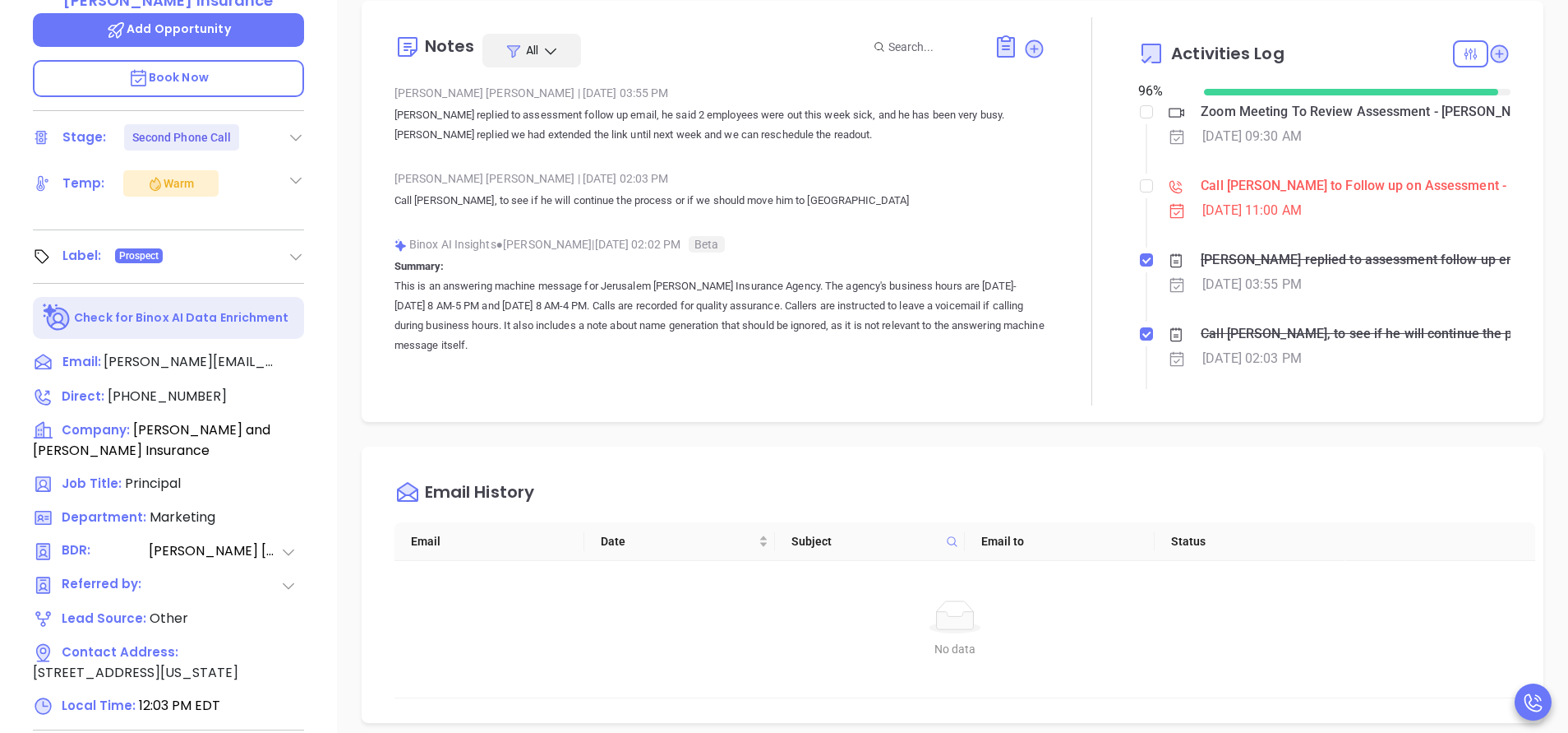
scroll to position [617, 0]
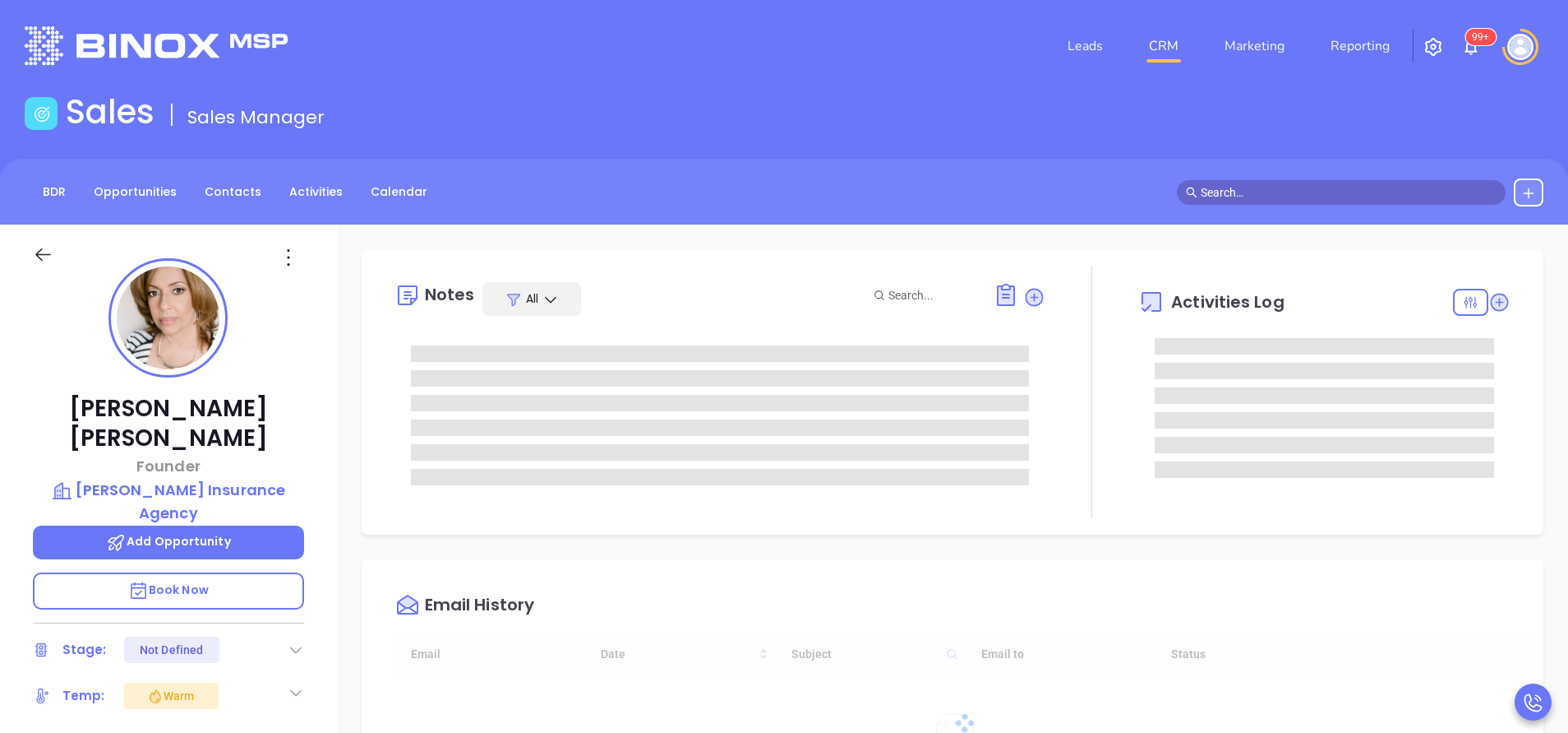
type input "[DATE]"
type input "[PERSON_NAME]"
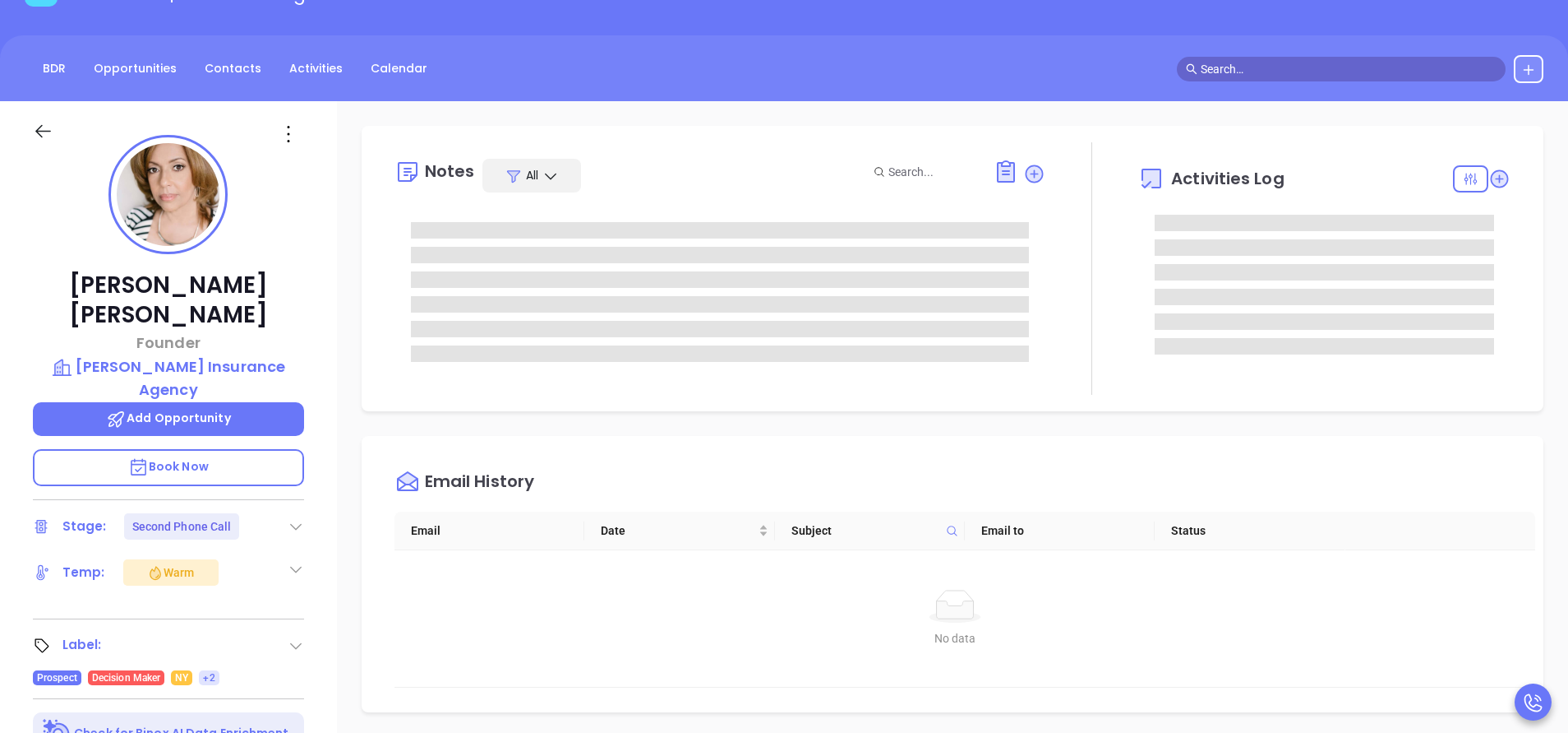
scroll to position [617, 0]
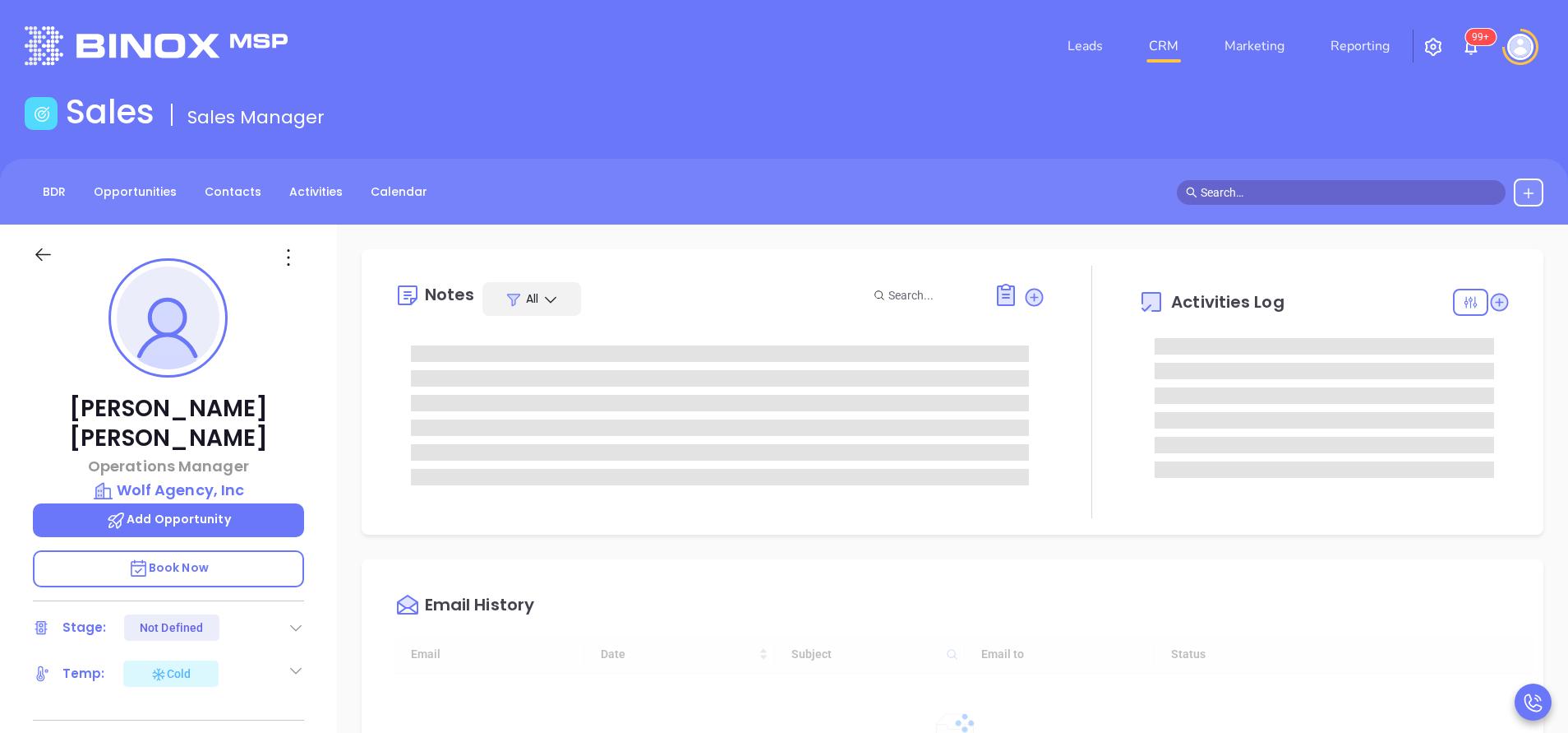
type input "[DATE]"
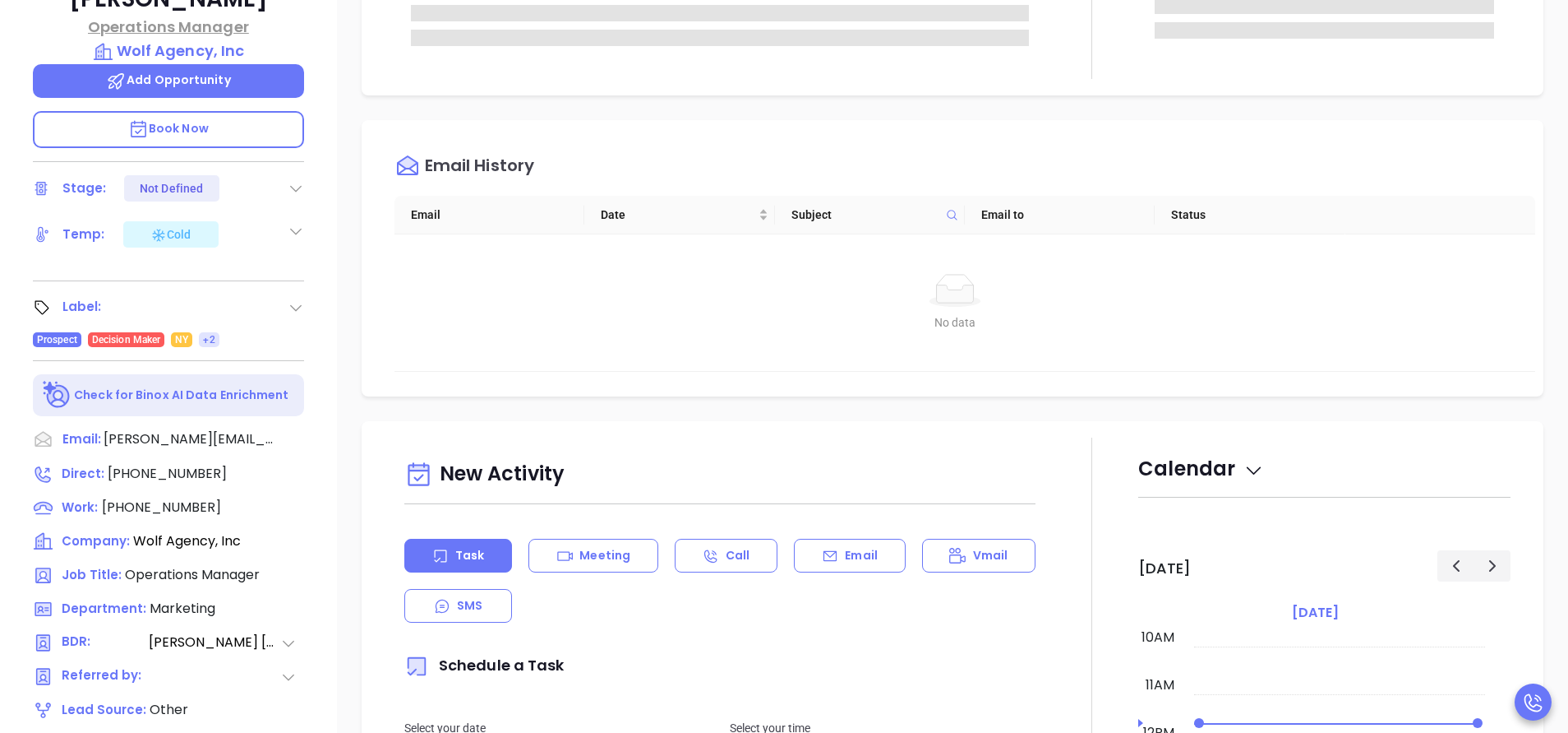
scroll to position [617, 0]
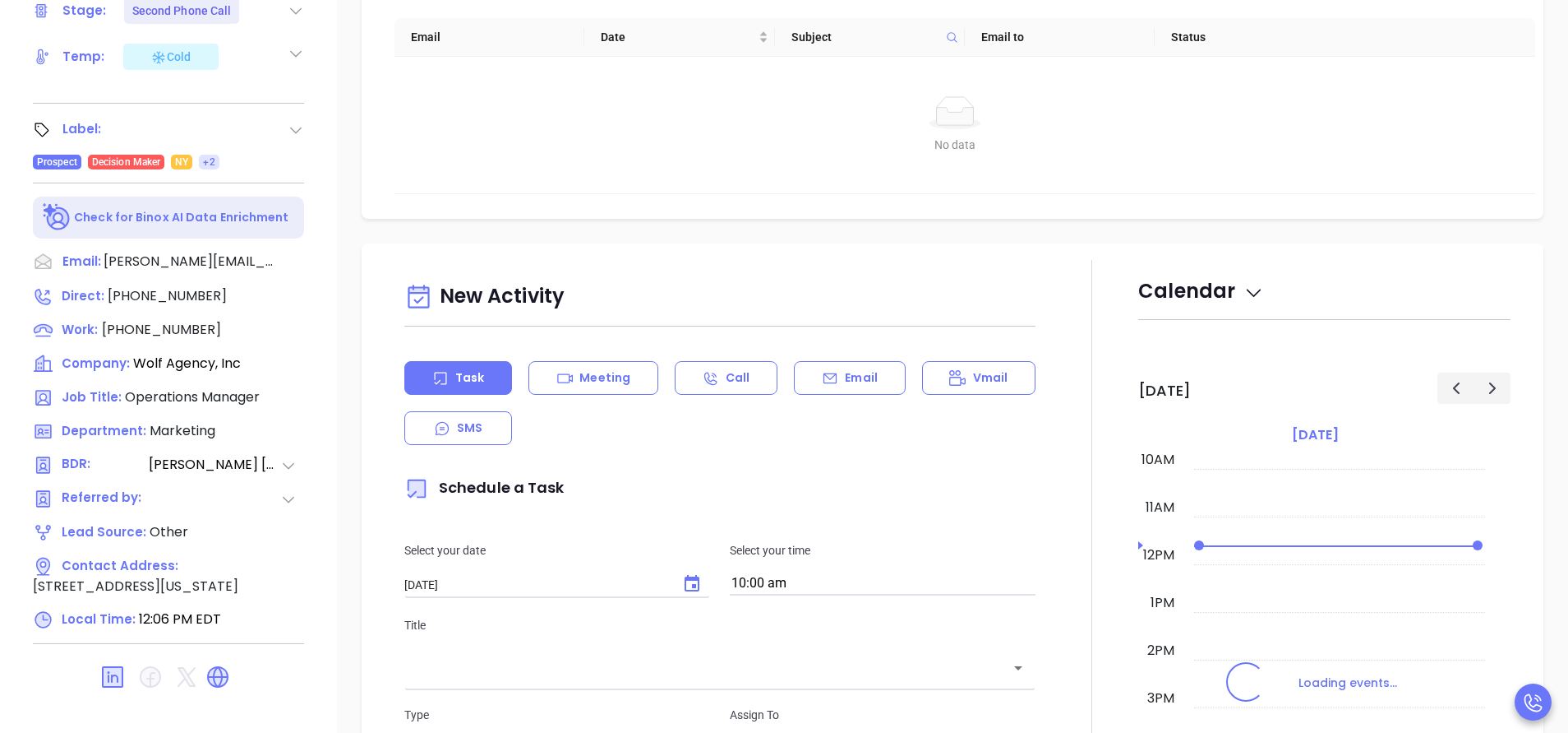
type input "[PERSON_NAME]"
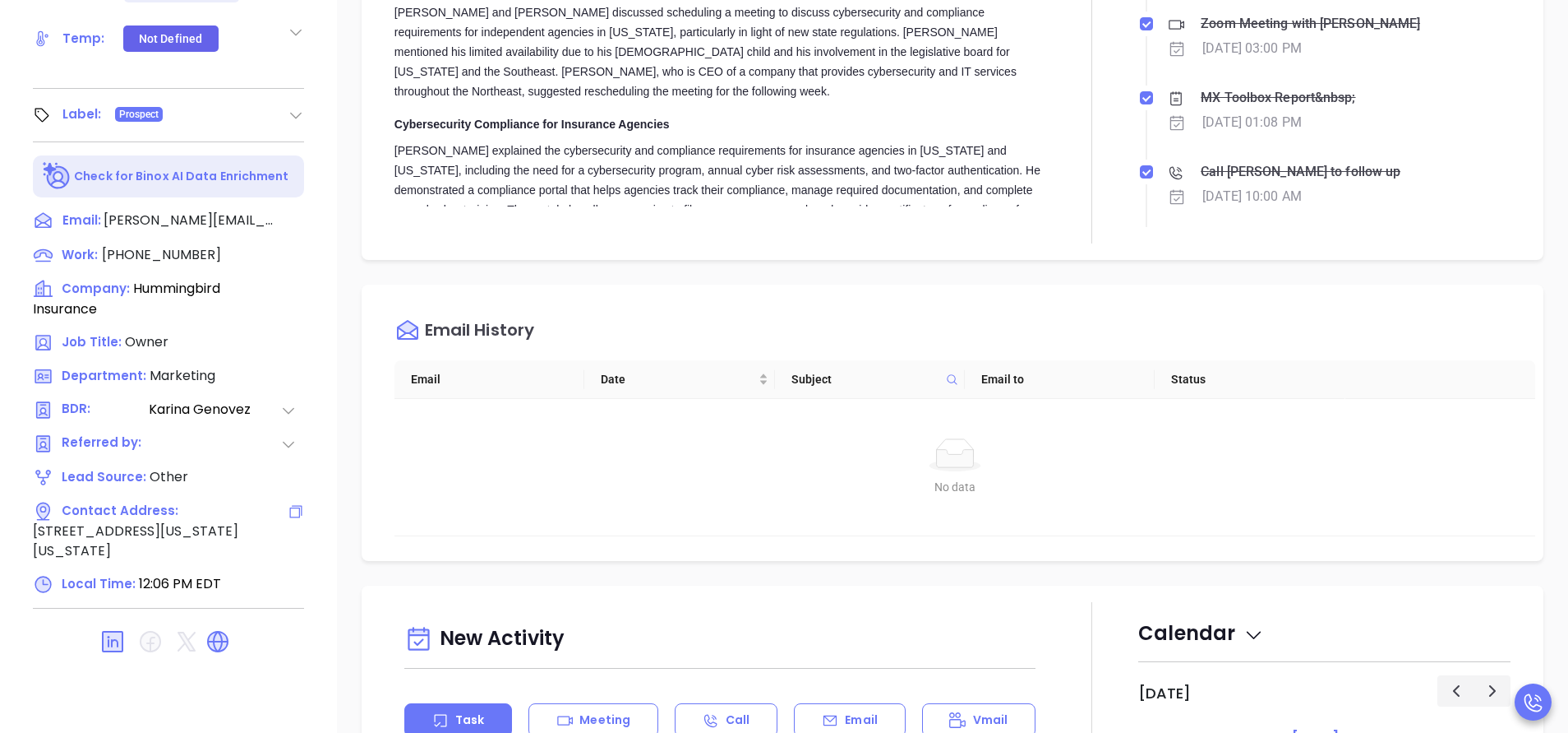
scroll to position [643, 0]
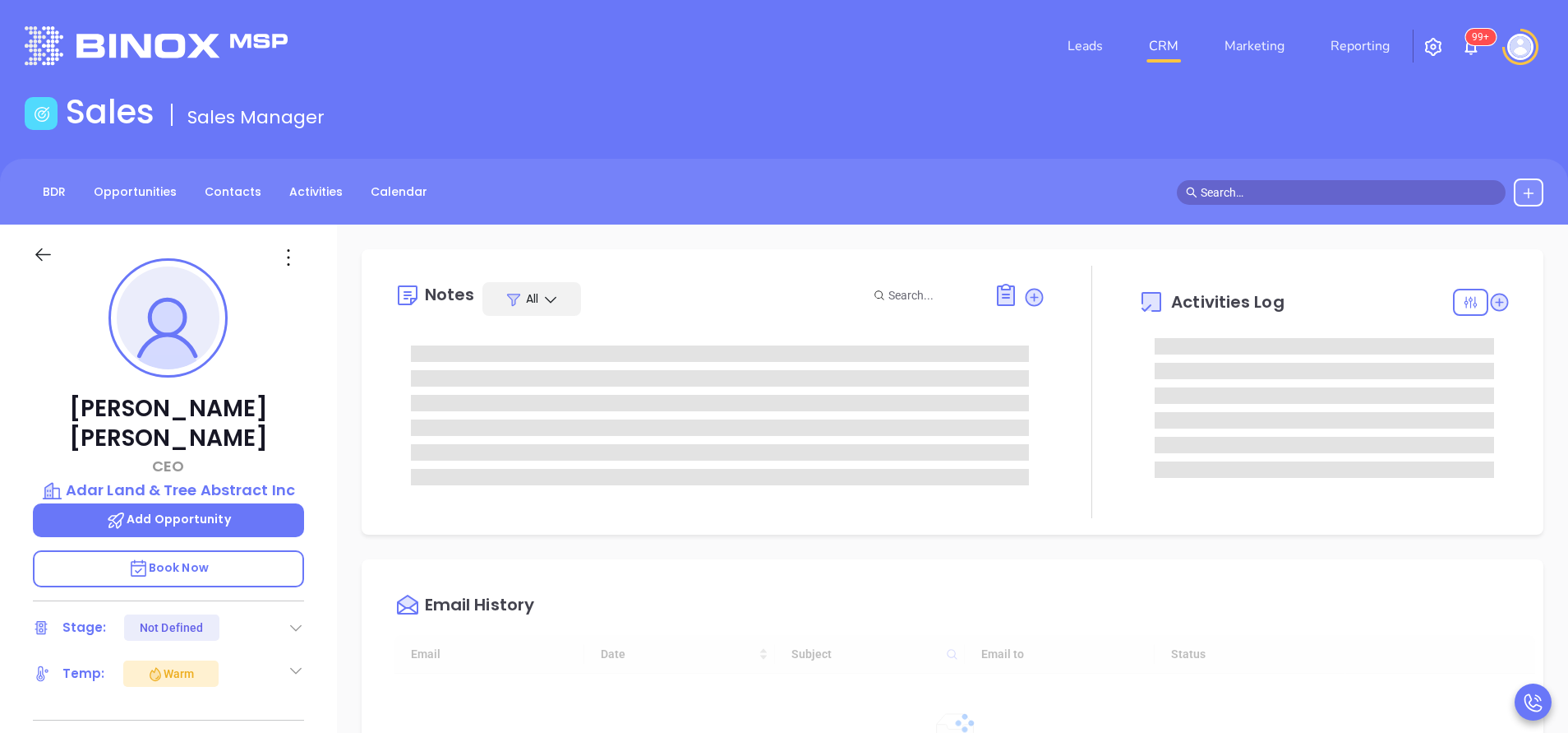
type input "[DATE]"
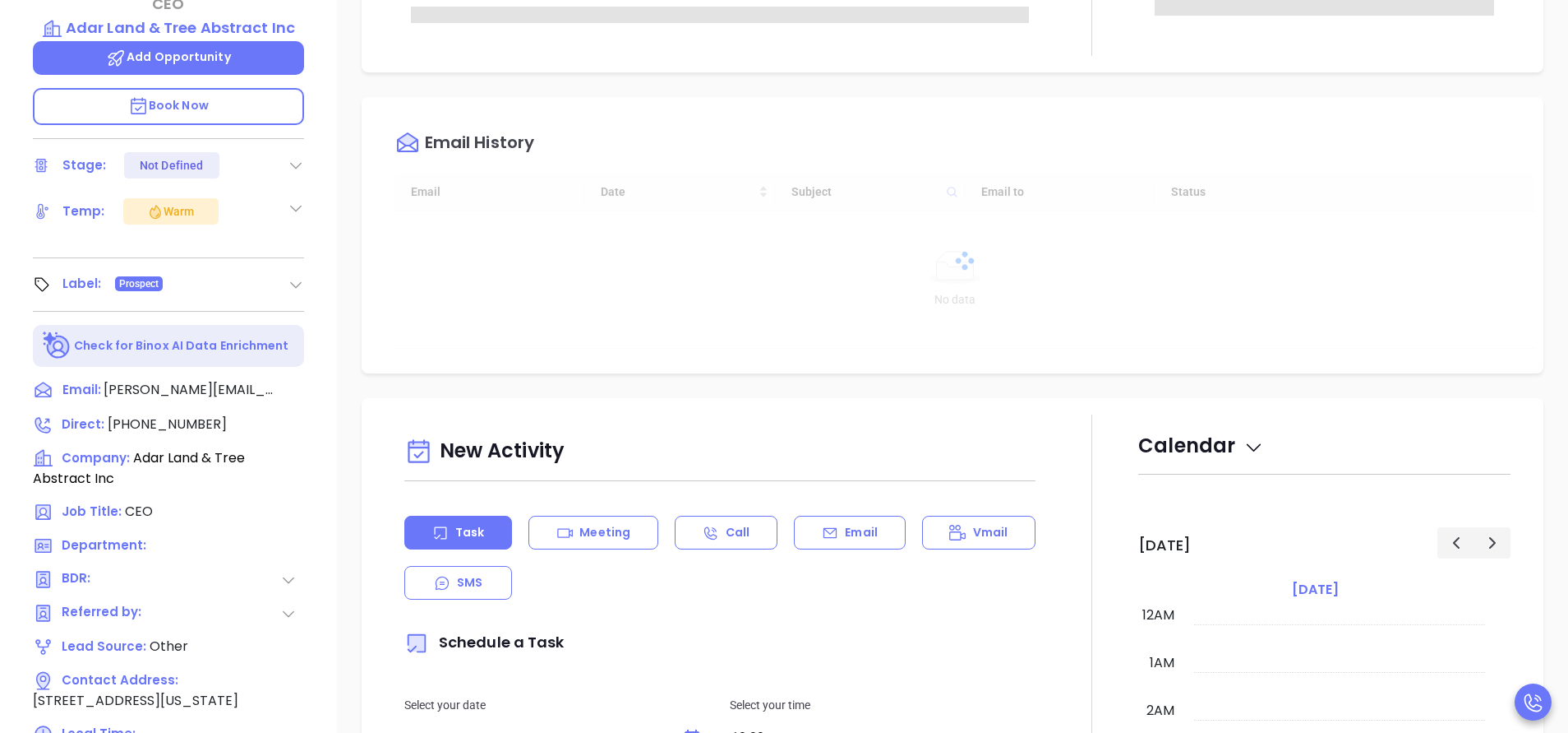
scroll to position [478, 0]
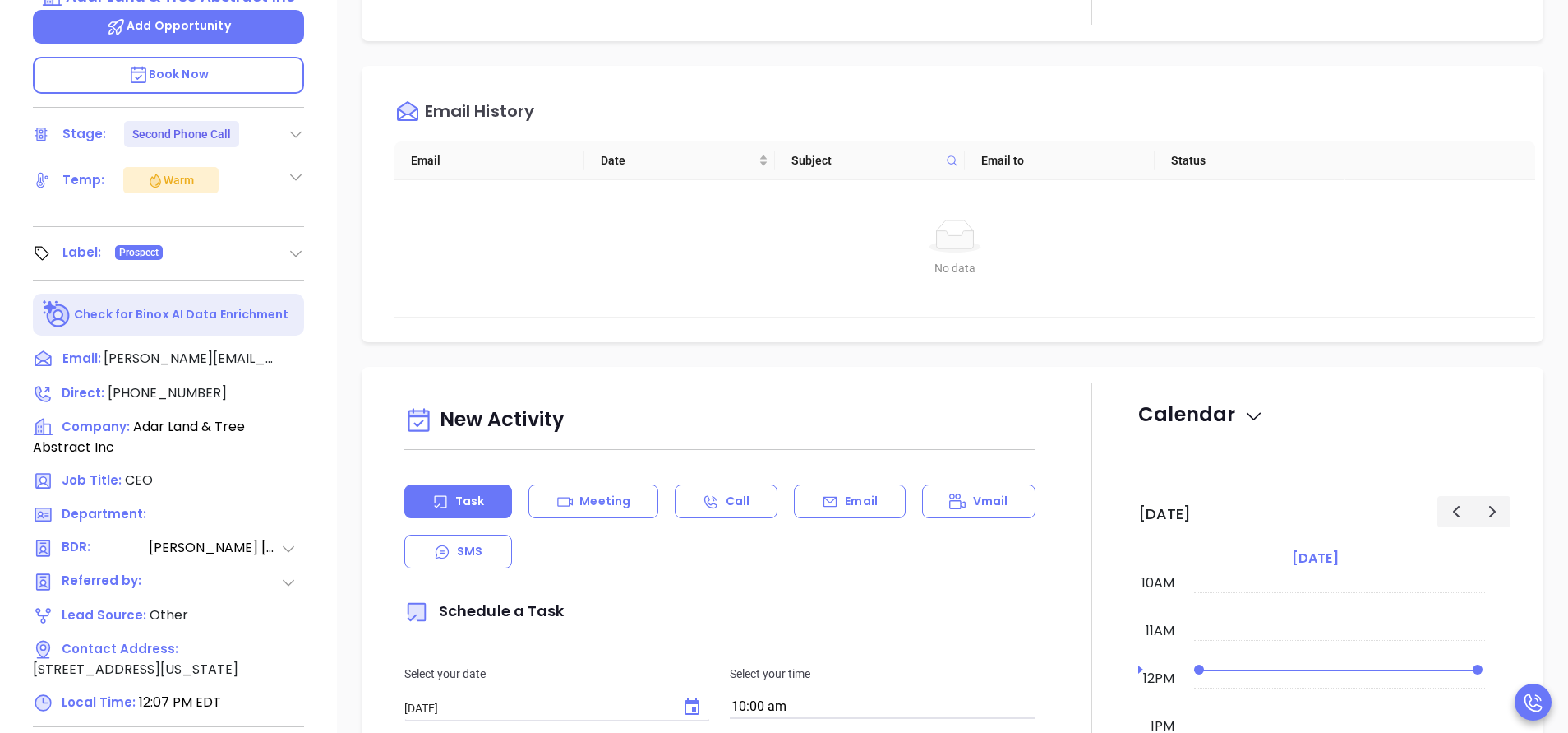
type input "[PERSON_NAME]"
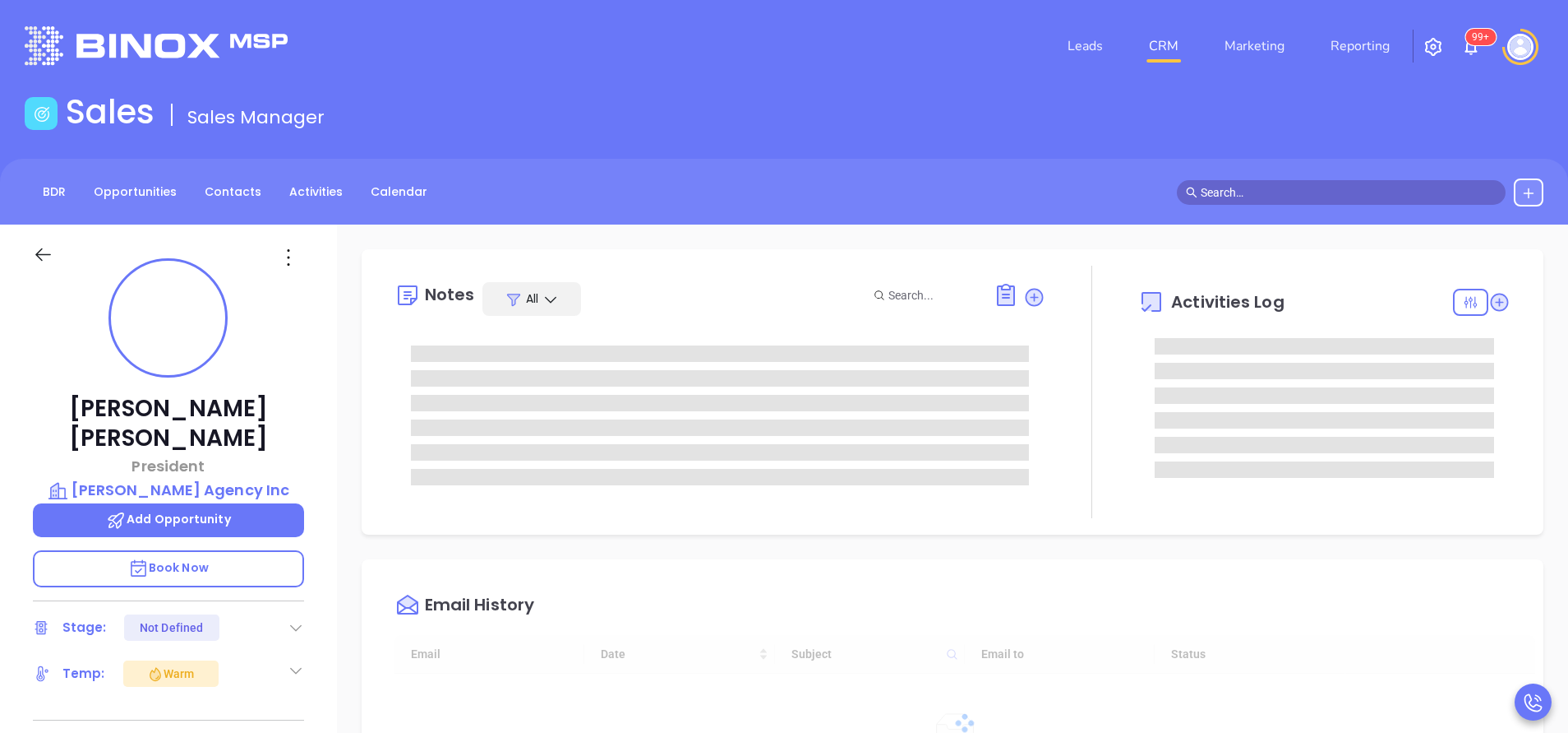
type input "[DATE]"
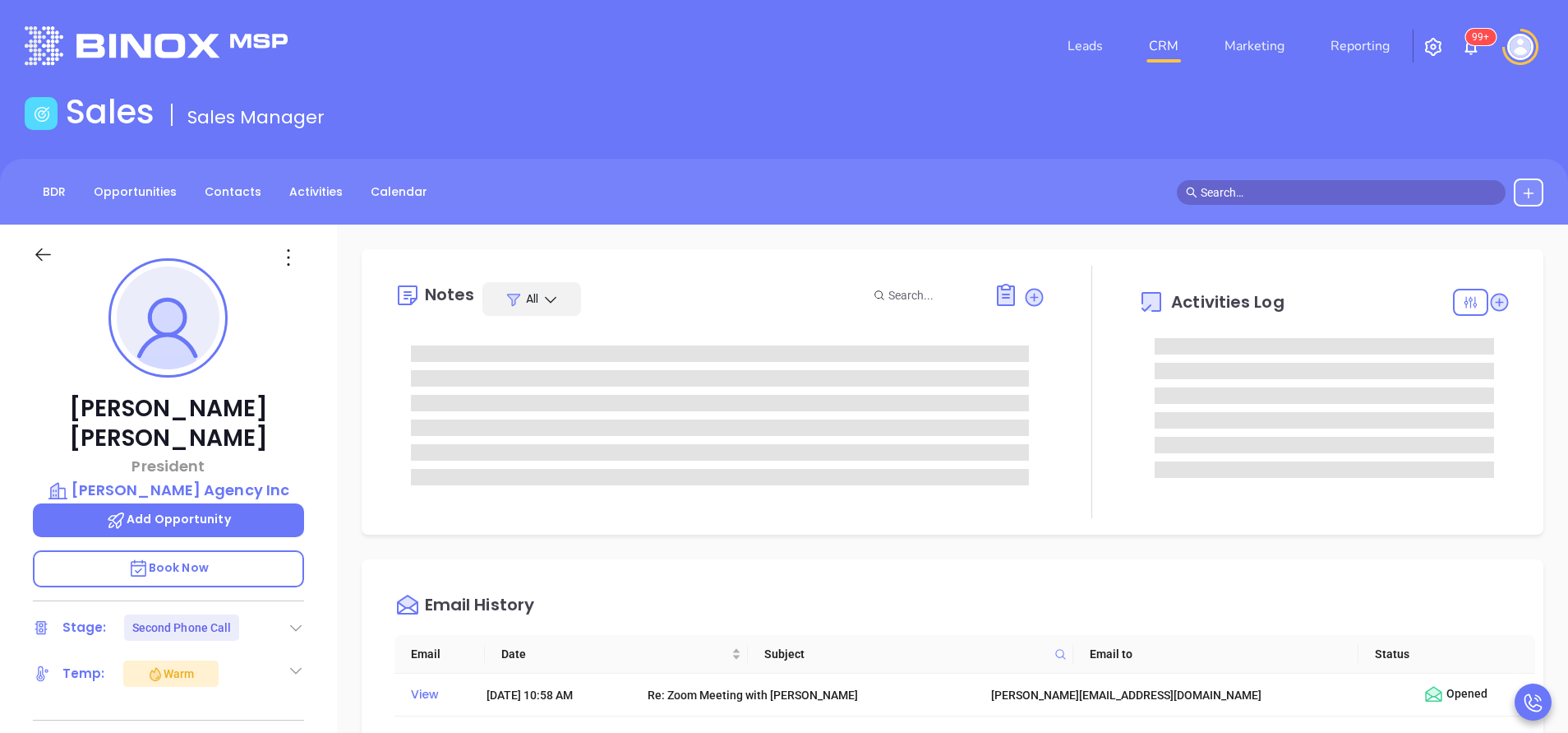
type input "[PERSON_NAME]"
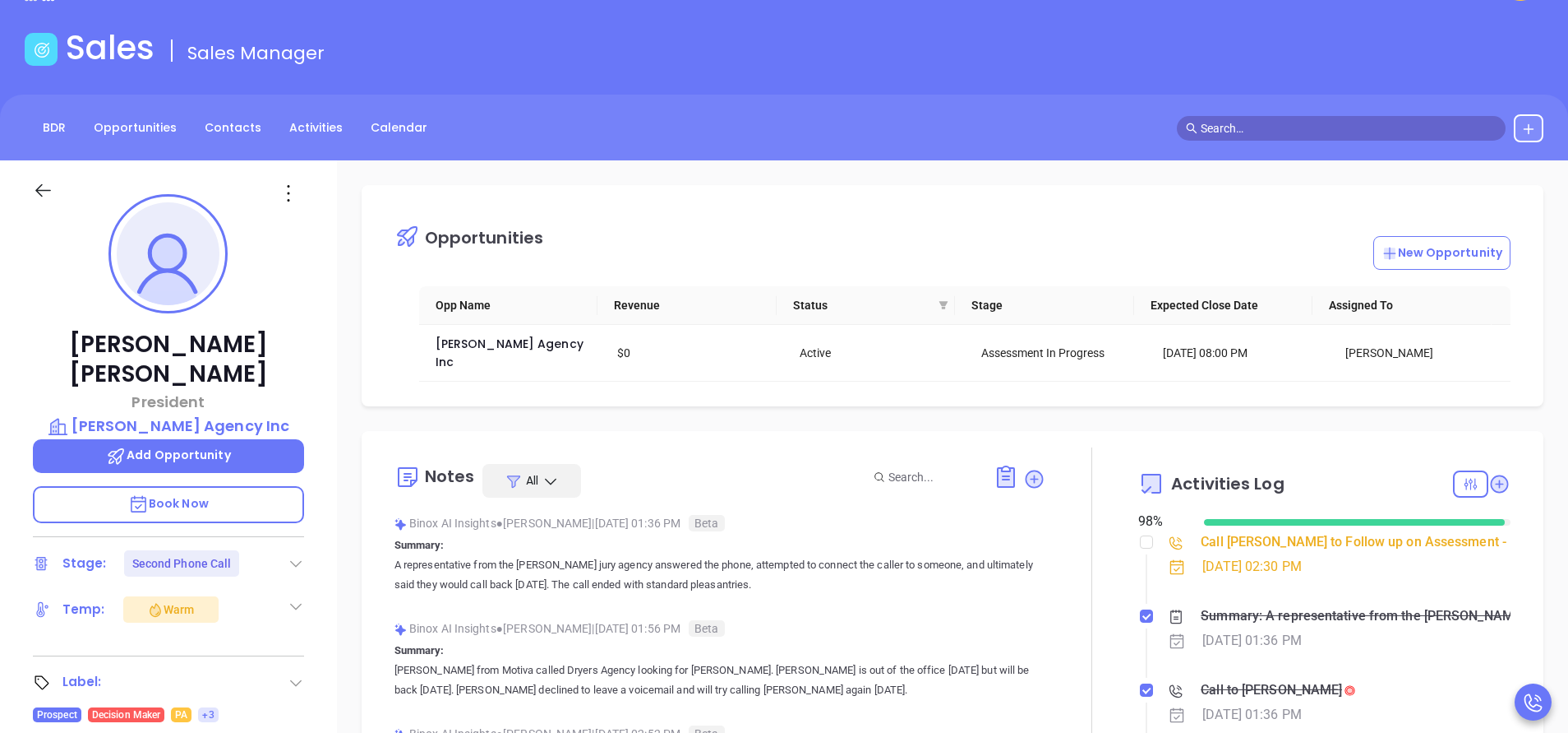
scroll to position [0, 0]
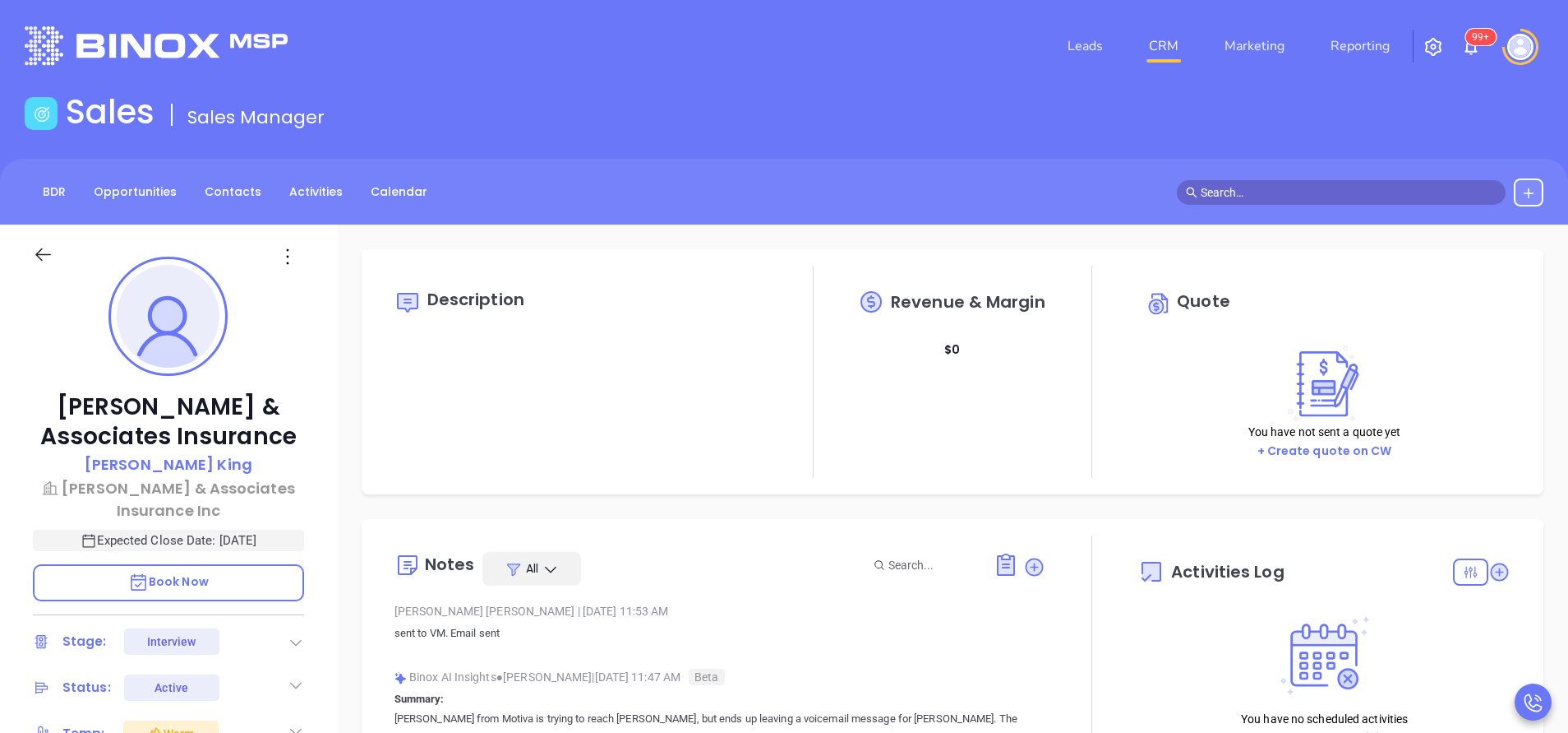
type input "[DATE]"
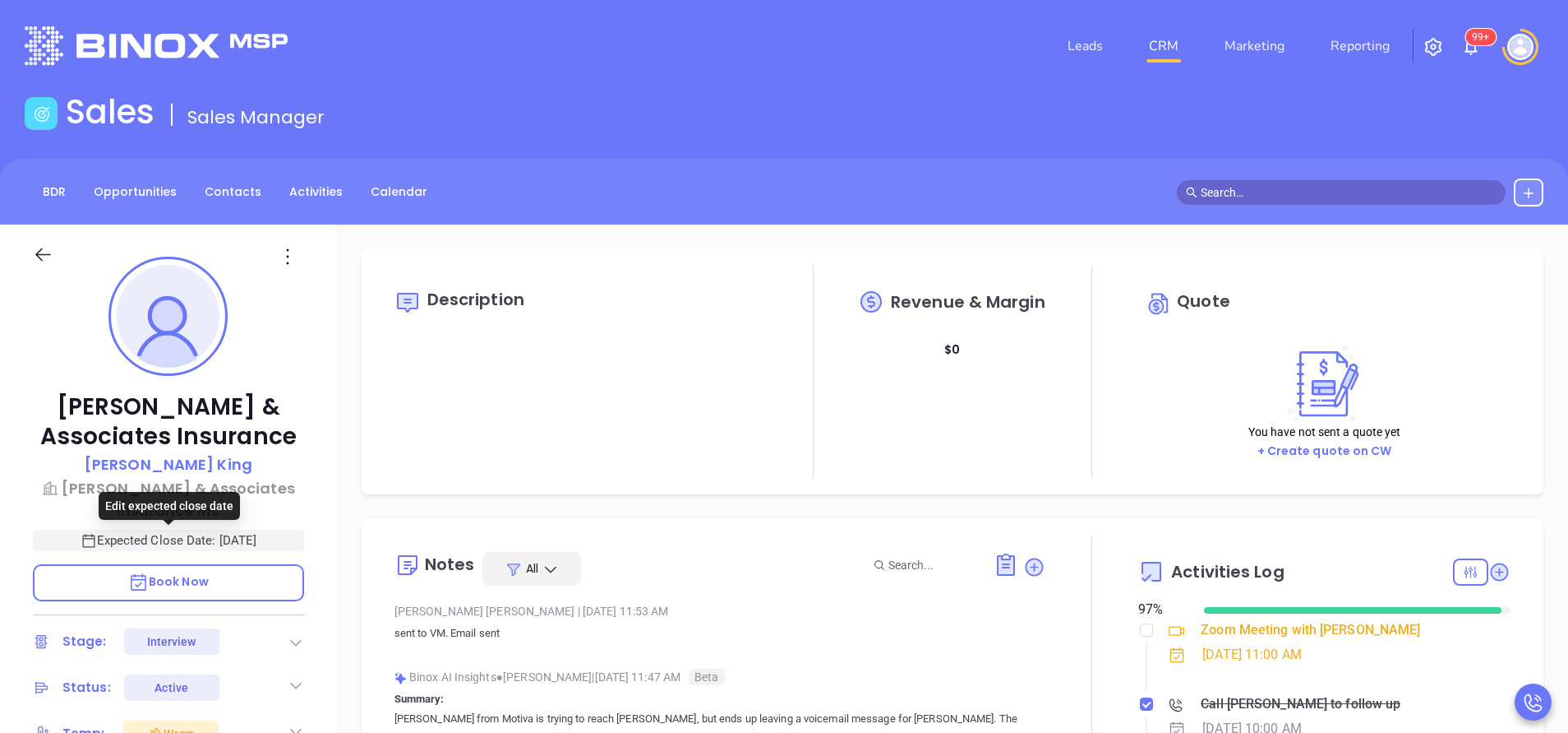
scroll to position [617, 0]
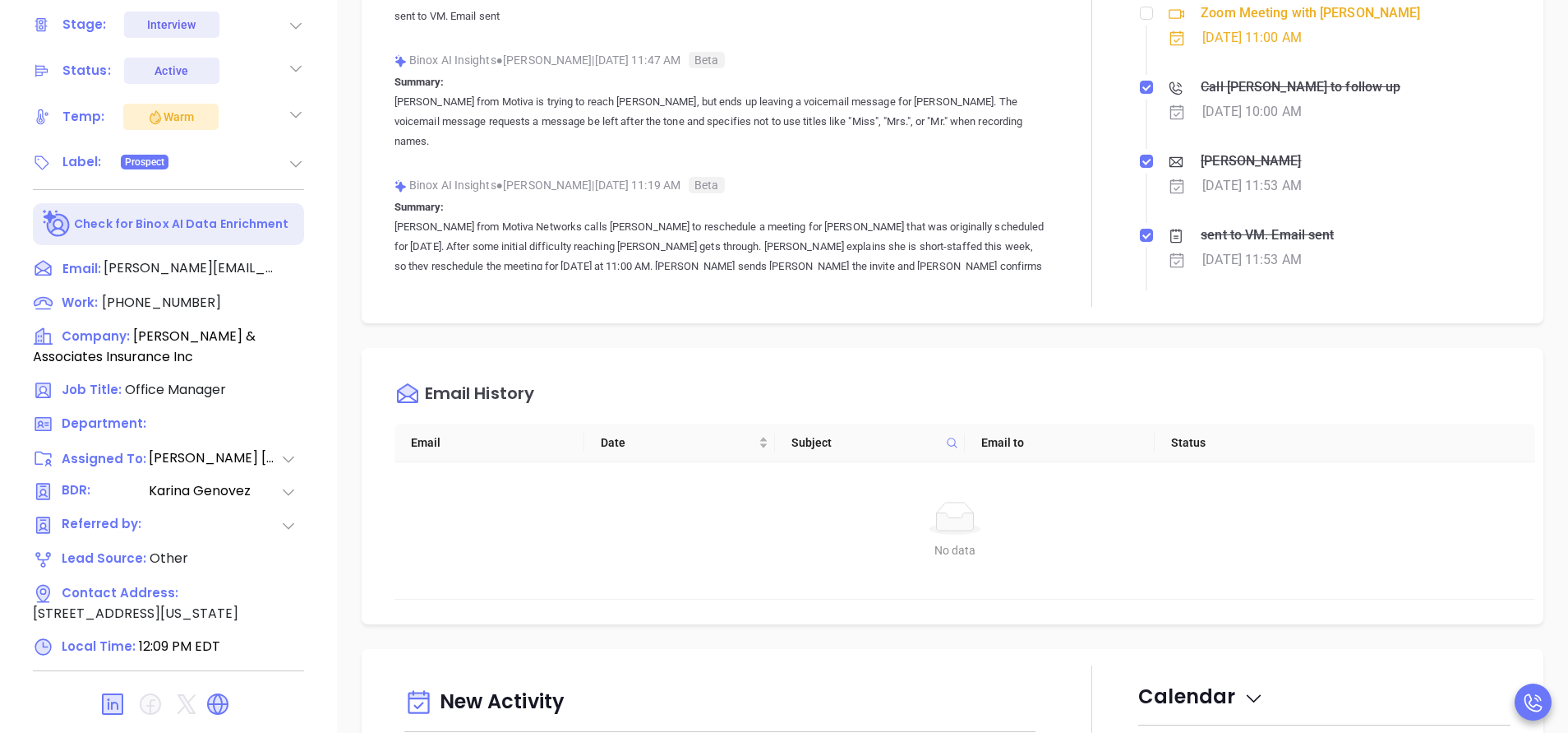
type input "[PERSON_NAME]"
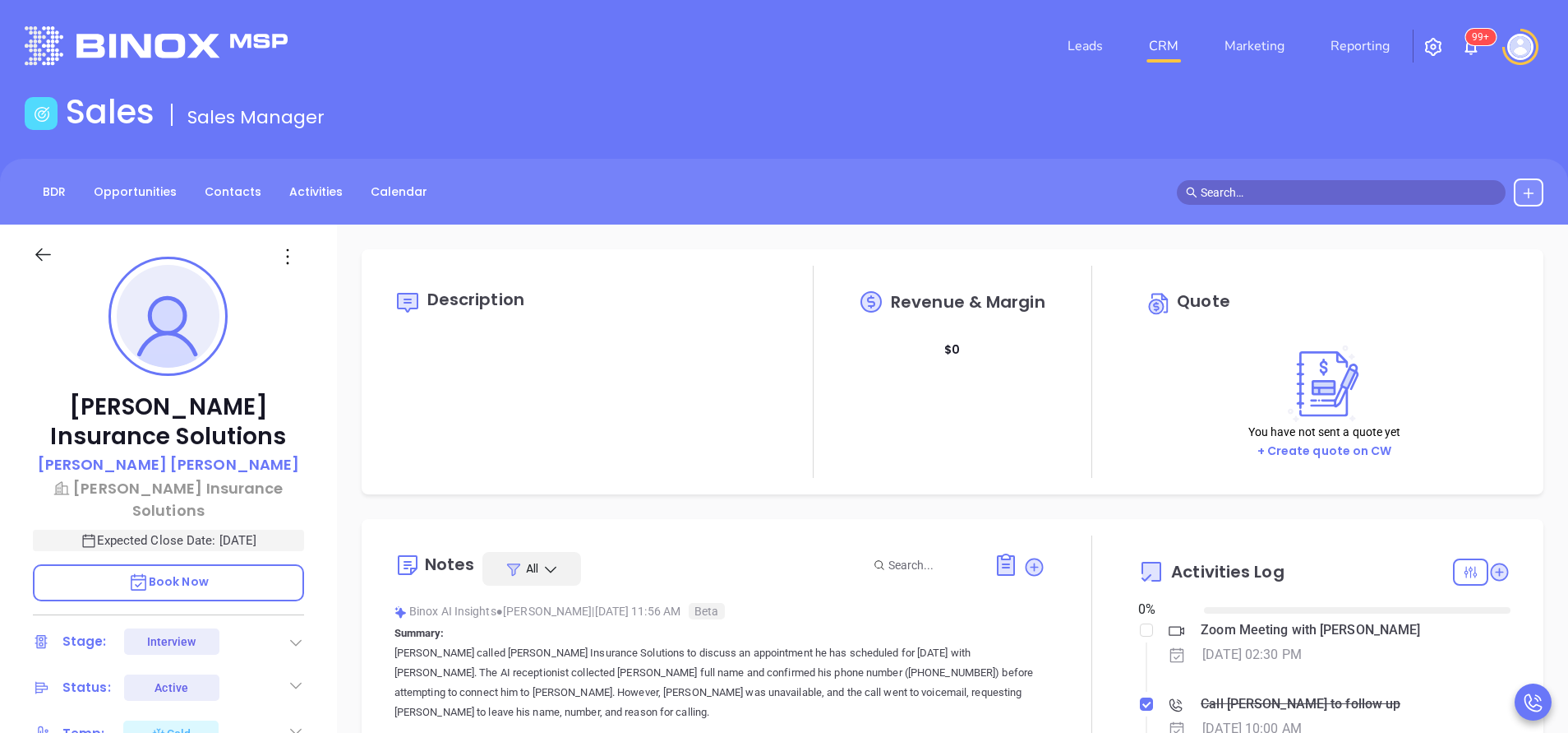
type input "[DATE]"
type input "[PERSON_NAME]"
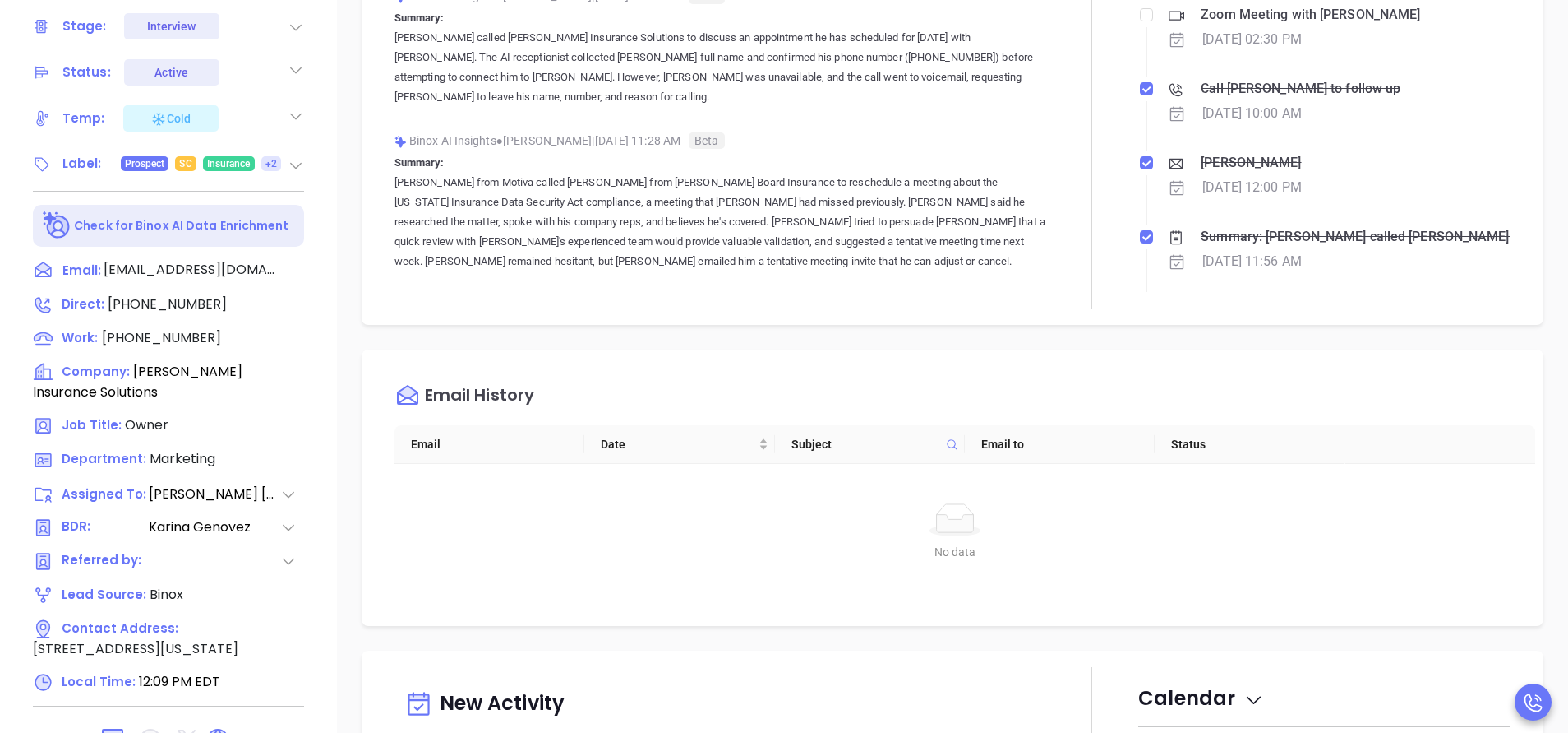
scroll to position [617, 0]
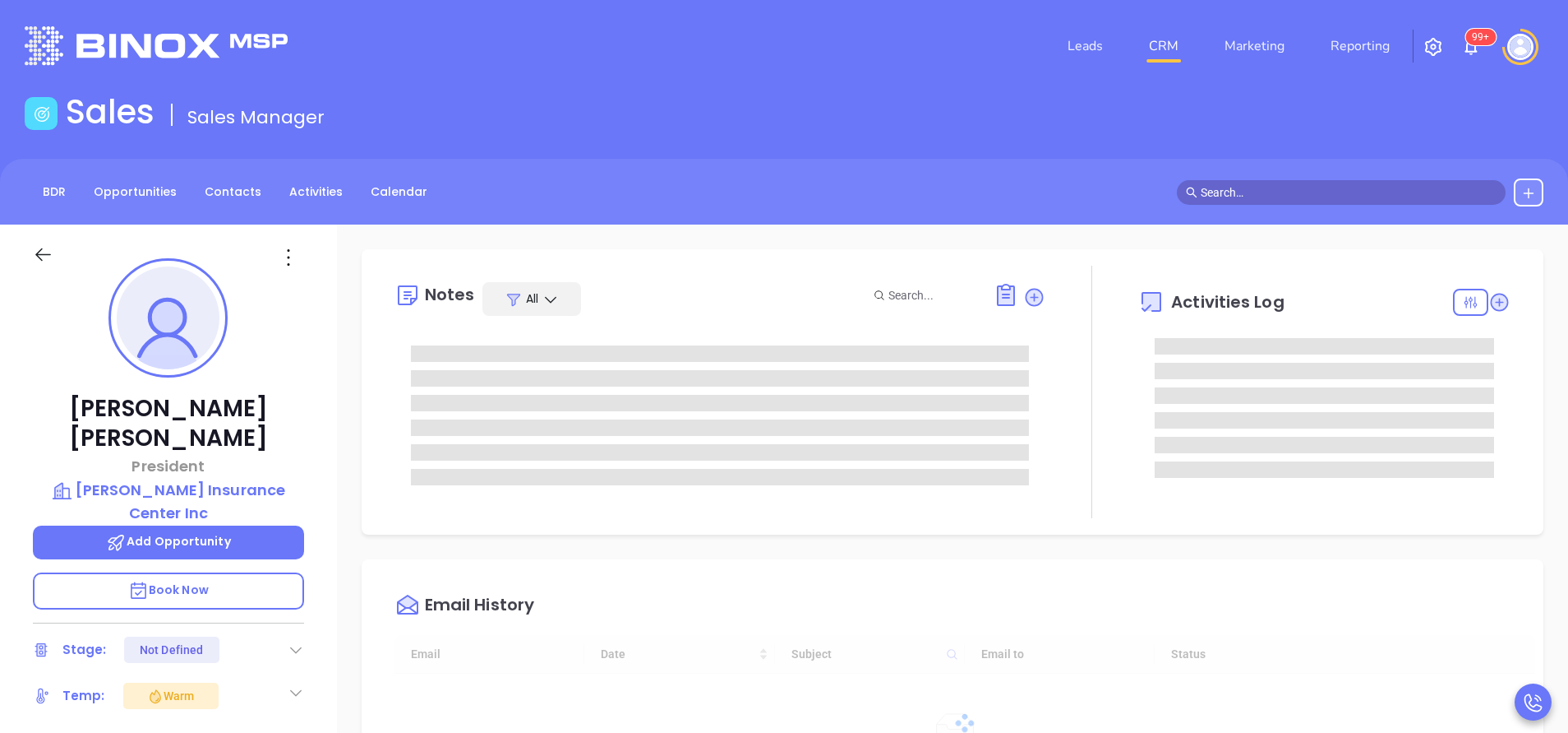
scroll to position [93, 0]
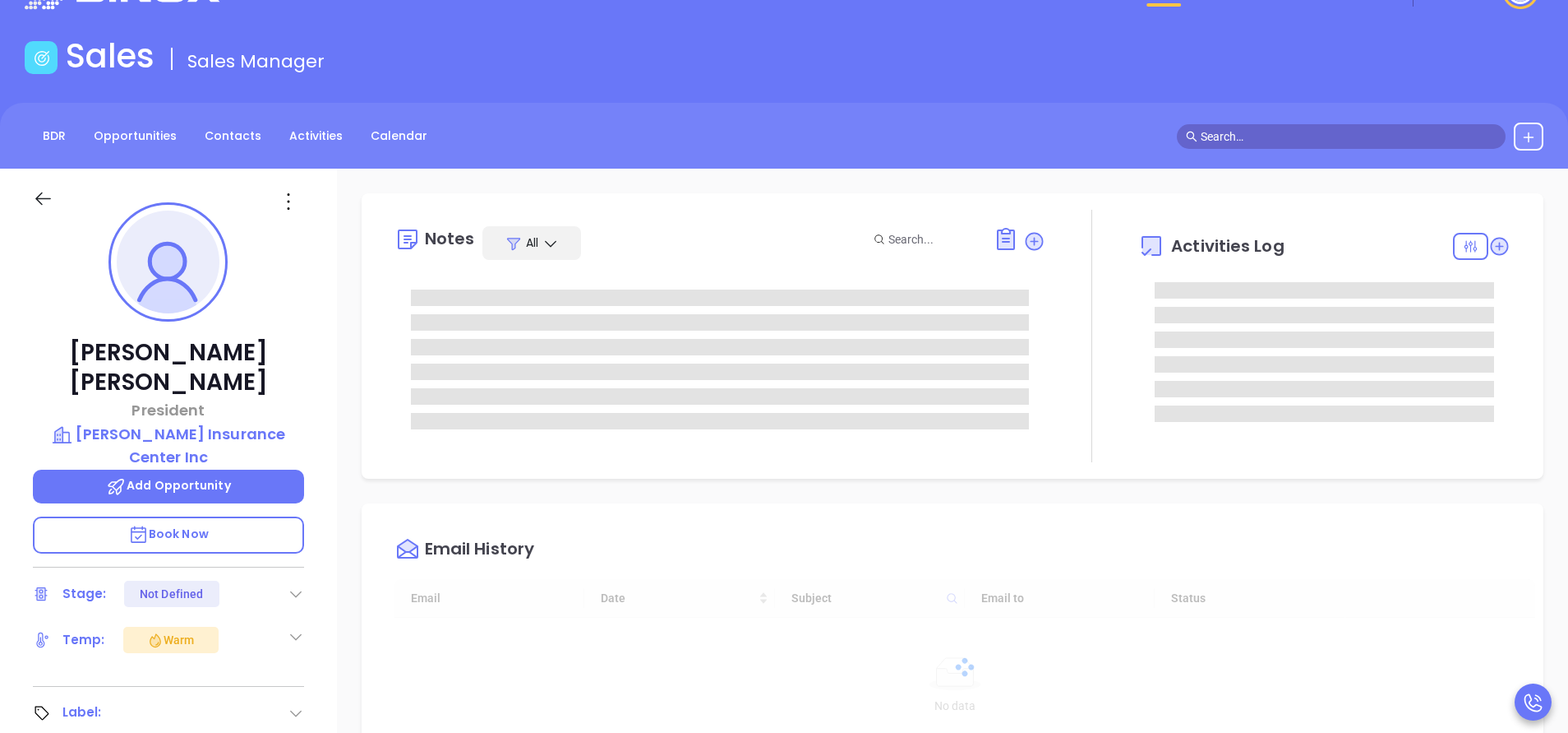
type input "[DATE]"
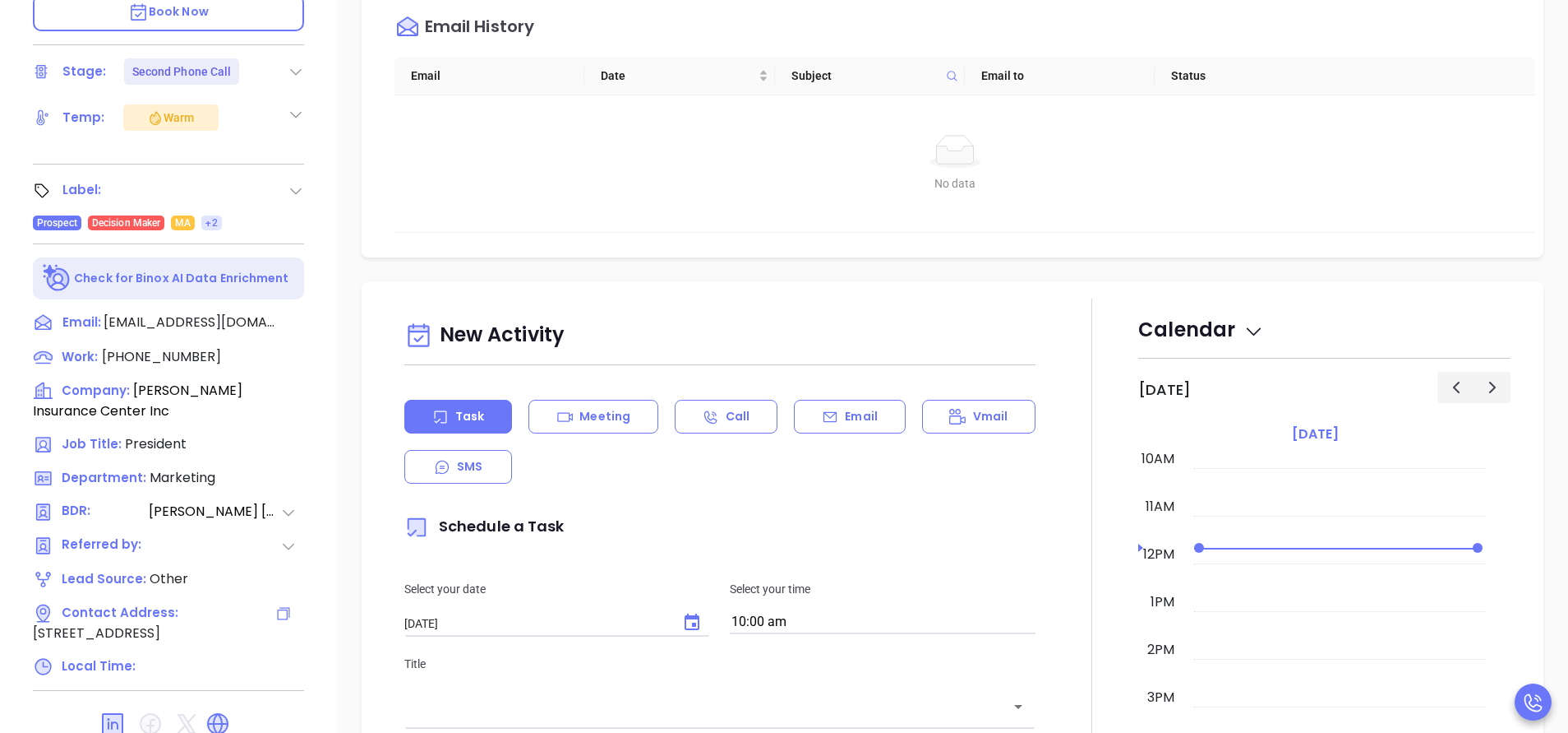
scroll to position [617, 0]
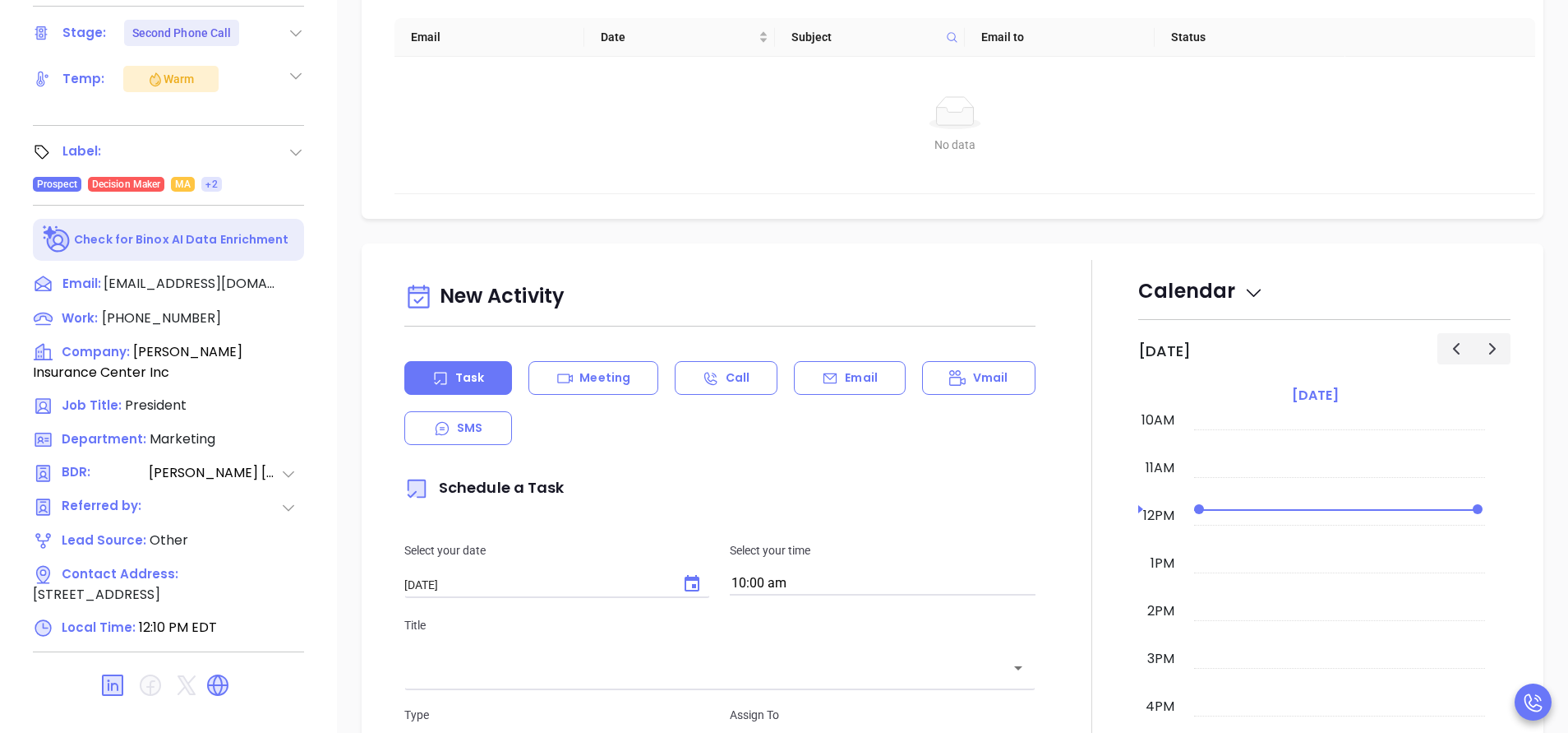
type input "[PERSON_NAME]"
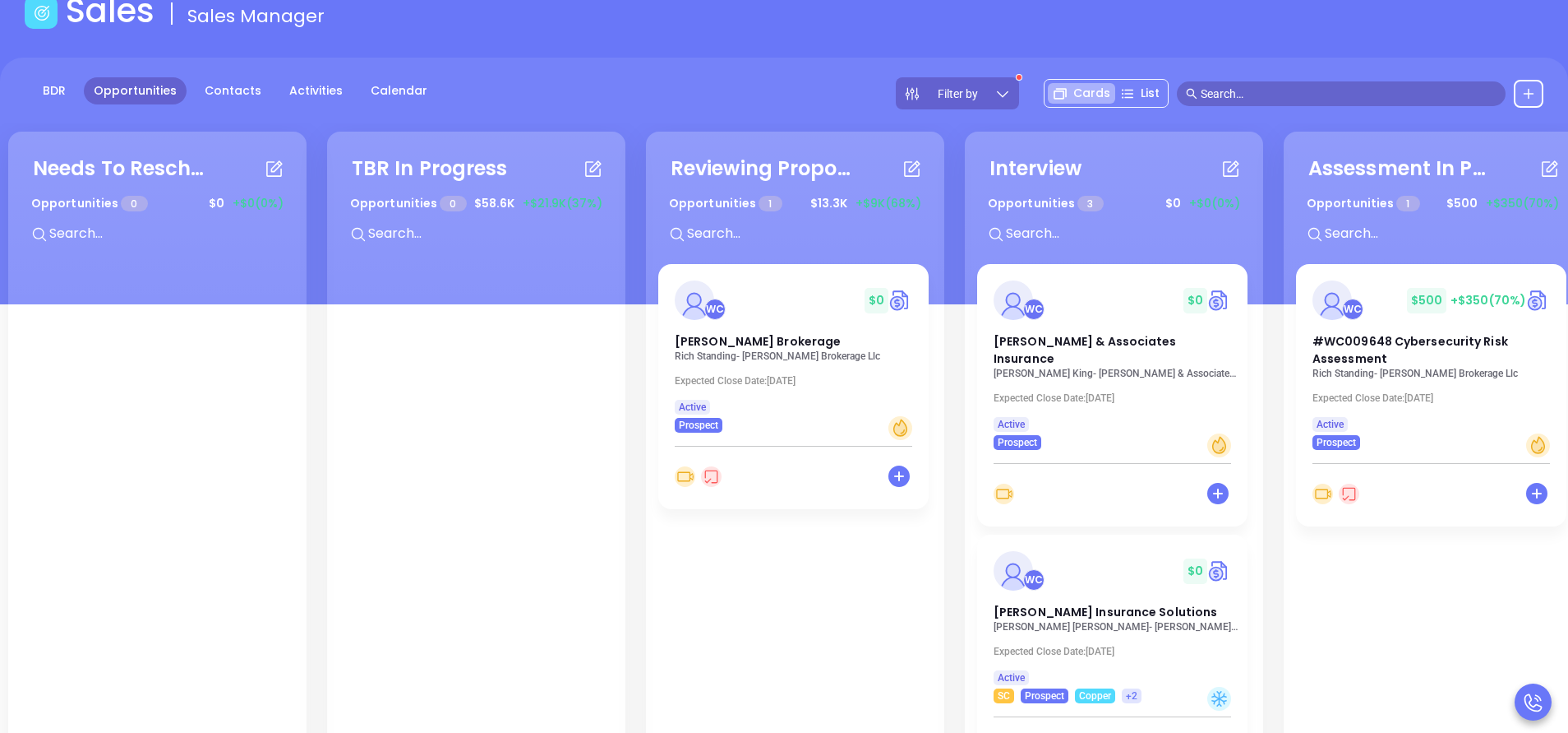
scroll to position [124, 0]
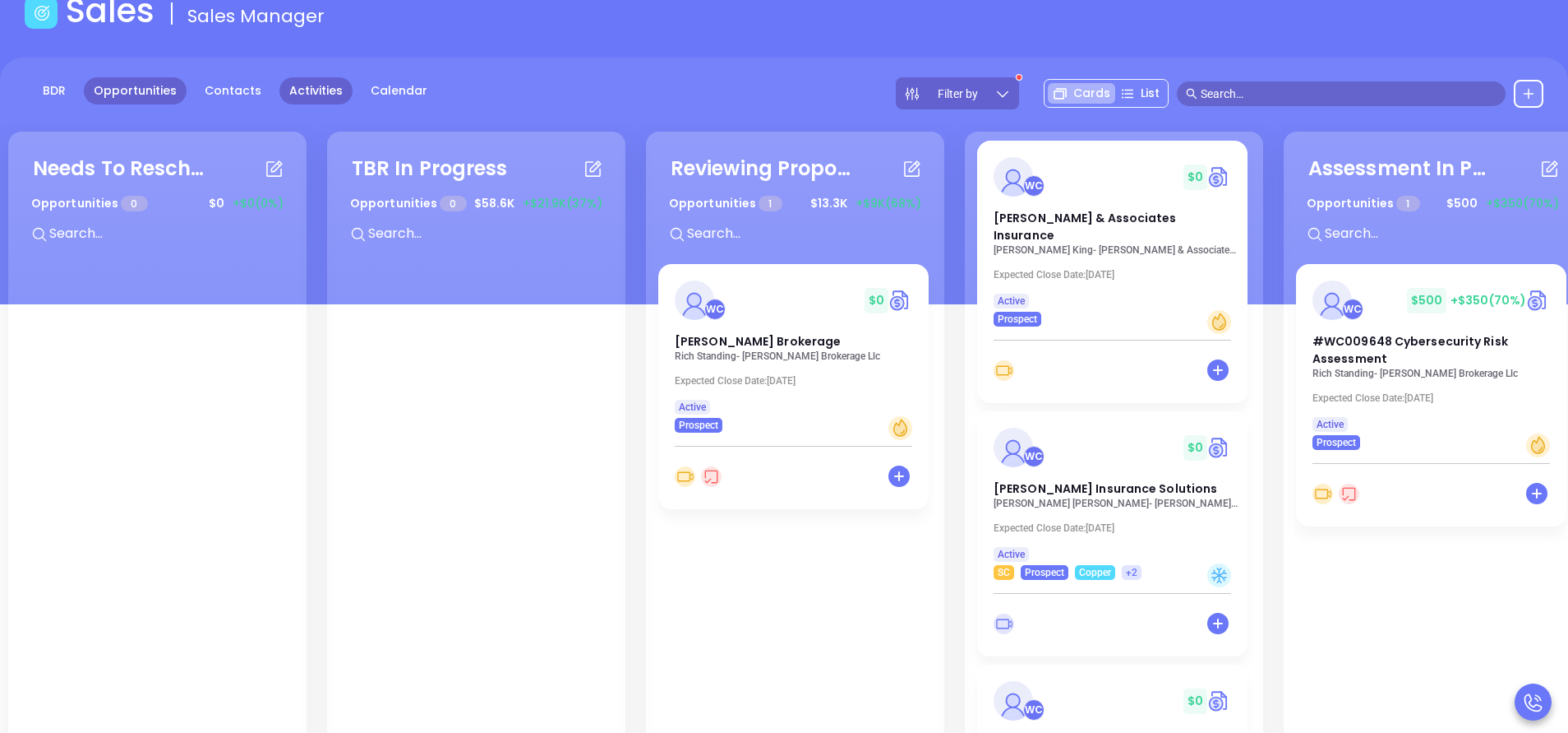
click at [317, 96] on link "Activities" at bounding box center [316, 91] width 73 height 27
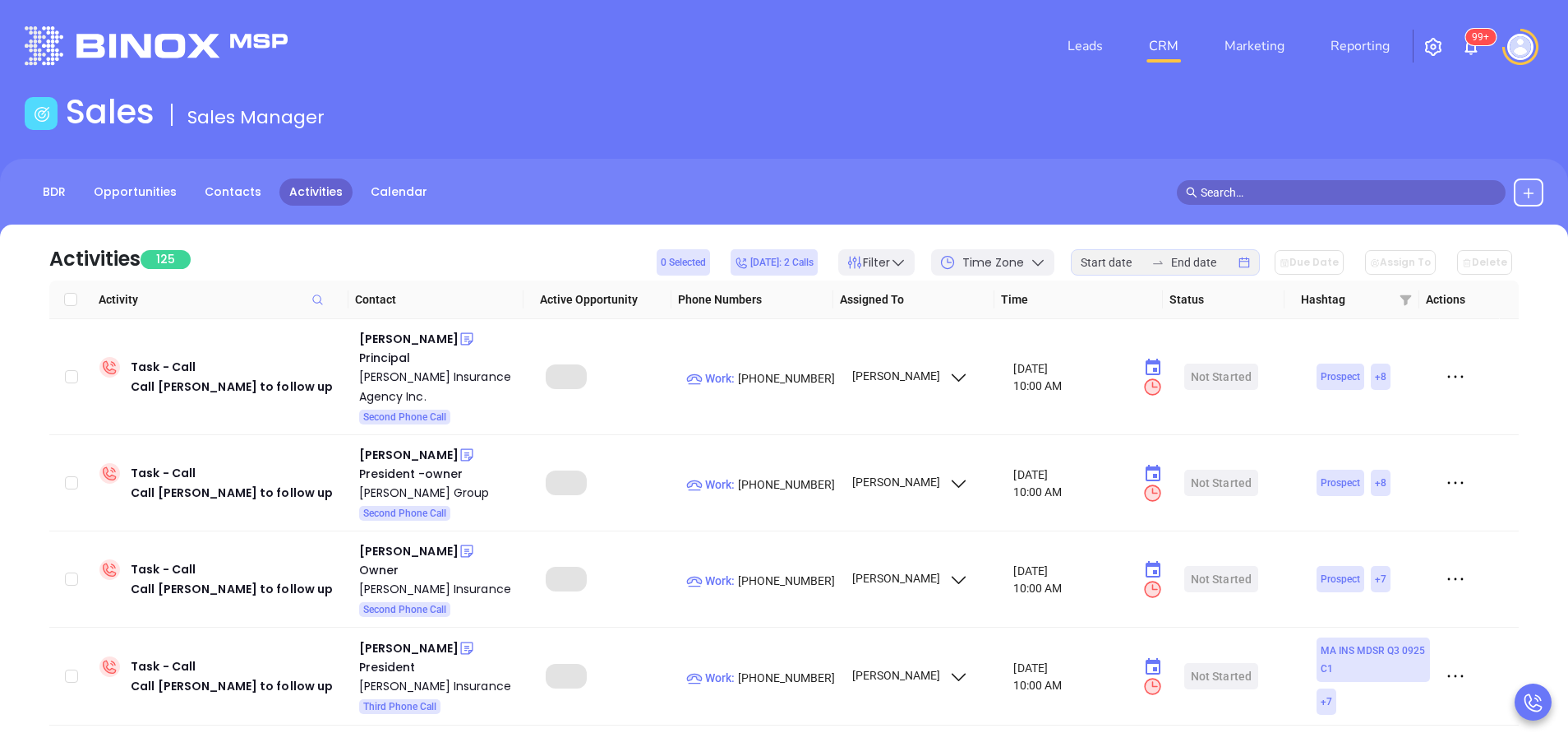
click at [962, 170] on div "BDR Opportunities Contacts Activities Calendar" at bounding box center [784, 200] width 1568 height 82
click at [1130, 261] on input at bounding box center [1113, 262] width 64 height 19
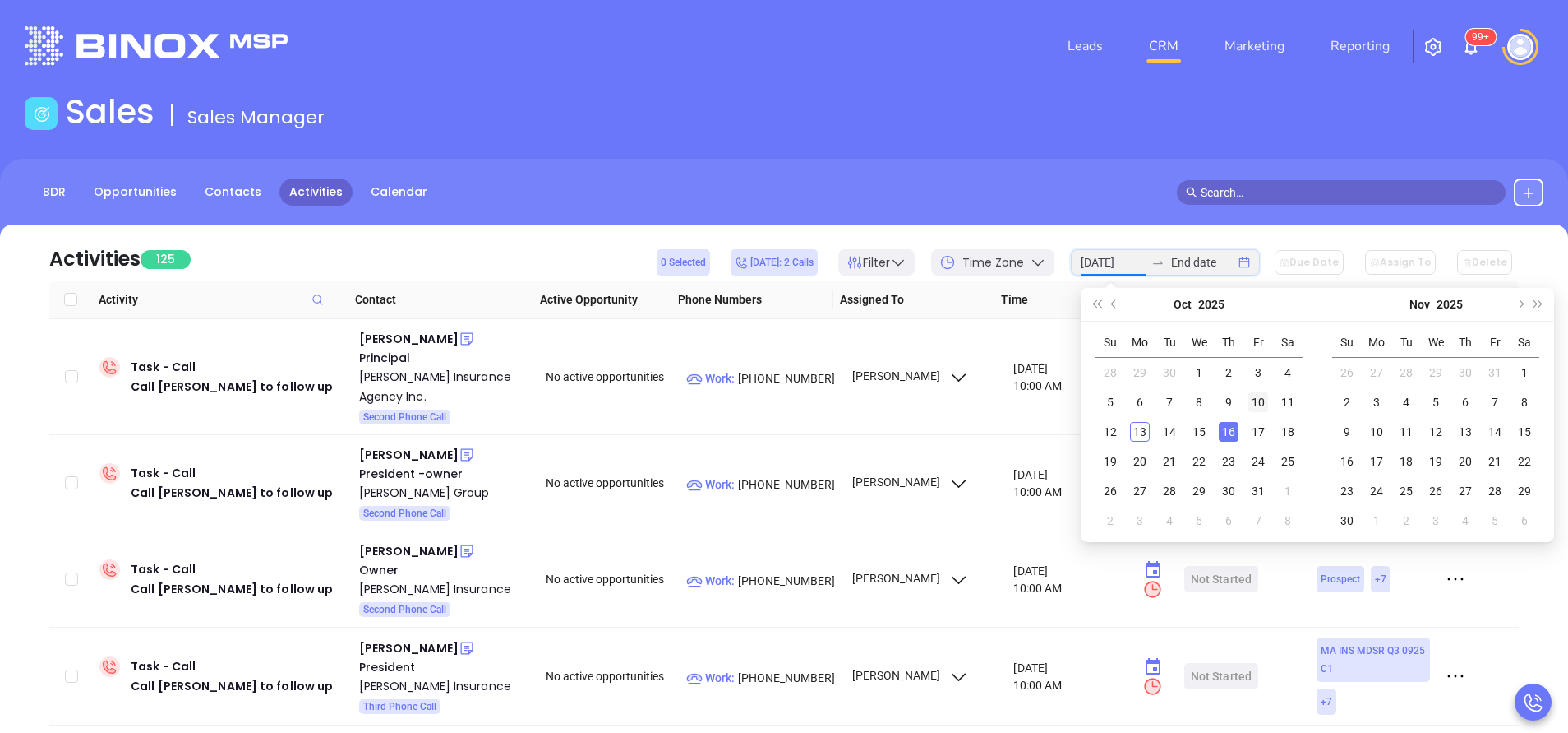
type input "[DATE]"
click at [1258, 402] on div "10" at bounding box center [1258, 402] width 19 height 19
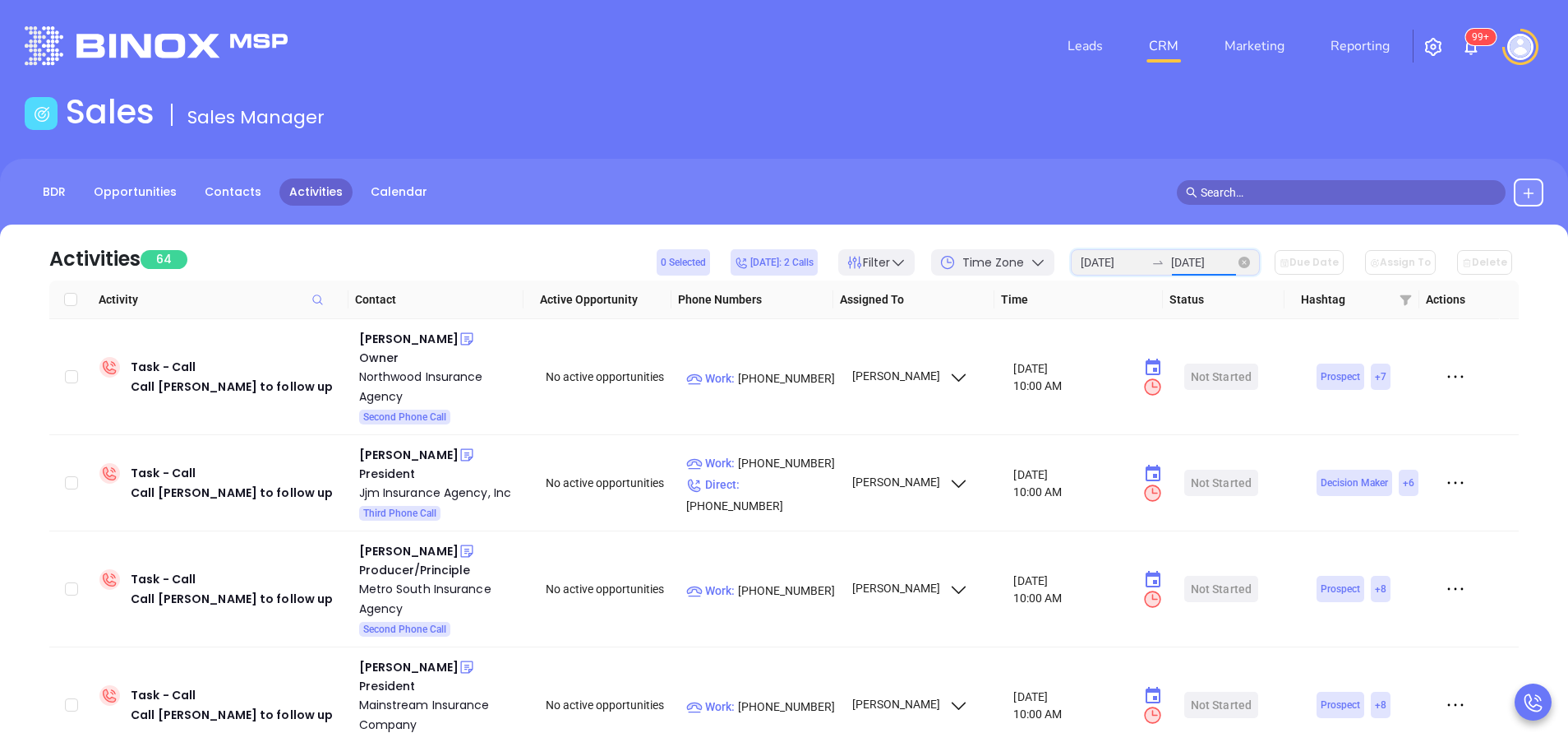
drag, startPoint x: 1258, startPoint y: 402, endPoint x: 1223, endPoint y: 265, distance: 141.4
click at [1223, 265] on input "[DATE]" at bounding box center [1204, 262] width 64 height 19
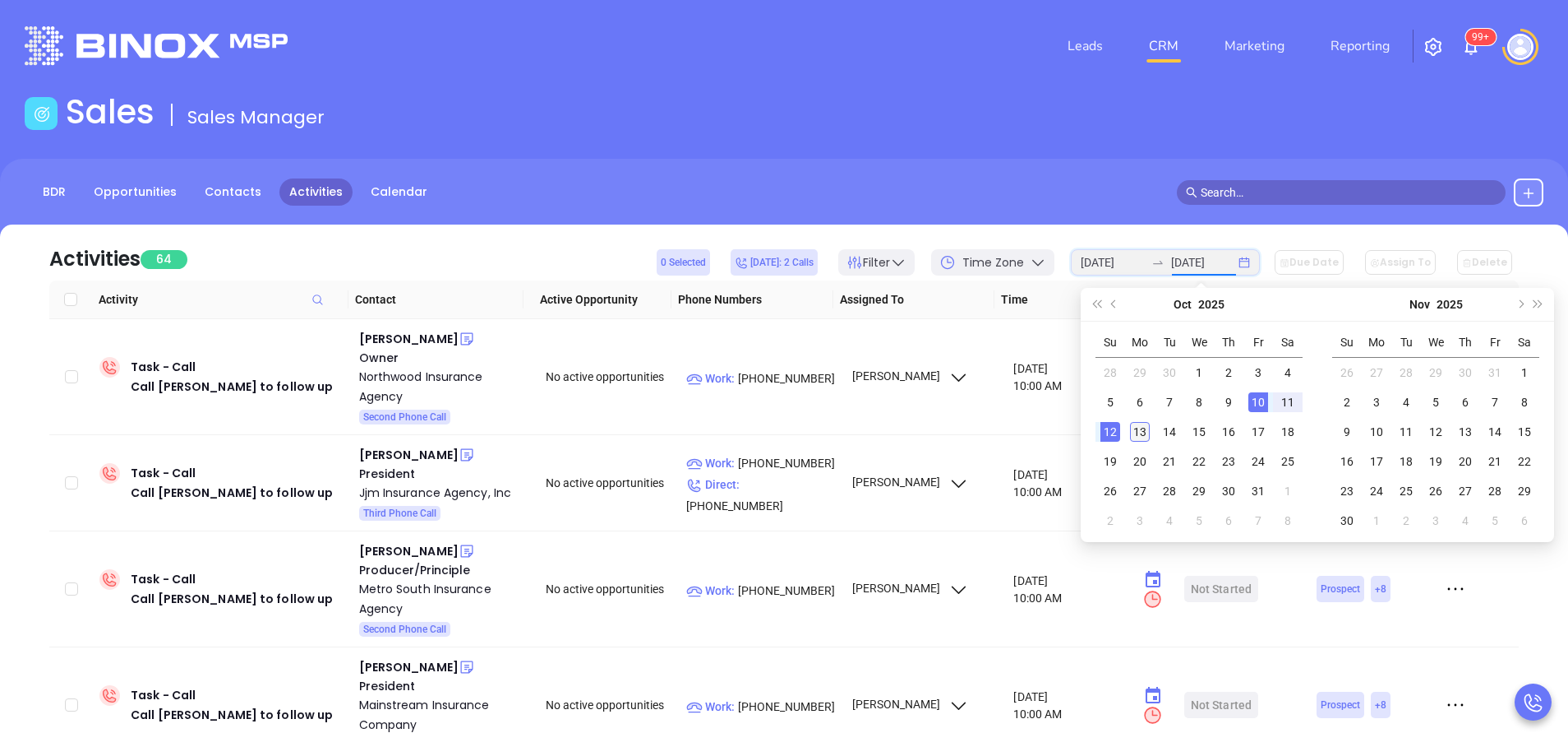
type input "[DATE]"
click at [1141, 431] on div "13" at bounding box center [1140, 432] width 19 height 19
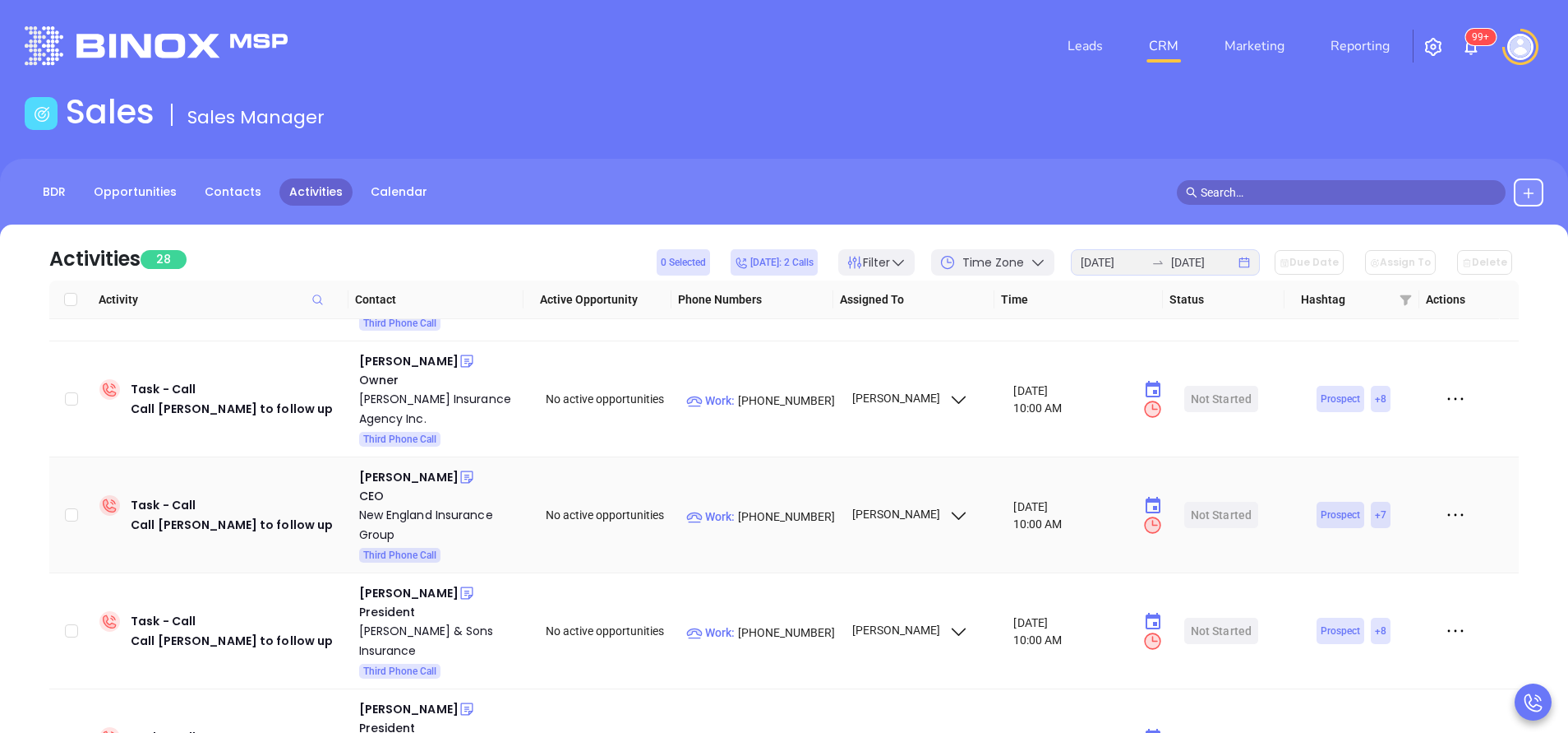
scroll to position [740, 0]
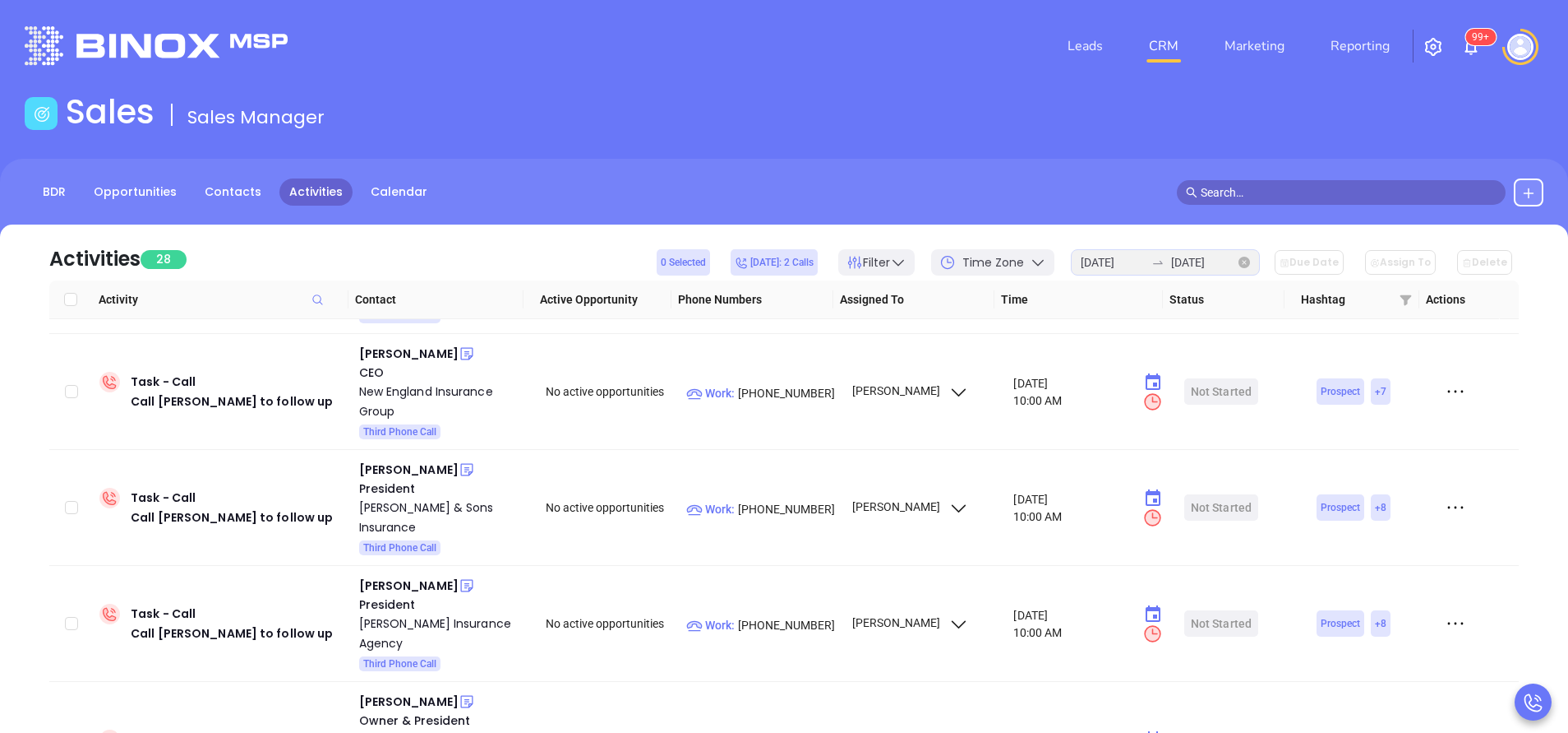
click at [1171, 259] on div at bounding box center [1158, 261] width 26 height 13
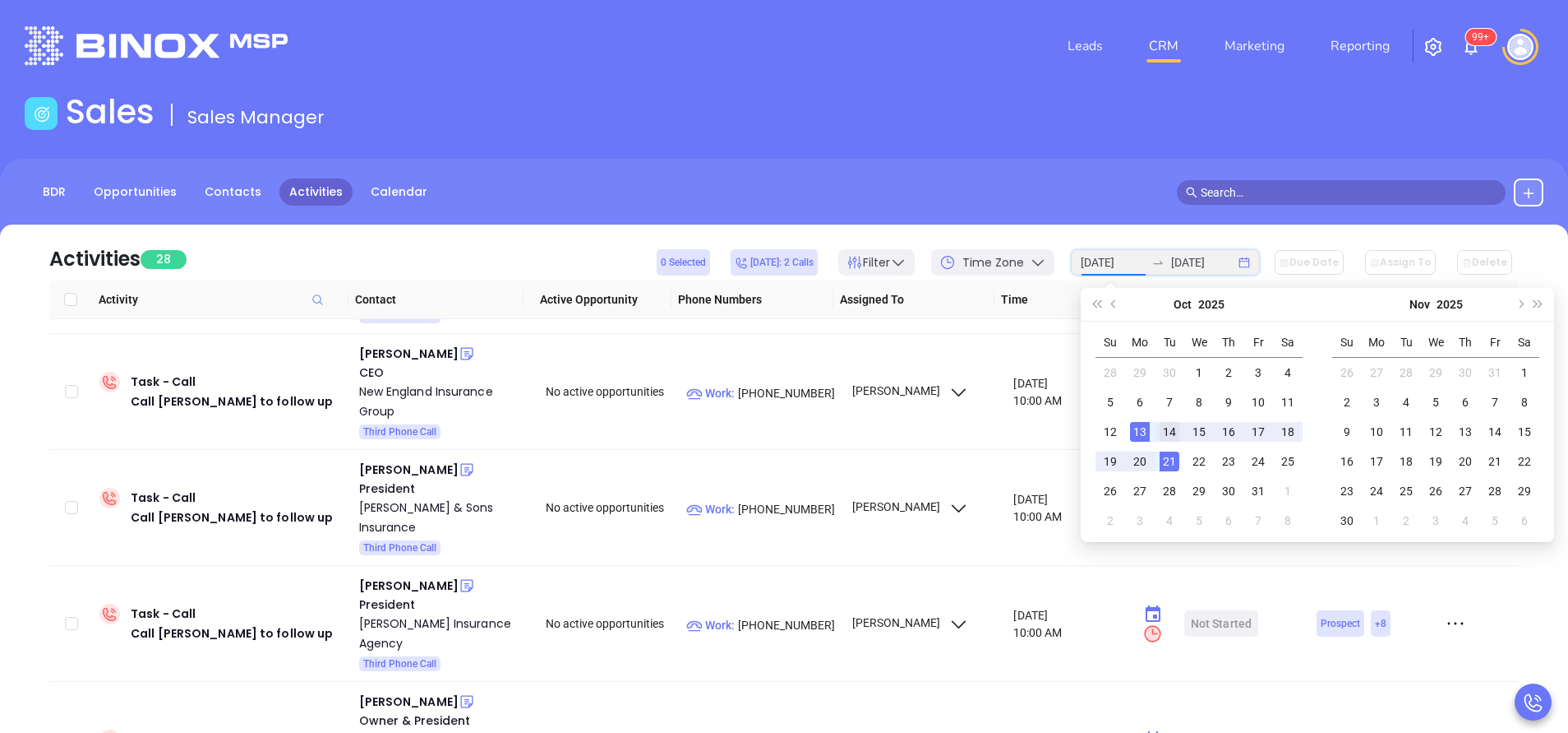
type input "[DATE]"
click at [1174, 435] on div "14" at bounding box center [1169, 432] width 19 height 19
type input "[DATE]"
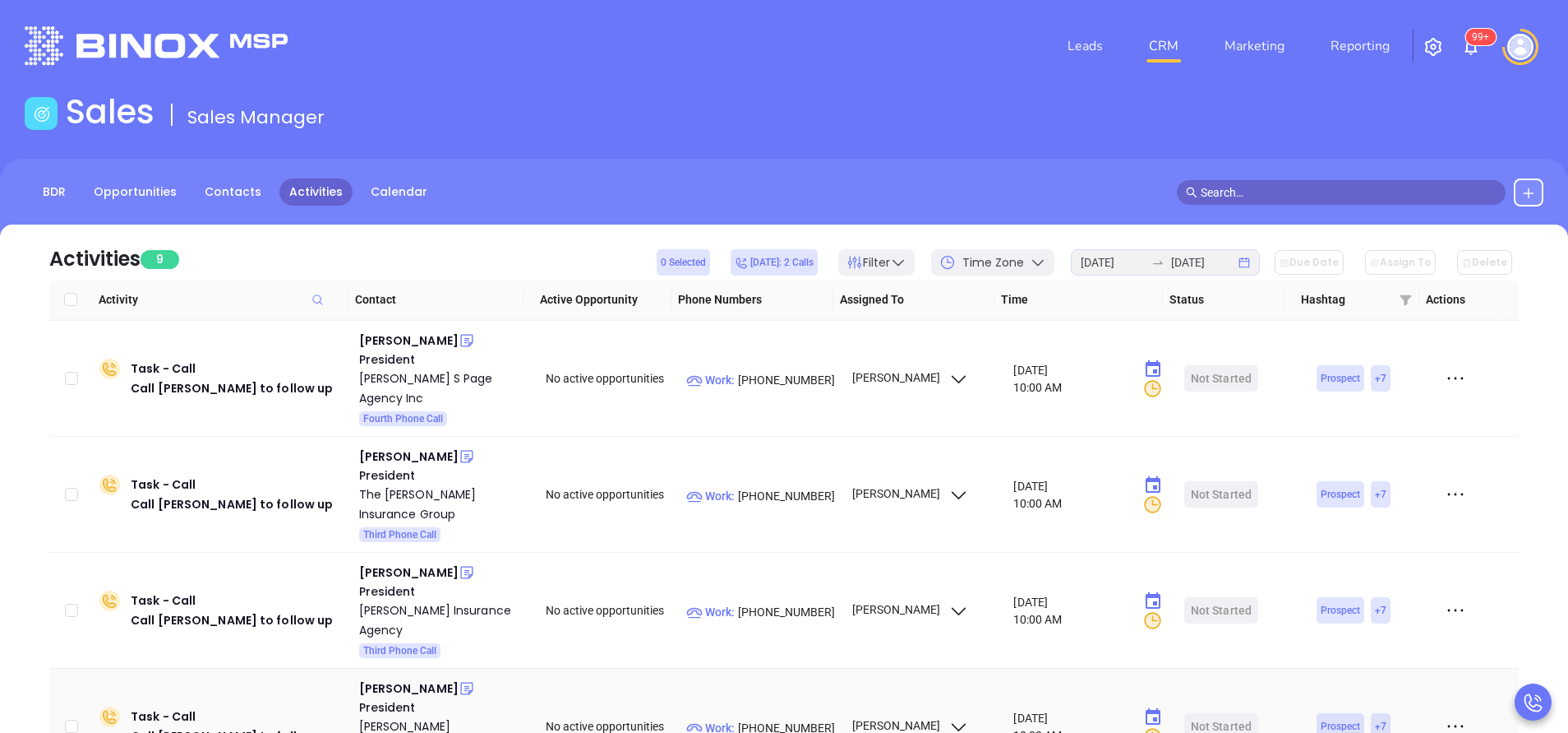
scroll to position [0, 0]
